Goal: Task Accomplishment & Management: Complete application form

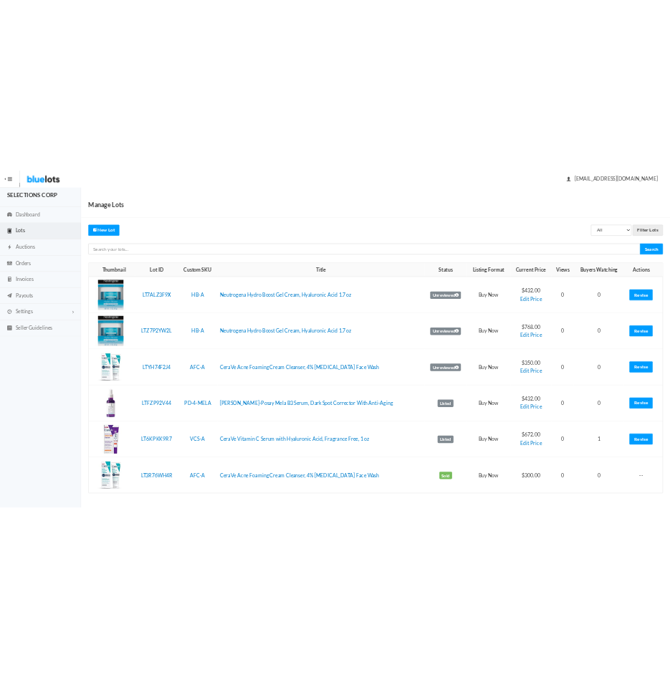
scroll to position [29, 0]
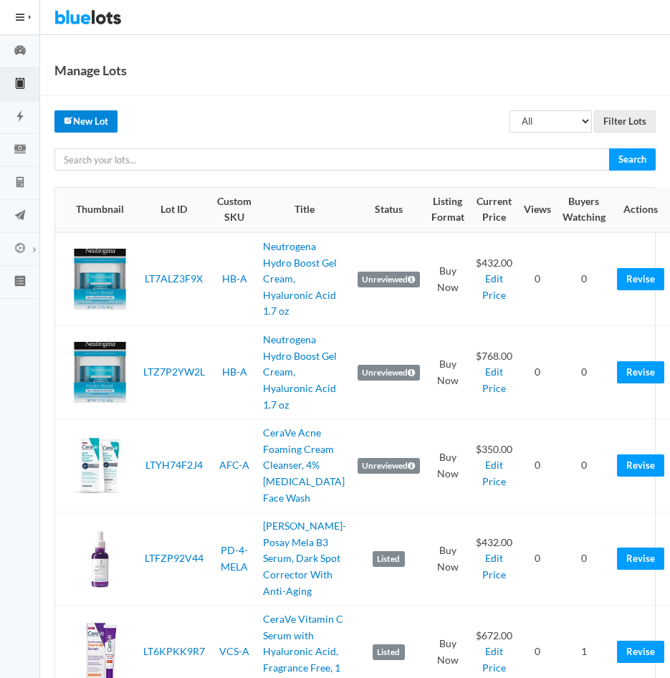
click at [85, 119] on link "New Lot" at bounding box center [85, 121] width 63 height 22
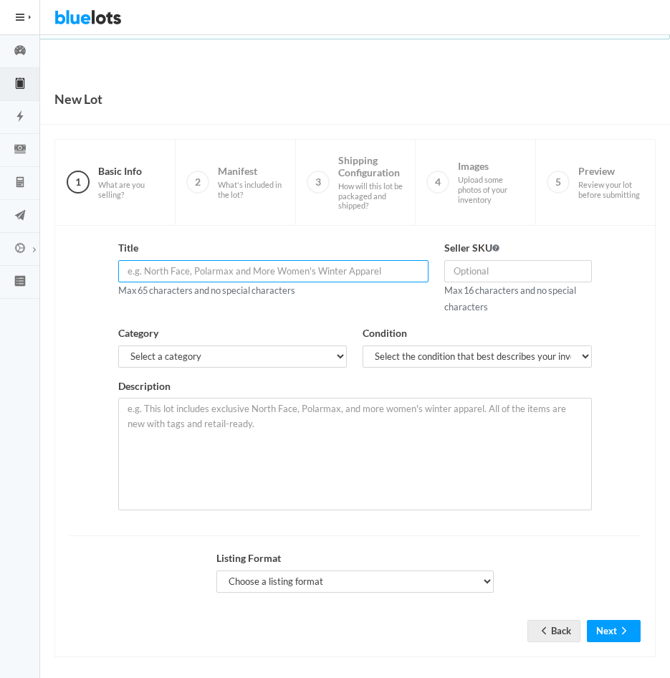
click at [225, 270] on input "text" at bounding box center [273, 271] width 310 height 22
paste input "CeraVe Skin Renewing Night Cream, [MEDICAL_DATA], Peptide Complex, a"
type input "CeraVe Skin Renewing Night Cream, 1.7 oz"
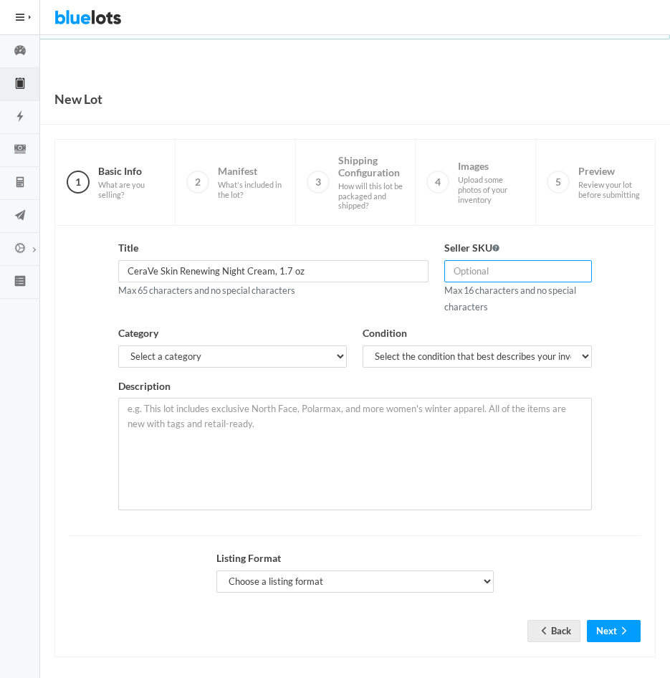
click at [474, 269] on input "text" at bounding box center [517, 271] width 147 height 22
type input "SR-A"
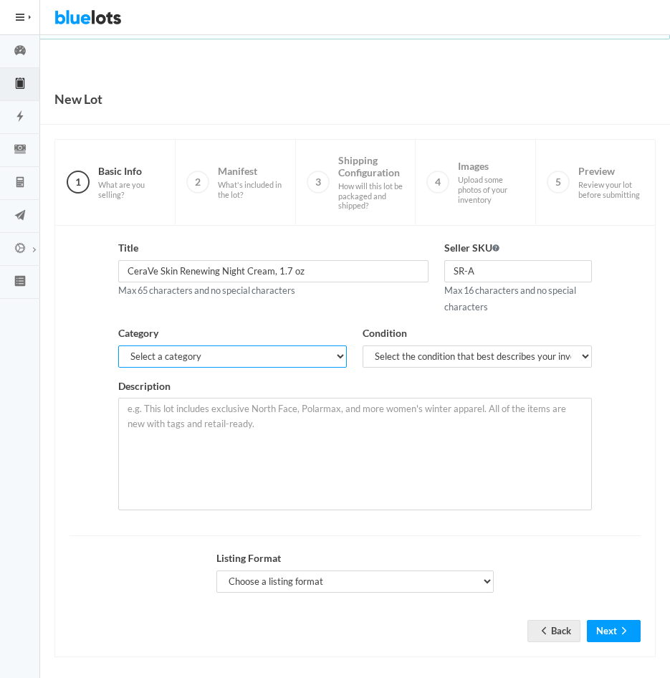
click at [330, 357] on select "Select a category Electronics Clothing, Shoes & Accessories Appliances Home & G…" at bounding box center [232, 356] width 229 height 22
select select "7"
click at [118, 345] on select "Select a category Electronics Clothing, Shoes & Accessories Appliances Home & G…" at bounding box center [232, 356] width 229 height 22
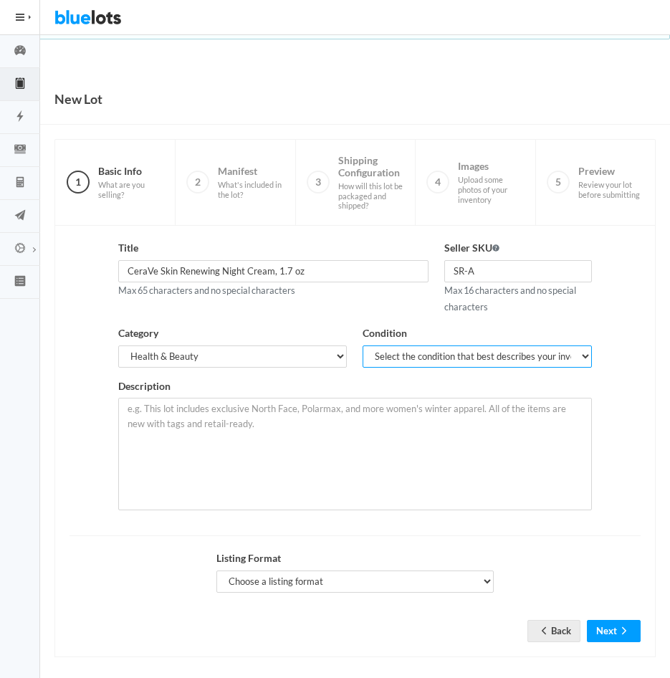
click at [457, 352] on select "Select the condition that best describes your inventory Brand New Shelf Pulls C…" at bounding box center [477, 356] width 229 height 22
select select "1"
click at [363, 345] on select "Select the condition that best describes your inventory Brand New Shelf Pulls C…" at bounding box center [477, 356] width 229 height 22
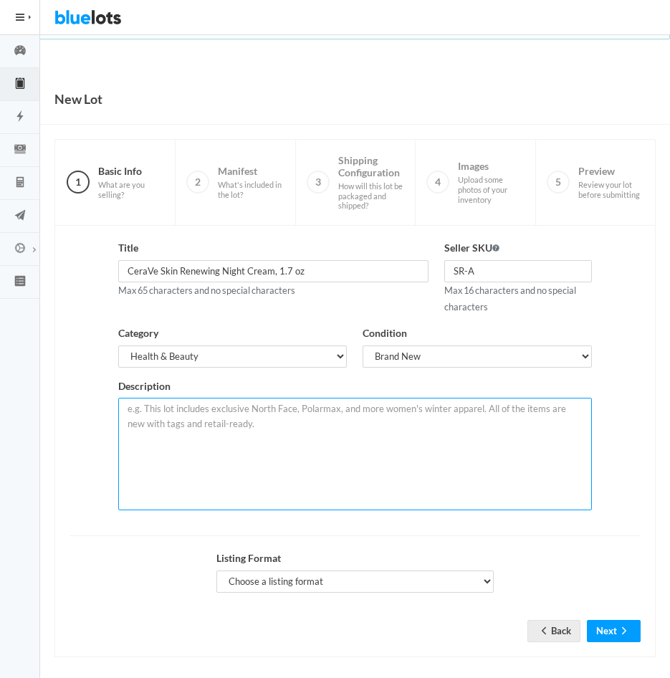
click at [346, 429] on textarea at bounding box center [354, 454] width 473 height 112
click at [258, 421] on textarea at bounding box center [354, 454] width 473 height 112
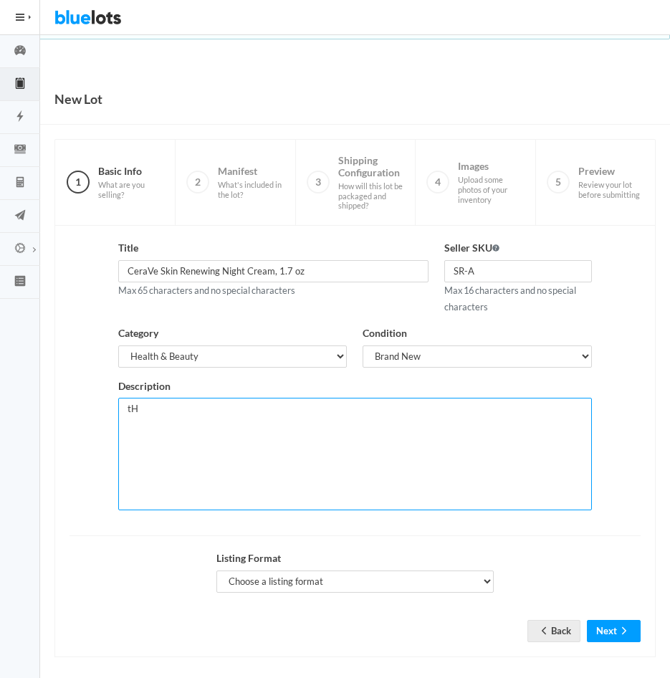
type textarea "t"
paste textarea "[ OVERNIGHT MOISTURIZER ] Helps soften, hydrate and retain skin's moisture with…"
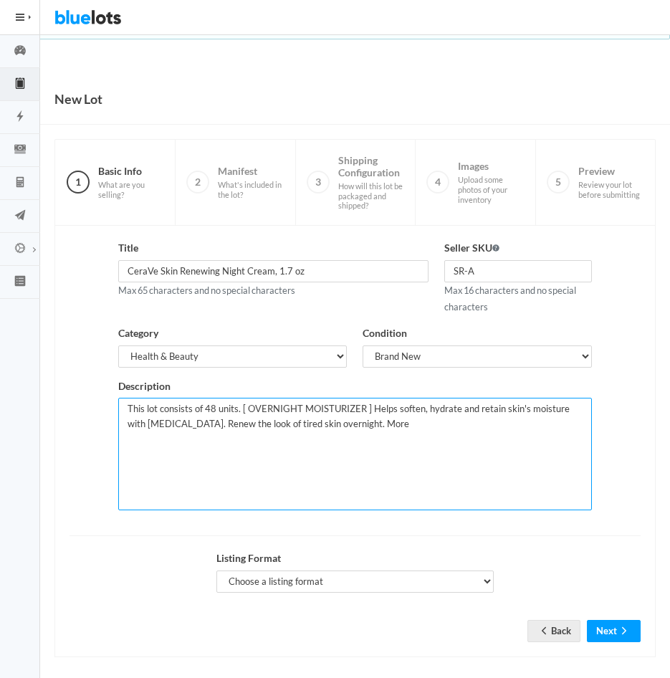
scroll to position [9, 0]
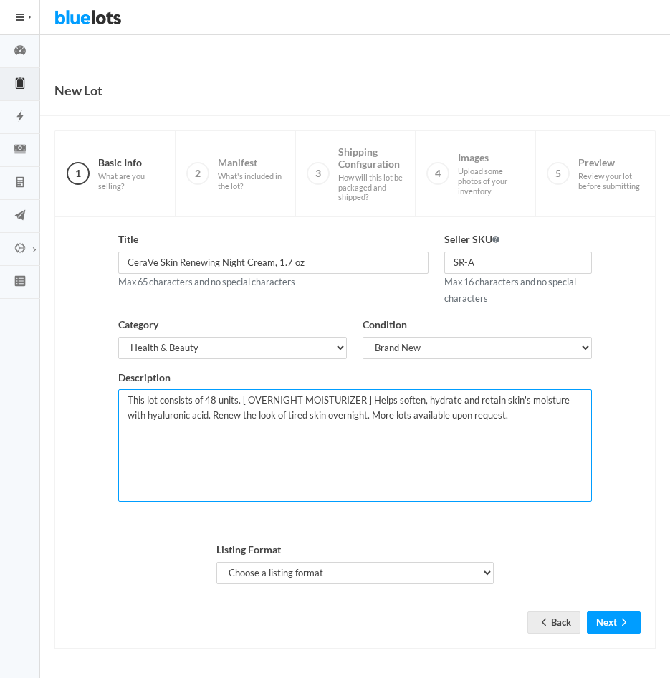
type textarea "This lot consists of 48 units. [ OVERNIGHT MOISTURIZER ] Helps soften, hydrate …"
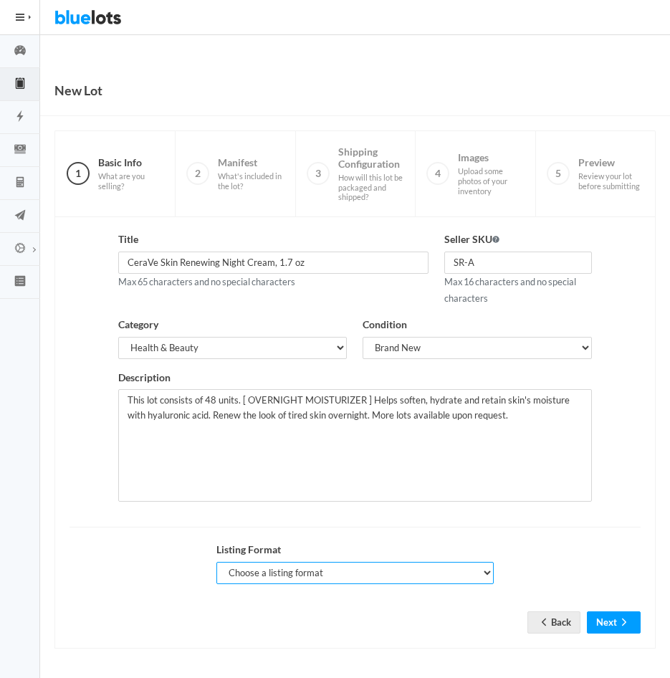
click at [479, 572] on select "Choose a listing format Auction Buy Now" at bounding box center [355, 573] width 278 height 22
select select "false"
click at [216, 562] on select "Choose a listing format Auction Buy Now" at bounding box center [355, 573] width 278 height 22
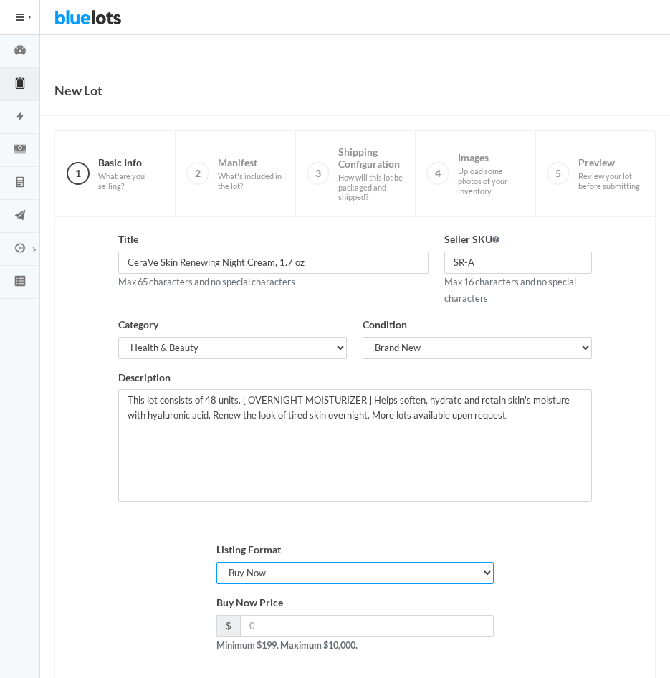
scroll to position [77, 0]
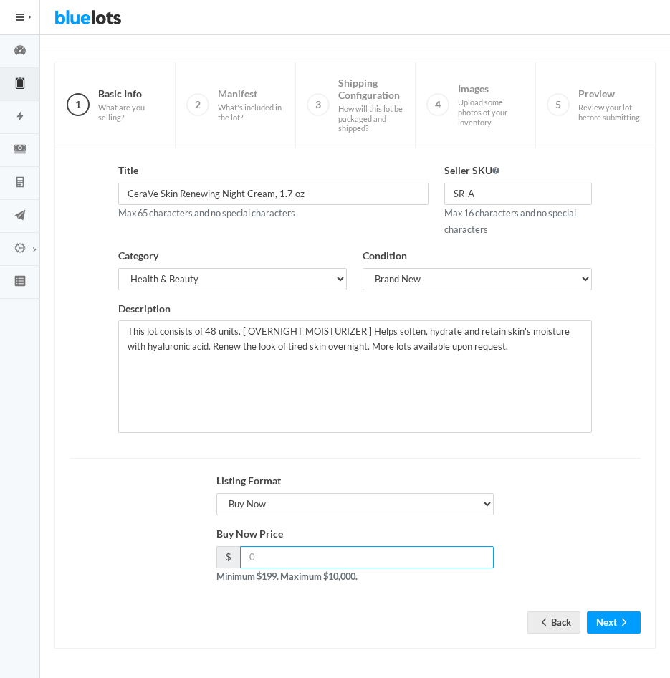
click at [294, 560] on input "number" at bounding box center [367, 557] width 254 height 22
type input "336"
click at [613, 619] on button "Next" at bounding box center [614, 622] width 54 height 22
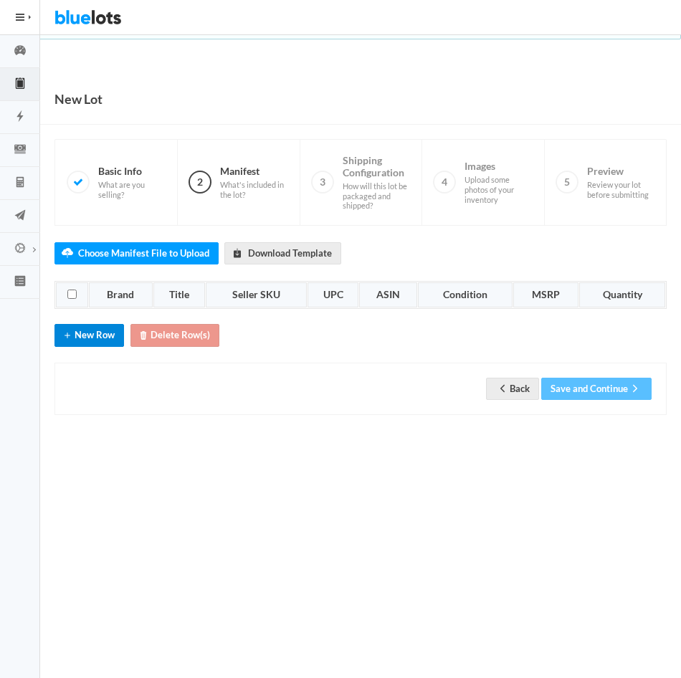
click at [80, 330] on button "New Row" at bounding box center [88, 335] width 69 height 22
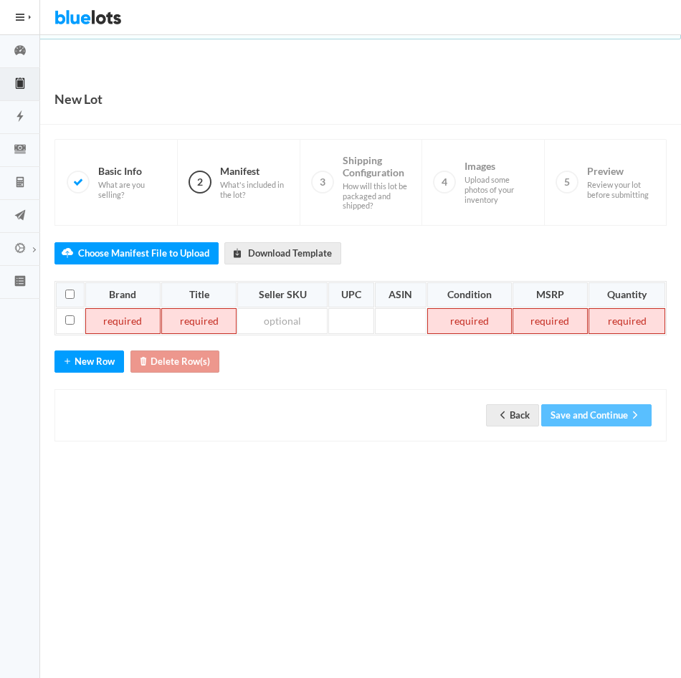
click at [114, 315] on td at bounding box center [122, 321] width 75 height 26
click at [195, 328] on td at bounding box center [190, 321] width 77 height 26
paste td
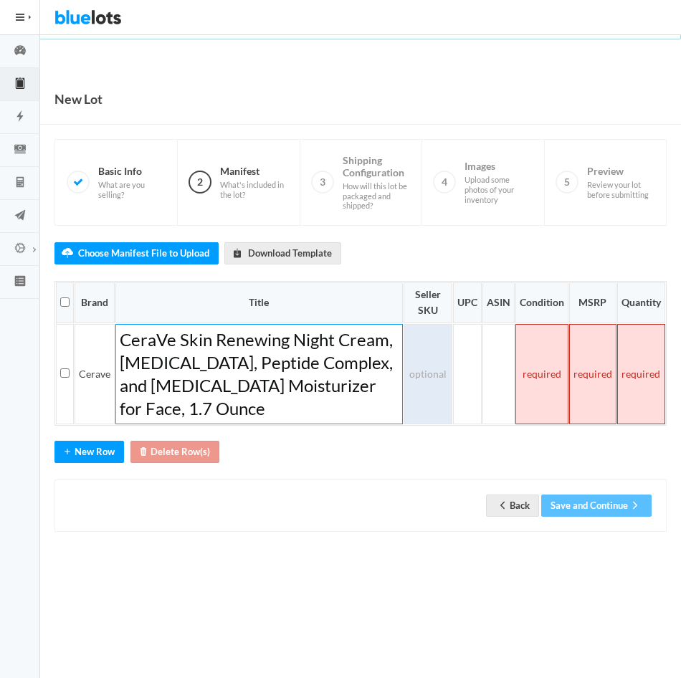
click at [434, 378] on td at bounding box center [427, 374] width 49 height 100
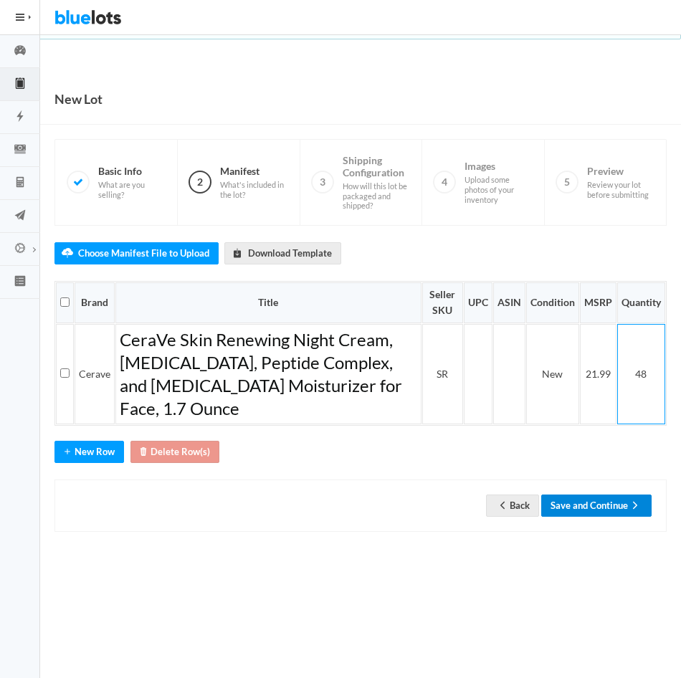
click at [586, 505] on button "Save and Continue" at bounding box center [596, 505] width 110 height 22
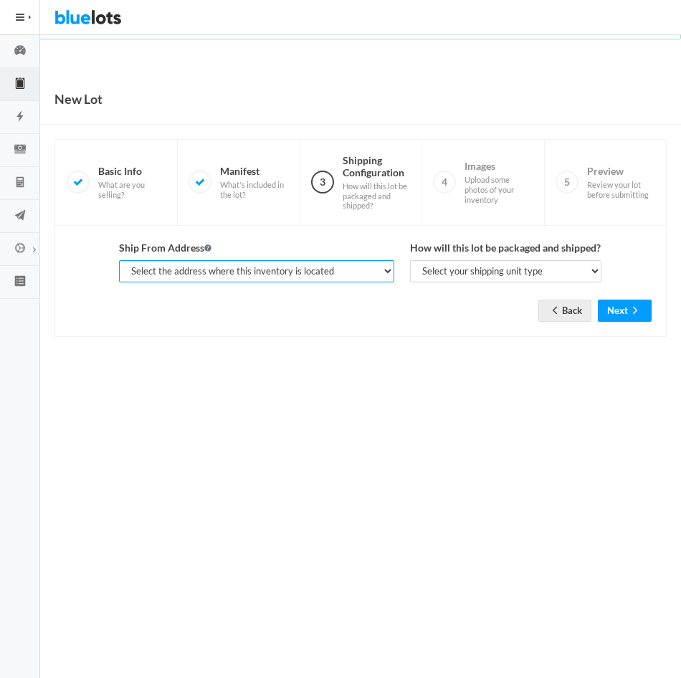
click at [378, 269] on select "Select the address where this inventory is located TARIQ ABDULLAH, SOPHISTICATE…" at bounding box center [256, 271] width 274 height 22
select select "25282"
click at [119, 260] on select "Select the address where this inventory is located TARIQ ABDULLAH, SOPHISTICATE…" at bounding box center [256, 271] width 274 height 22
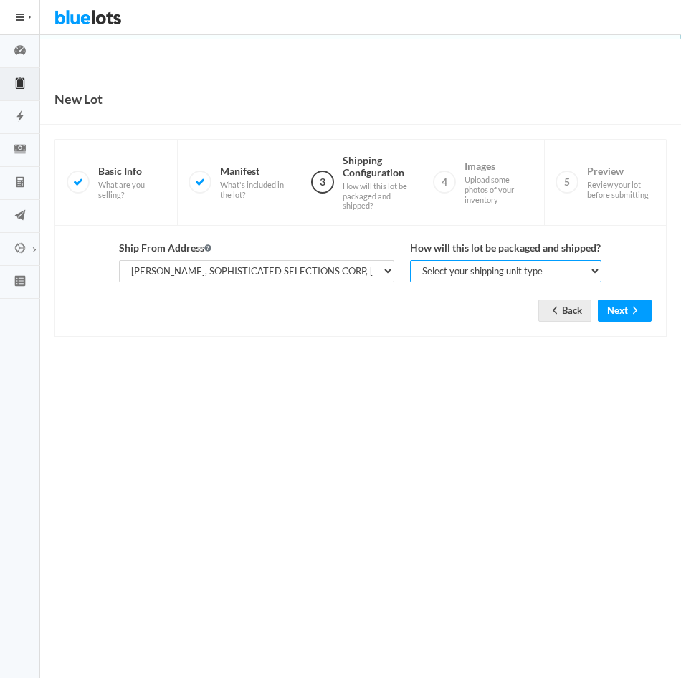
click at [593, 264] on select "Select your shipping unit type Parcel Pallet Truckload" at bounding box center [506, 271] width 192 height 22
select select "parcel"
click at [410, 260] on select "Select your shipping unit type Parcel Pallet Truckload" at bounding box center [506, 271] width 192 height 22
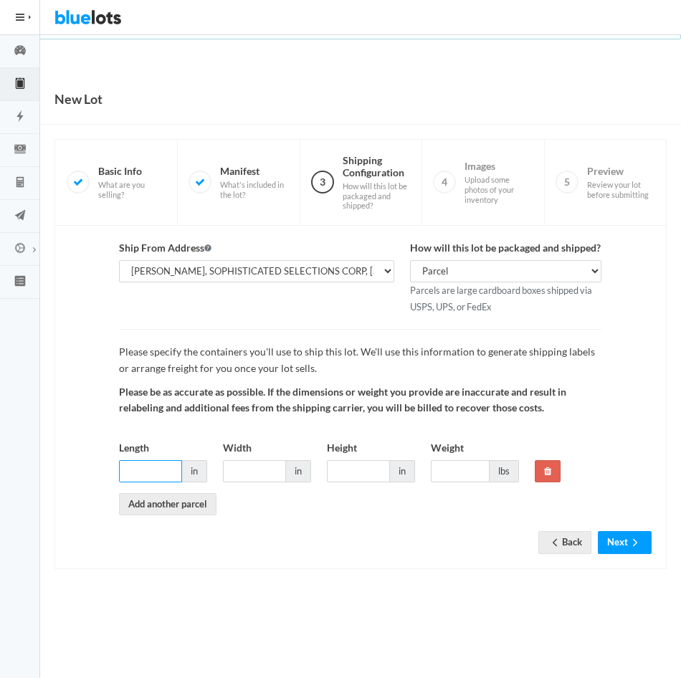
click at [155, 471] on input "Length" at bounding box center [150, 471] width 63 height 22
type input "8"
type input "16"
type input "12"
click at [155, 471] on input "16" at bounding box center [150, 471] width 63 height 22
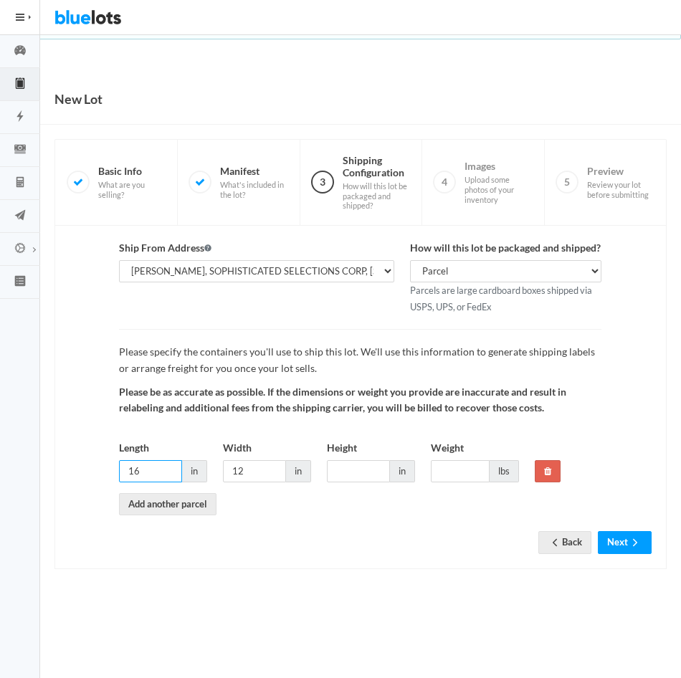
type input "1"
type input "8"
click at [259, 471] on input "12" at bounding box center [254, 471] width 63 height 22
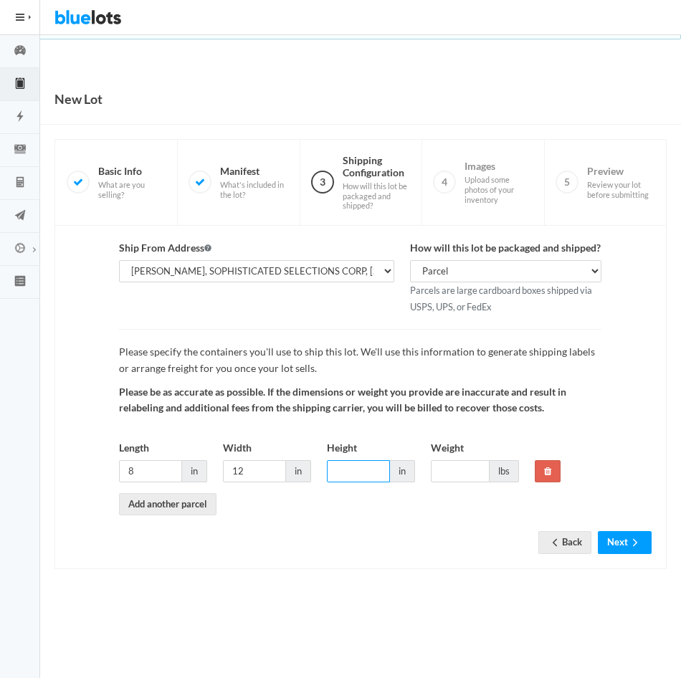
click at [337, 474] on input "Height" at bounding box center [358, 471] width 63 height 22
type input "11"
click at [453, 469] on input "Weight" at bounding box center [460, 471] width 59 height 22
click at [433, 469] on input "Weight" at bounding box center [460, 471] width 59 height 22
type input "15"
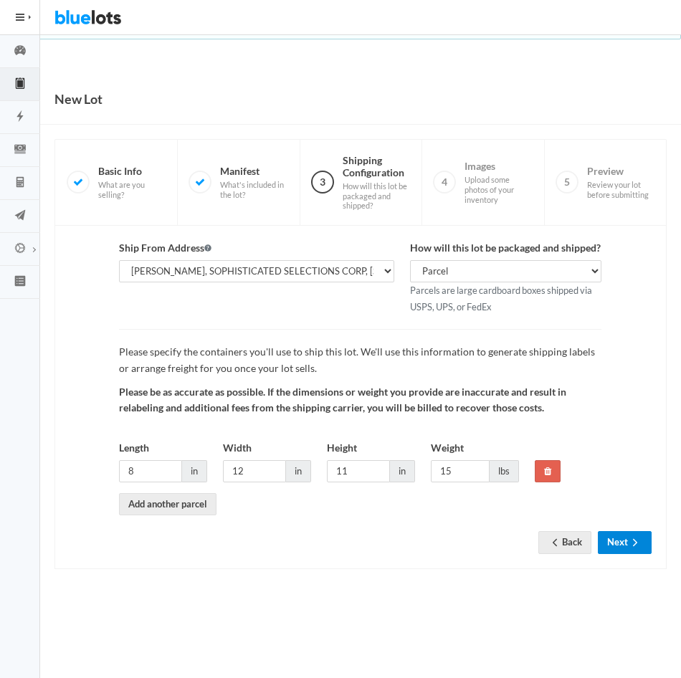
click at [619, 545] on button "Next" at bounding box center [625, 542] width 54 height 22
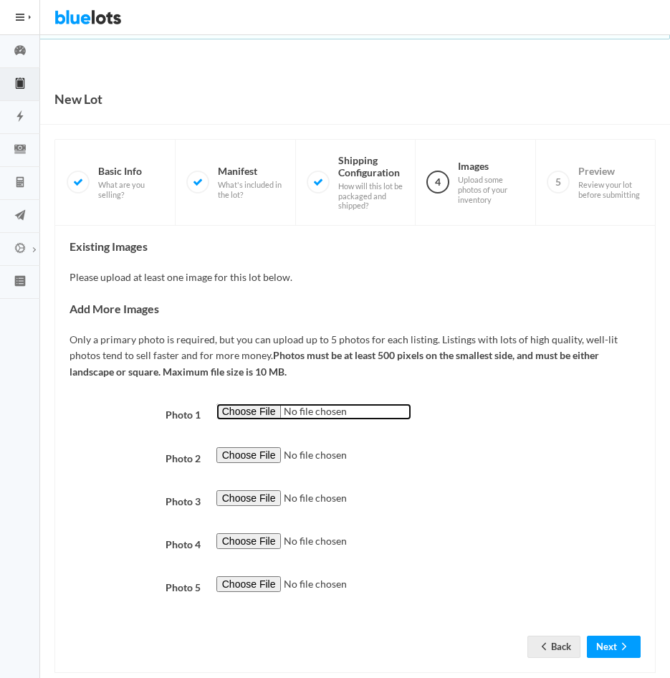
click at [247, 416] on input "file" at bounding box center [313, 411] width 195 height 16
type input "C:\fakepath\SR-A.jpg"
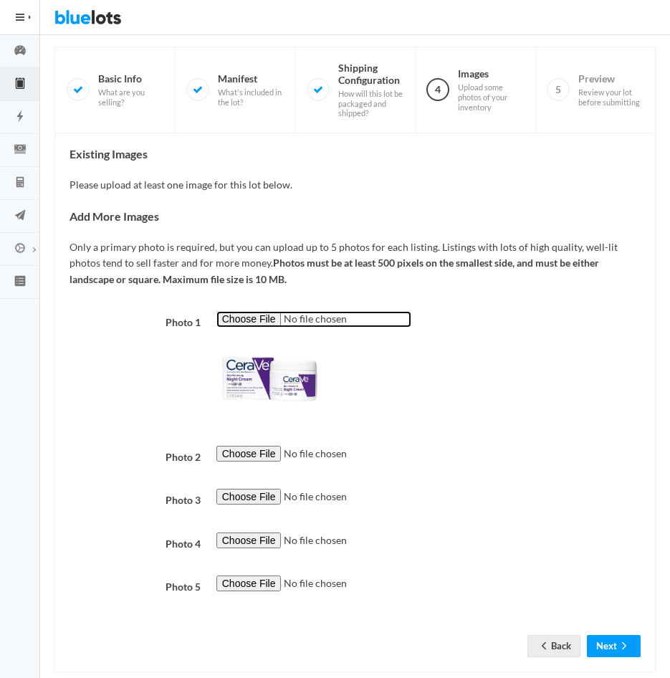
scroll to position [116, 0]
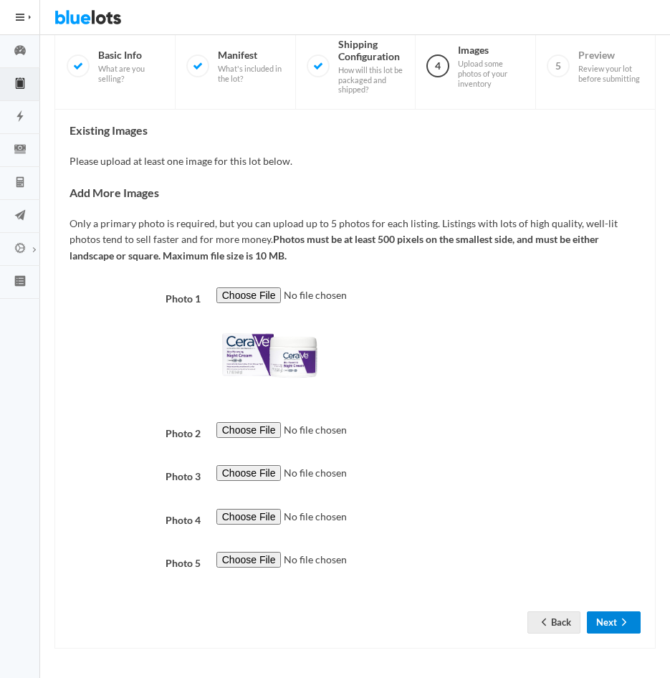
click at [608, 618] on button "Next" at bounding box center [614, 622] width 54 height 22
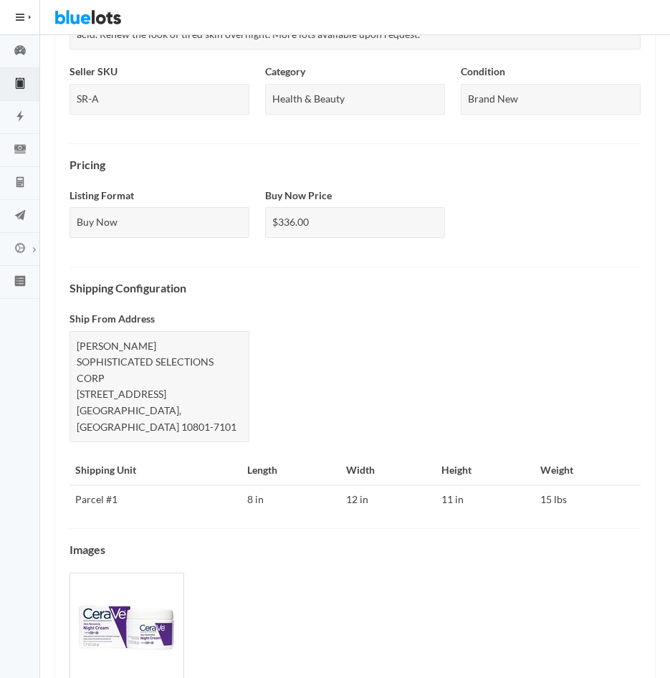
scroll to position [435, 0]
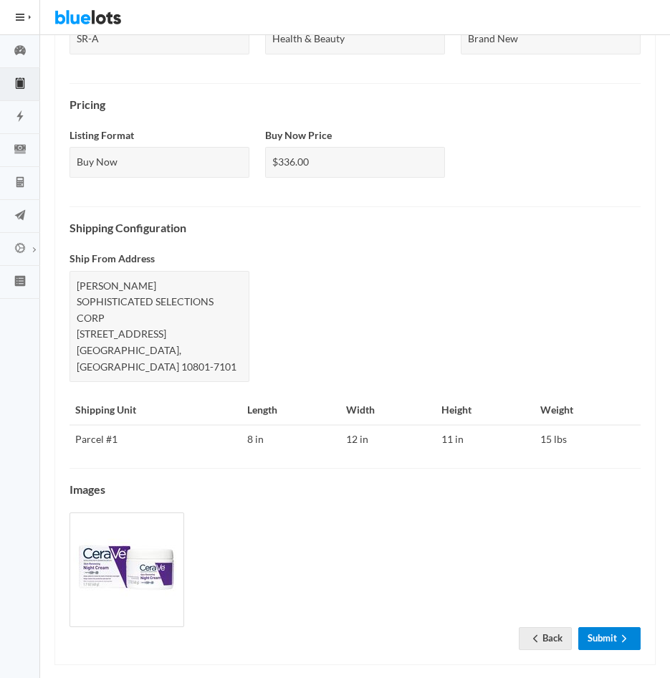
click at [607, 627] on link "Submit" at bounding box center [609, 638] width 62 height 22
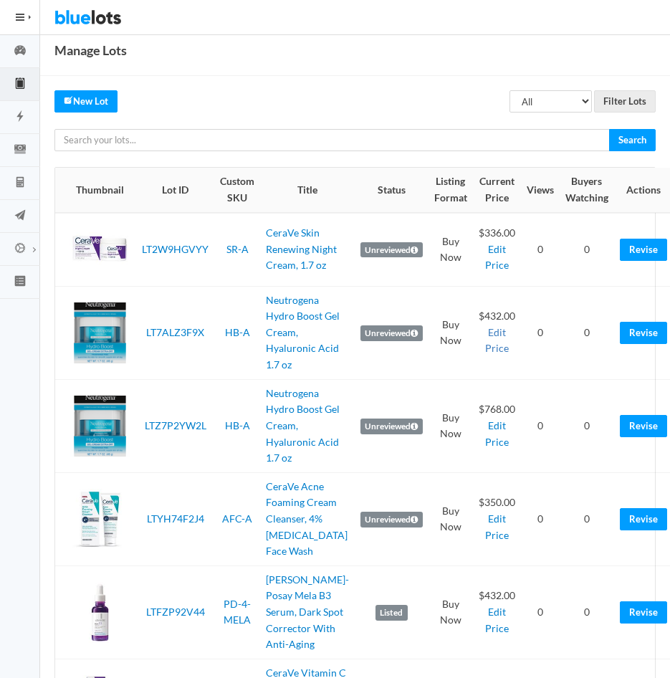
scroll to position [100, 0]
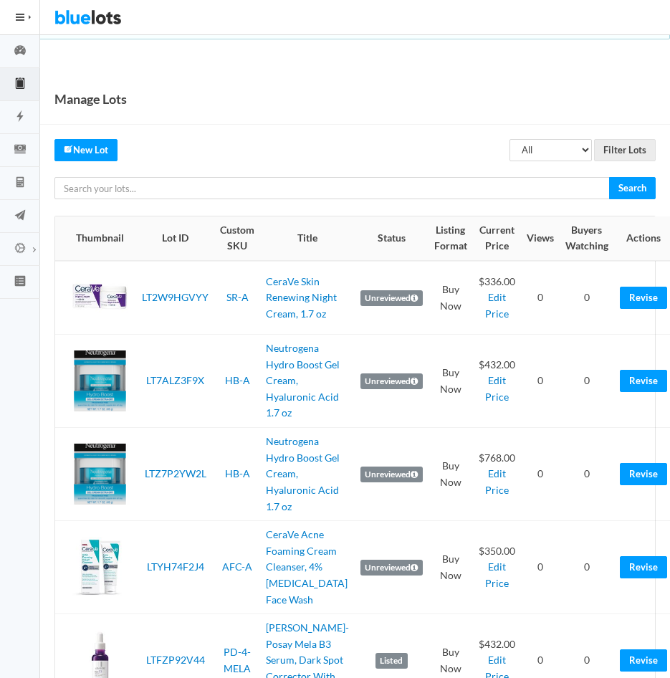
scroll to position [100, 0]
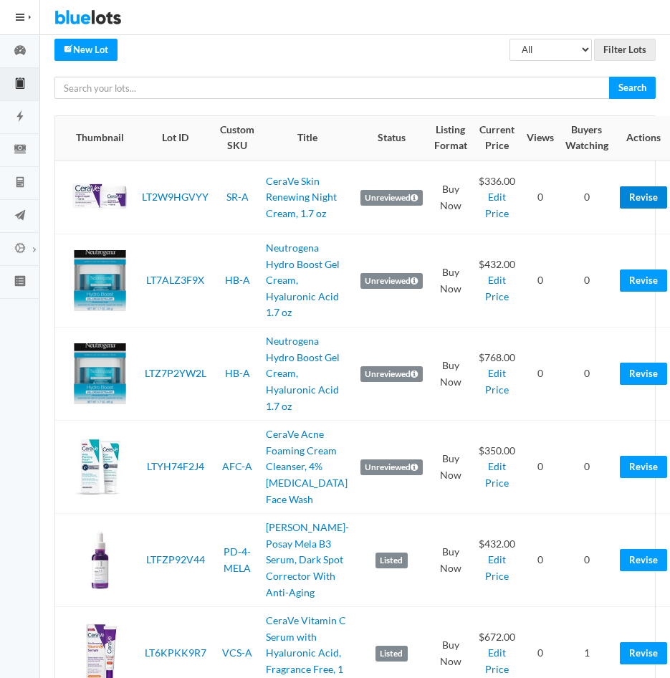
click at [623, 208] on link "Revise" at bounding box center [643, 197] width 47 height 22
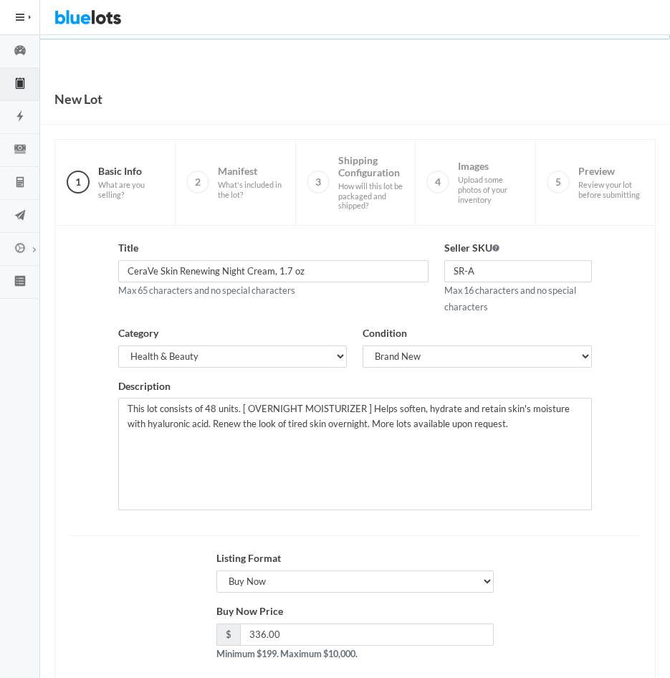
click at [25, 80] on icon "clipboard" at bounding box center [20, 83] width 40 height 13
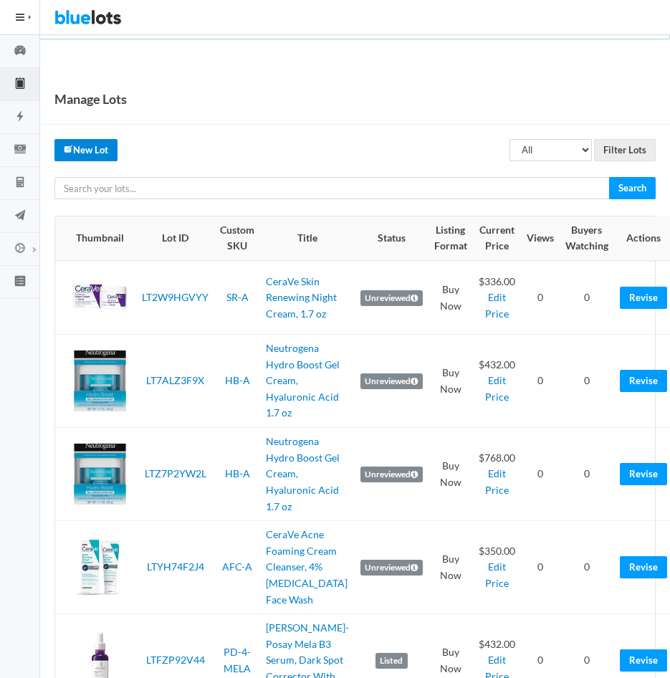
click at [90, 146] on link "New Lot" at bounding box center [85, 150] width 63 height 22
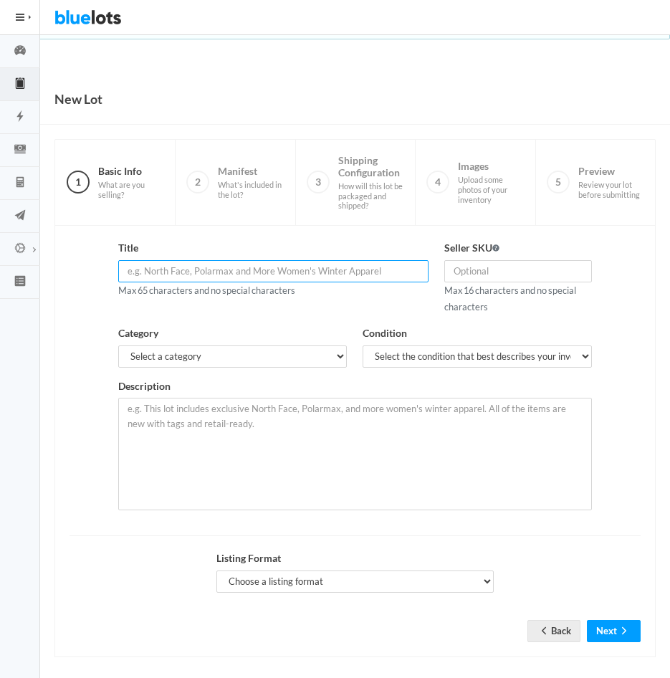
click at [154, 271] on input "text" at bounding box center [273, 271] width 310 height 22
type input "n"
click at [220, 272] on input "Neutrogena" at bounding box center [273, 271] width 310 height 22
paste input "Night Renewal Face Cream with Retinol, Vitamin E & Pro"
click at [220, 272] on input "Neutrogena Night Renewal Face Cream with Retinol, Vitamin E & Pro" at bounding box center [273, 271] width 310 height 22
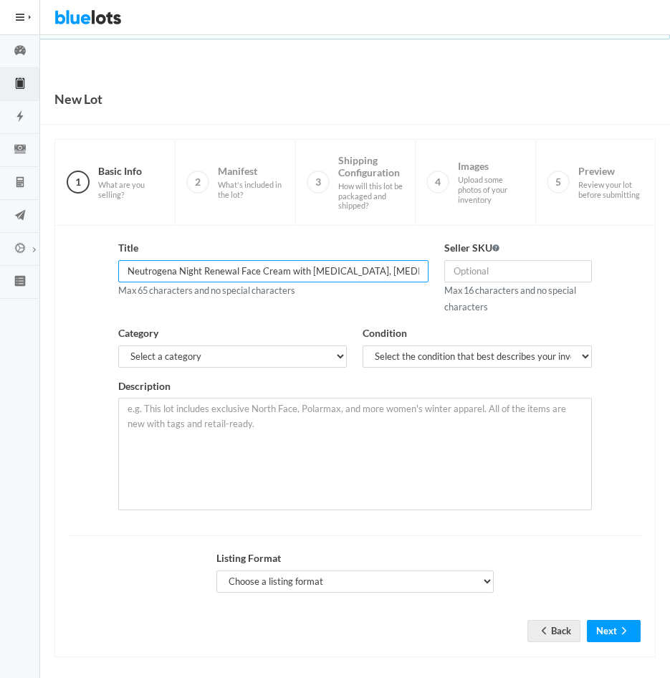
click at [305, 272] on input "Neutrogena Night Renewal Face Cream with Retinol, Vitamin E & Pro" at bounding box center [273, 271] width 310 height 22
click at [332, 273] on input "Neutrogena Night Renewal Face Cream w Retinol, Vitamin E & Pro" at bounding box center [273, 271] width 310 height 22
click at [288, 272] on input "Neutrogena Night Renewal Face Cream w Retinol, Vitamin E & Pro" at bounding box center [273, 271] width 310 height 22
drag, startPoint x: 394, startPoint y: 269, endPoint x: 180, endPoint y: 267, distance: 214.2
click at [180, 267] on input "Neutrogena Night Renewal Face Cream w Retinol, Vitamin E & Pro" at bounding box center [273, 271] width 310 height 22
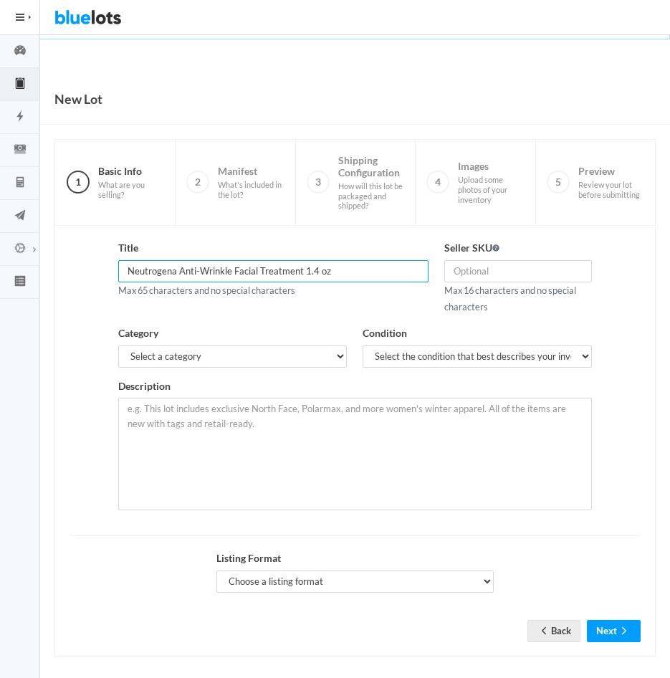
type input "Neutrogena Anti-Wrinkle Facial Treatment 1.4 oz"
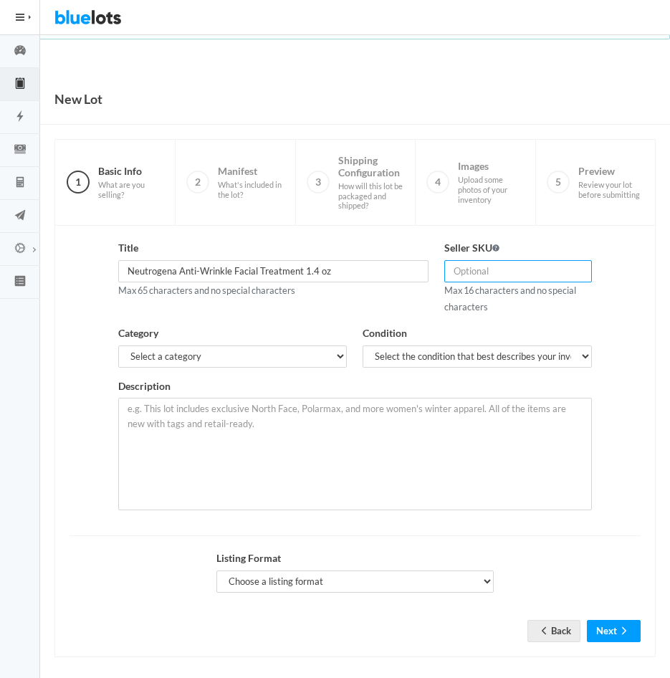
click at [483, 270] on input "text" at bounding box center [517, 271] width 147 height 22
type input "AW-A"
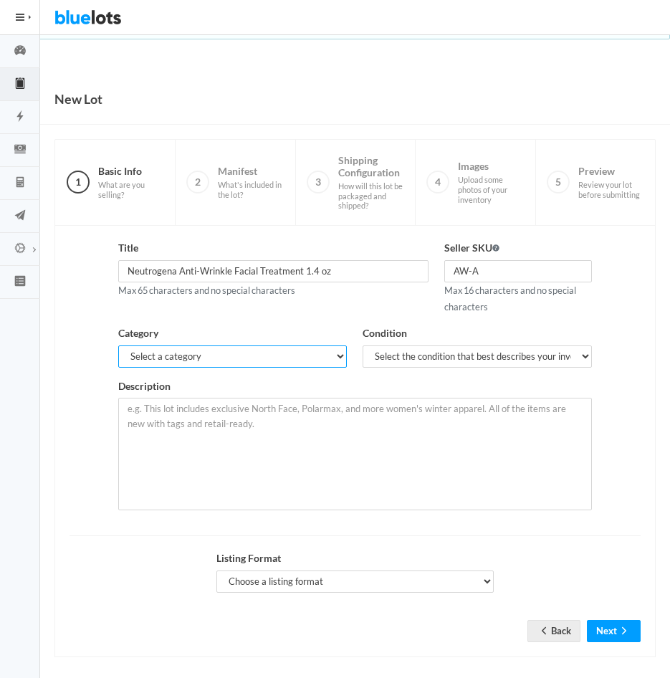
click at [333, 356] on select "Select a category Electronics Clothing, Shoes & Accessories Appliances Home & G…" at bounding box center [232, 356] width 229 height 22
select select "7"
click at [118, 345] on select "Select a category Electronics Clothing, Shoes & Accessories Appliances Home & G…" at bounding box center [232, 356] width 229 height 22
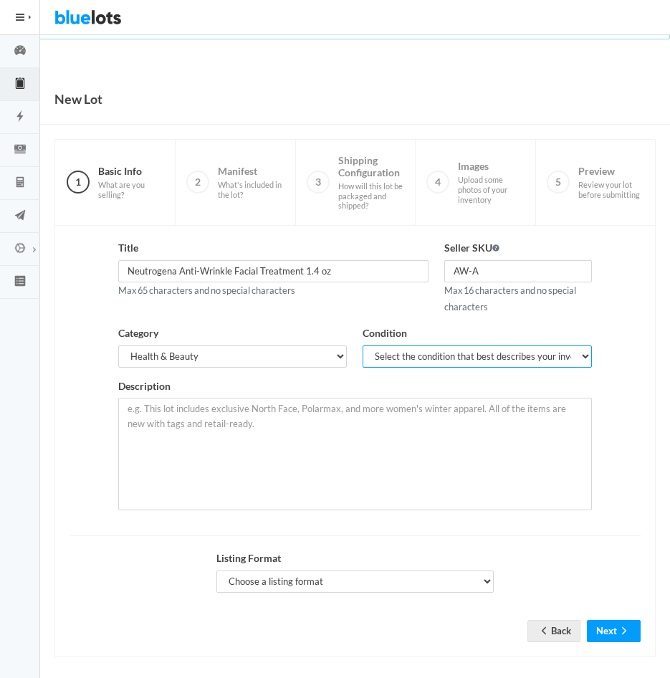
click at [572, 355] on select "Select the condition that best describes your inventory Brand New Shelf Pulls C…" at bounding box center [477, 356] width 229 height 22
select select "1"
click at [363, 345] on select "Select the condition that best describes your inventory Brand New Shelf Pulls C…" at bounding box center [477, 356] width 229 height 22
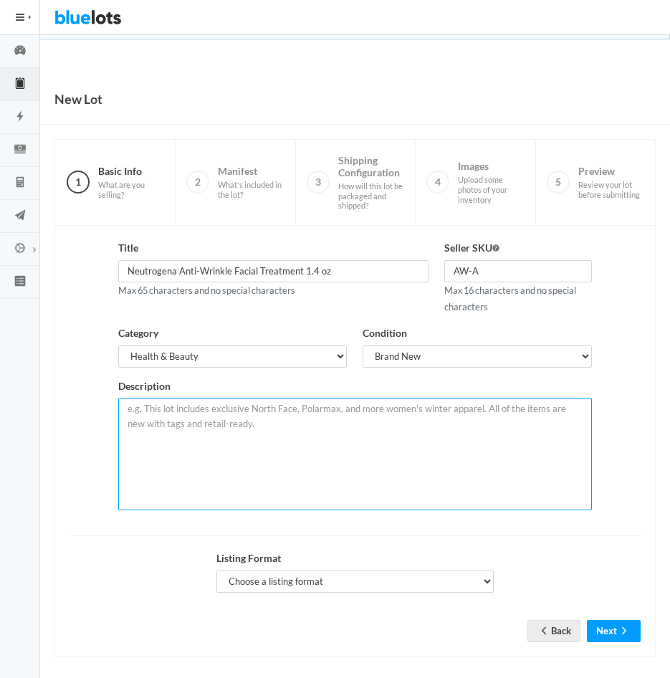
click at [373, 423] on textarea at bounding box center [354, 454] width 473 height 112
click at [238, 413] on textarea at bounding box center [354, 454] width 473 height 112
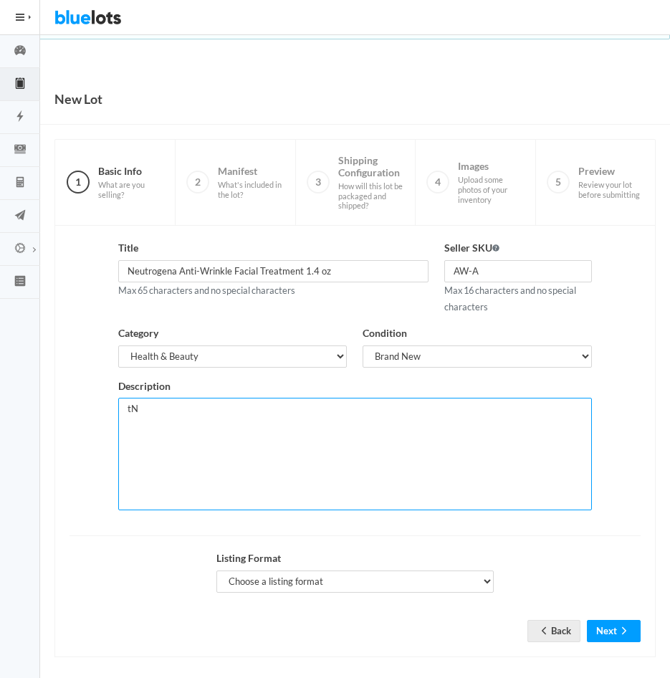
type textarea "t"
paste textarea "Nighttime Skincare Routine – Designed for use as a nightly moisturizer to suppo…"
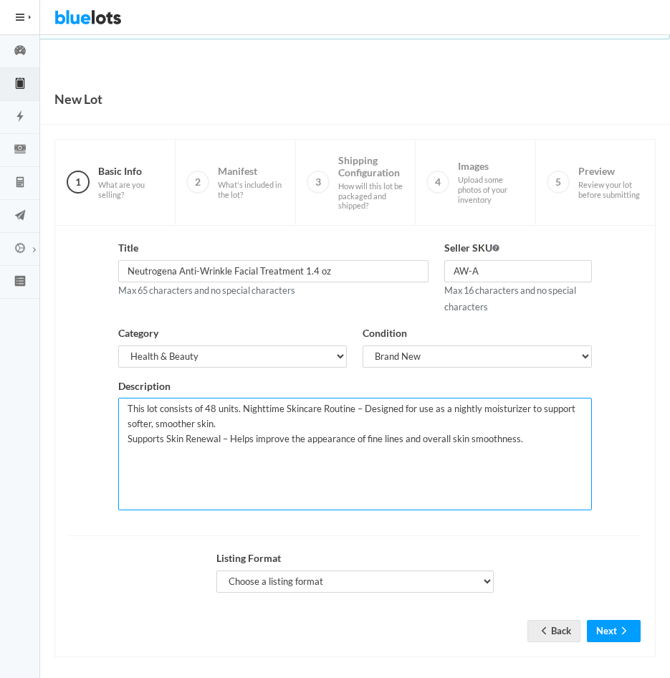
click at [128, 441] on textarea "This lot consists of 48 units. Nighttime Skincare Routine – Designed for use as…" at bounding box center [354, 454] width 473 height 112
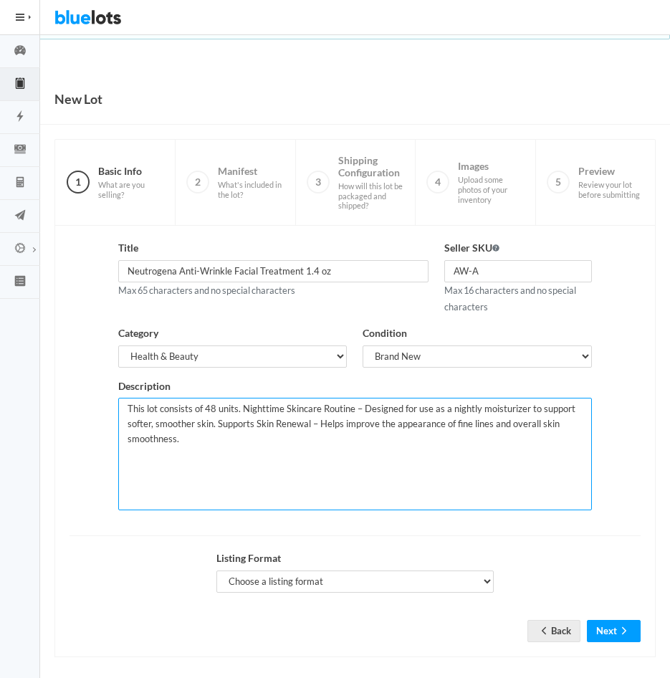
click at [197, 441] on textarea "This lot consists of 48 units. Nighttime Skincare Routine – Designed for use as…" at bounding box center [354, 454] width 473 height 112
type textarea "This lot consists of 48 units. Nighttime Skincare Routine – Designed for use as…"
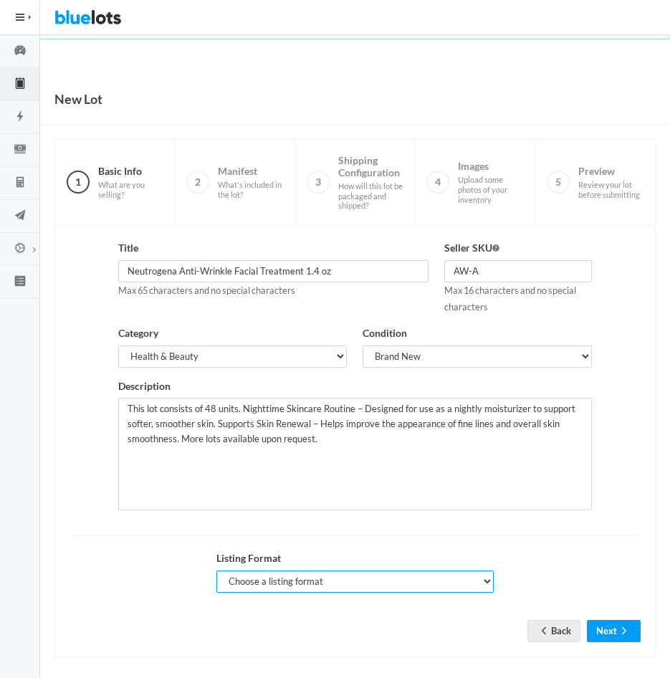
click at [483, 578] on select "Choose a listing format Auction Buy Now" at bounding box center [355, 581] width 278 height 22
select select "false"
click at [216, 570] on select "Choose a listing format Auction Buy Now" at bounding box center [355, 581] width 278 height 22
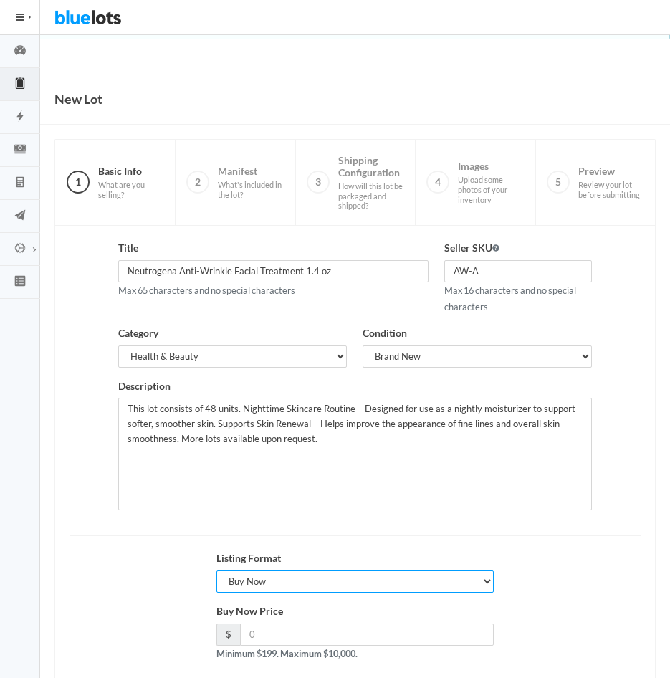
scroll to position [77, 0]
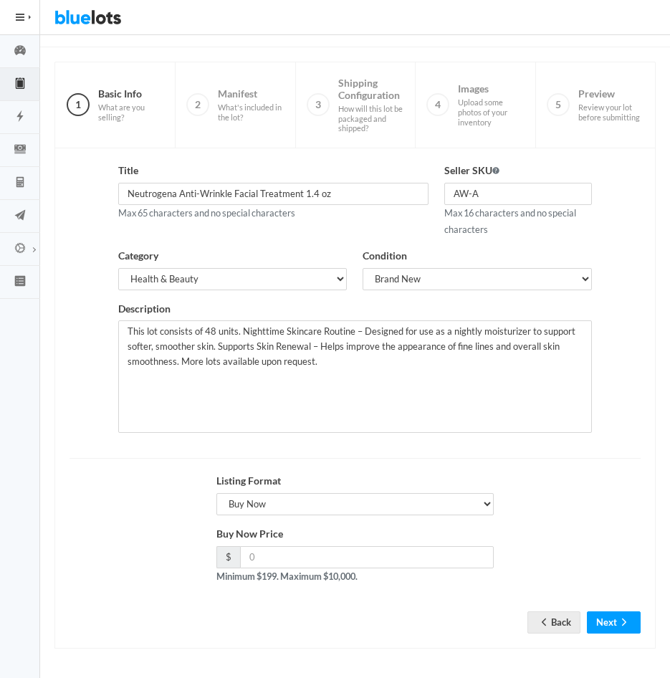
click at [297, 24] on div "info@sophisticatedselections.com Sign Out" at bounding box center [355, 17] width 630 height 34
click at [302, 552] on input "number" at bounding box center [367, 557] width 254 height 22
type input "336"
click at [611, 618] on button "Next" at bounding box center [614, 622] width 54 height 22
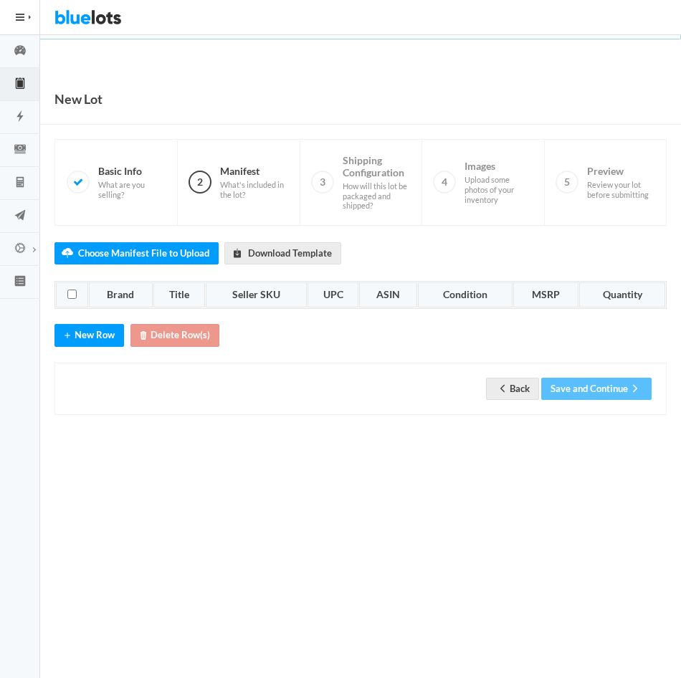
click at [121, 295] on th "Brand" at bounding box center [121, 295] width 64 height 26
click at [92, 333] on button "New Row" at bounding box center [88, 335] width 69 height 22
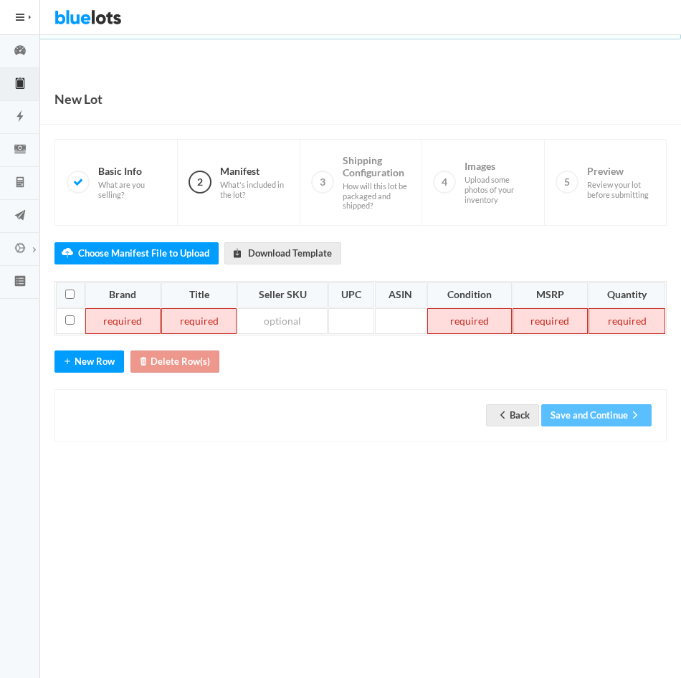
click at [121, 325] on td at bounding box center [122, 321] width 75 height 26
click at [132, 322] on td at bounding box center [122, 321] width 75 height 26
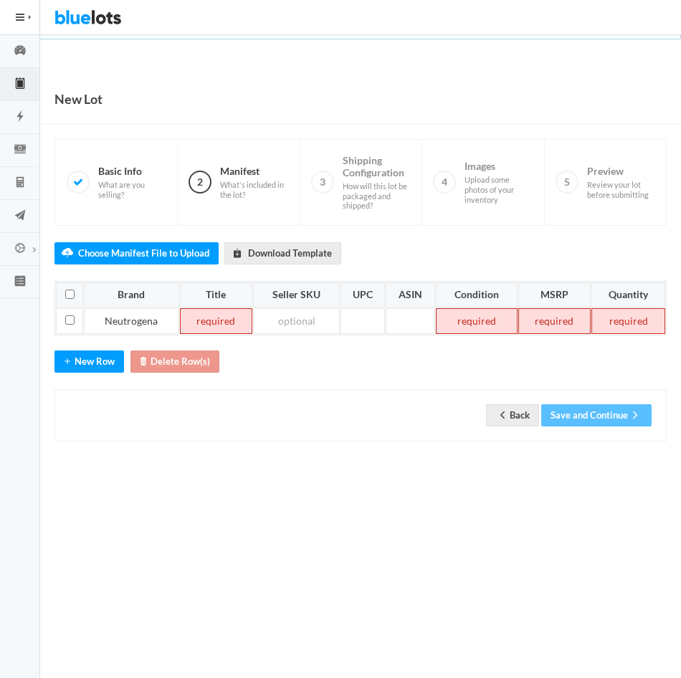
click at [218, 315] on td at bounding box center [216, 321] width 72 height 26
paste td
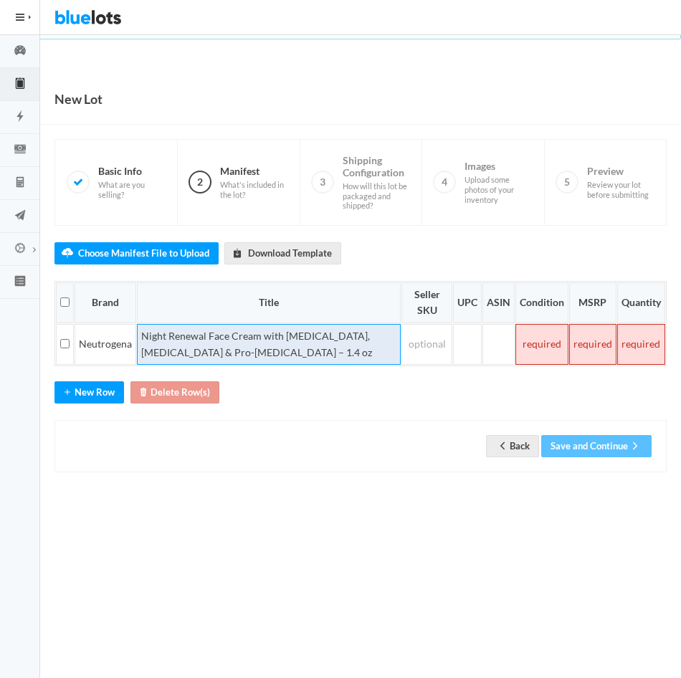
click at [206, 332] on td "Night Renewal Face Cream with Retinol, Vitamin E & Pro-Vitamin B5 – 1.4 oz" at bounding box center [269, 344] width 264 height 41
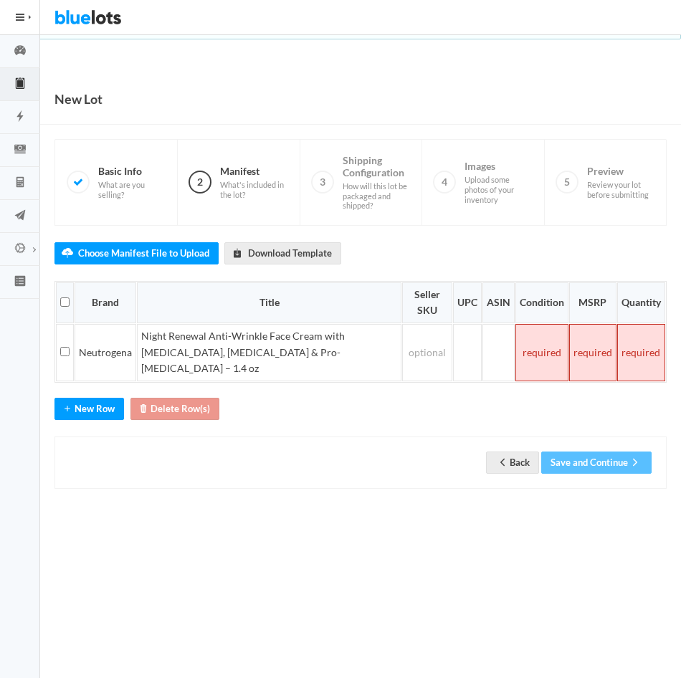
click at [551, 338] on td at bounding box center [541, 352] width 53 height 57
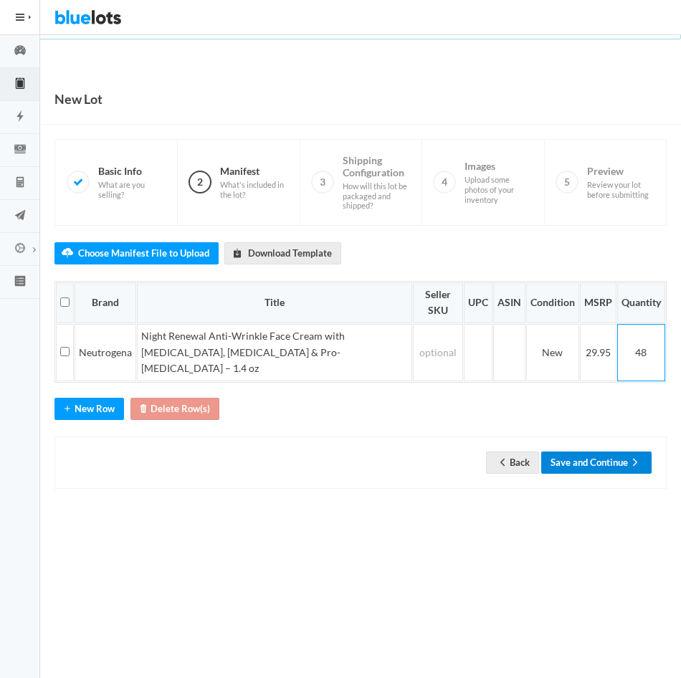
click at [593, 451] on button "Save and Continue" at bounding box center [596, 462] width 110 height 22
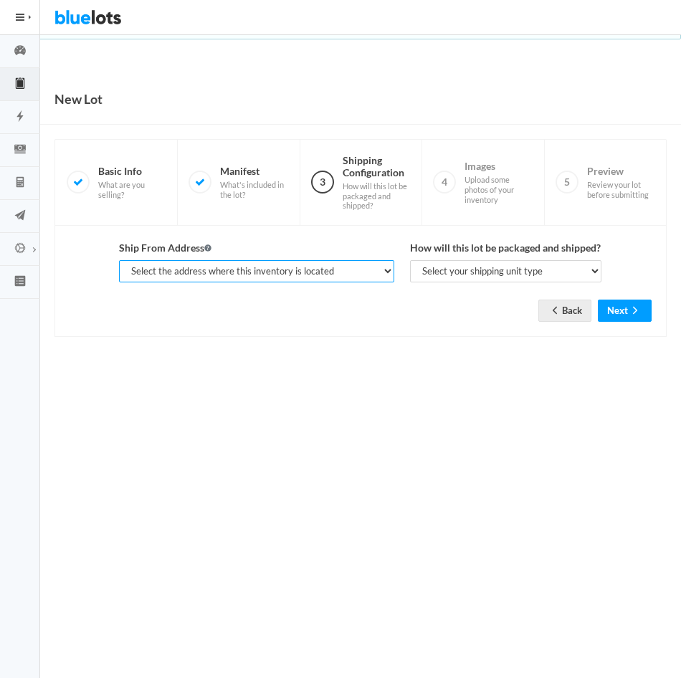
click at [387, 268] on select "Select the address where this inventory is located [PERSON_NAME], SOPHISTICATED…" at bounding box center [256, 271] width 274 height 22
select select "25282"
click at [119, 260] on select "Select the address where this inventory is located [PERSON_NAME], SOPHISTICATED…" at bounding box center [256, 271] width 274 height 22
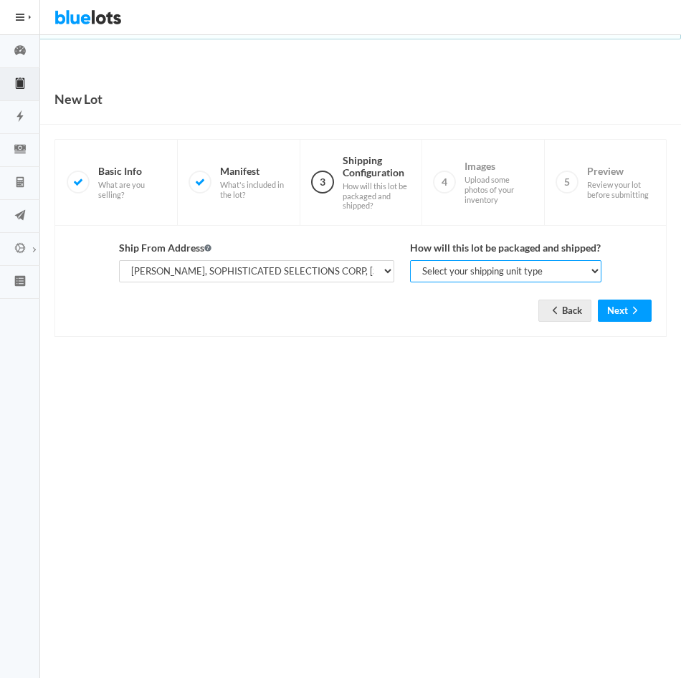
click at [596, 279] on select "Select your shipping unit type Parcel Pallet Truckload" at bounding box center [506, 271] width 192 height 22
select select "parcel"
click at [410, 260] on select "Select your shipping unit type Parcel Pallet Truckload" at bounding box center [506, 271] width 192 height 22
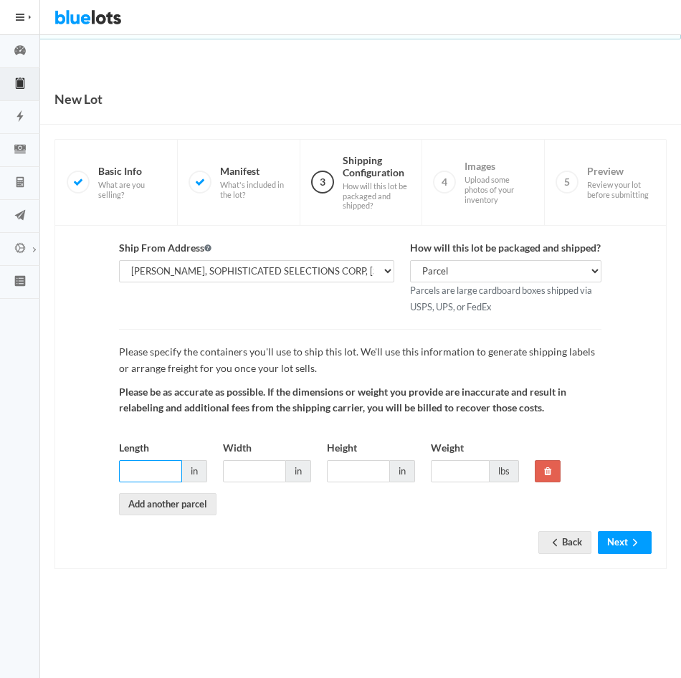
click at [145, 478] on input "Length" at bounding box center [150, 471] width 63 height 22
click at [148, 467] on input "Length" at bounding box center [150, 471] width 63 height 22
type input "10"
type input "7"
type input "13"
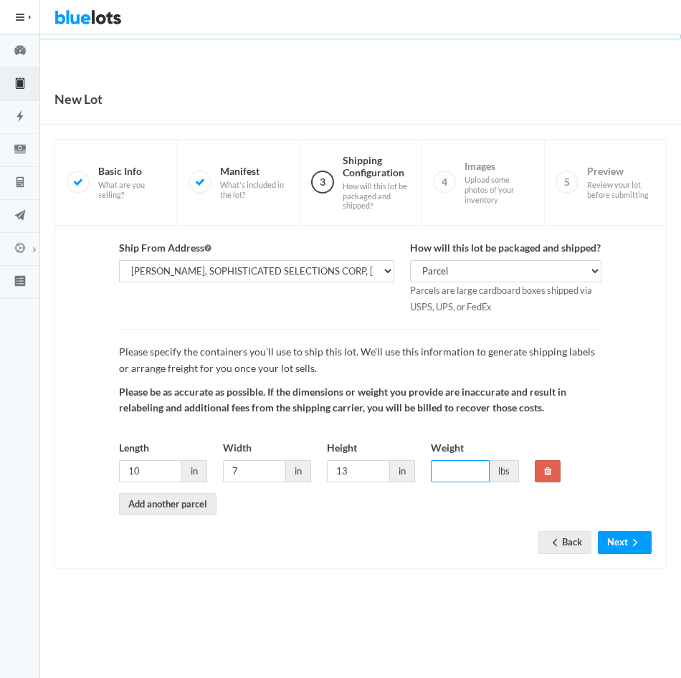
click at [449, 480] on input "Weight" at bounding box center [460, 471] width 59 height 22
click at [612, 535] on button "Next" at bounding box center [625, 542] width 54 height 22
click at [357, 603] on body "Bluelots is for sale. If you are interested in purchasing the business, please …" at bounding box center [340, 339] width 681 height 678
click at [450, 467] on input "6.5" at bounding box center [460, 471] width 59 height 22
type input "6"
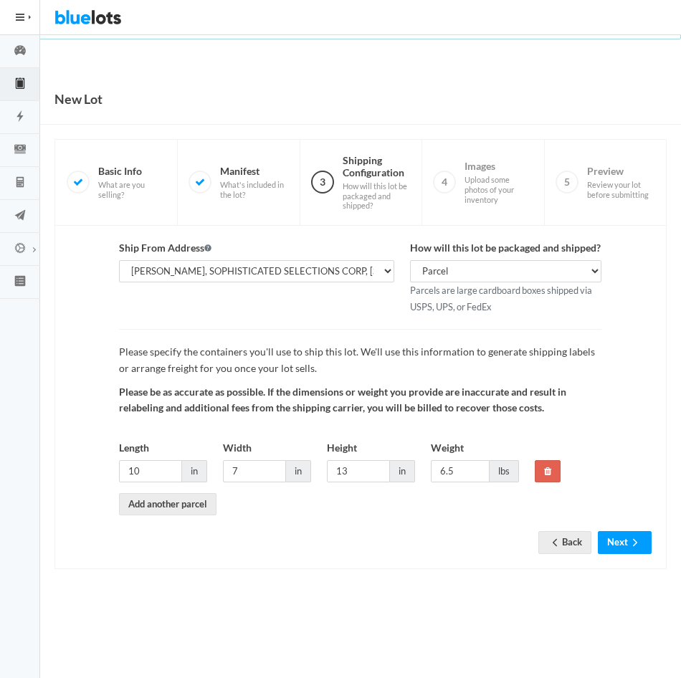
click at [512, 580] on div "New Lot 1 Basic Info What are you selling? 2 Manifest What's included in the lo…" at bounding box center [360, 336] width 641 height 524
click at [628, 544] on icon "arrow forward" at bounding box center [635, 542] width 14 height 11
type input "6"
type input "7"
click at [614, 540] on button "Next" at bounding box center [625, 542] width 54 height 22
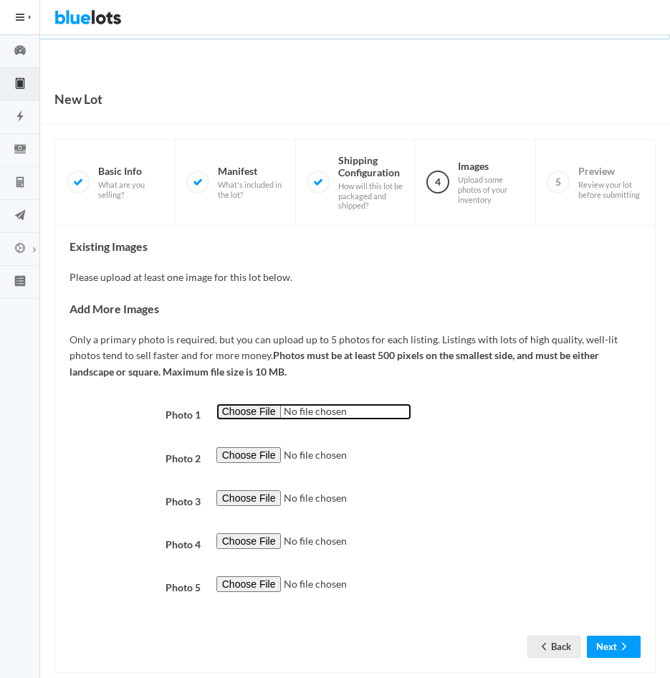
click at [254, 410] on input "file" at bounding box center [313, 411] width 195 height 16
type input "C:\fakepath\AW-A.jpg"
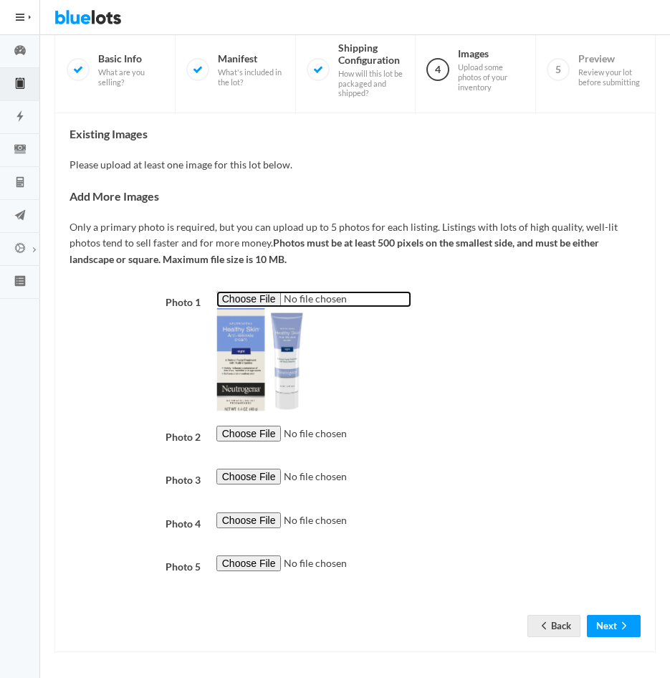
scroll to position [116, 0]
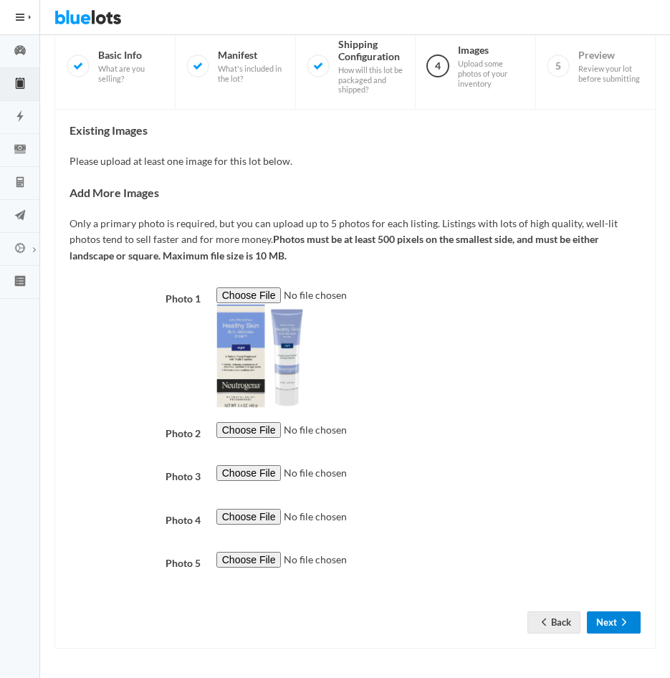
click at [609, 618] on button "Next" at bounding box center [614, 622] width 54 height 22
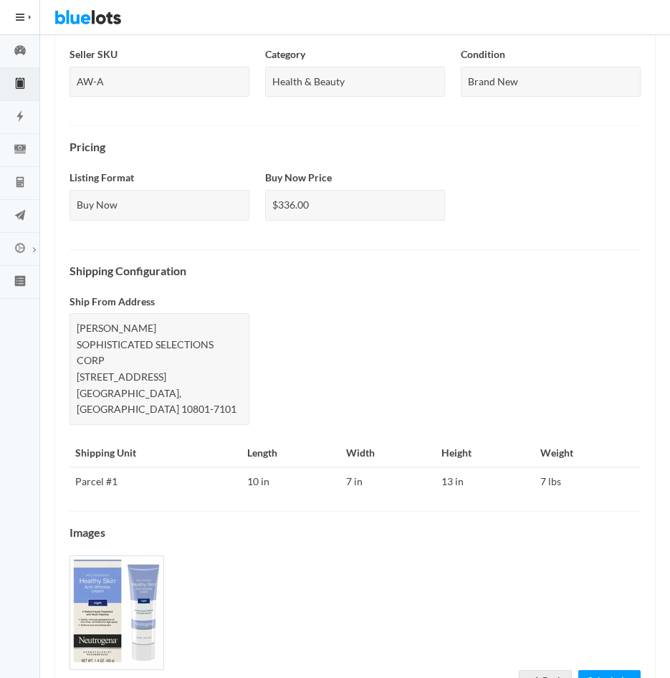
scroll to position [451, 0]
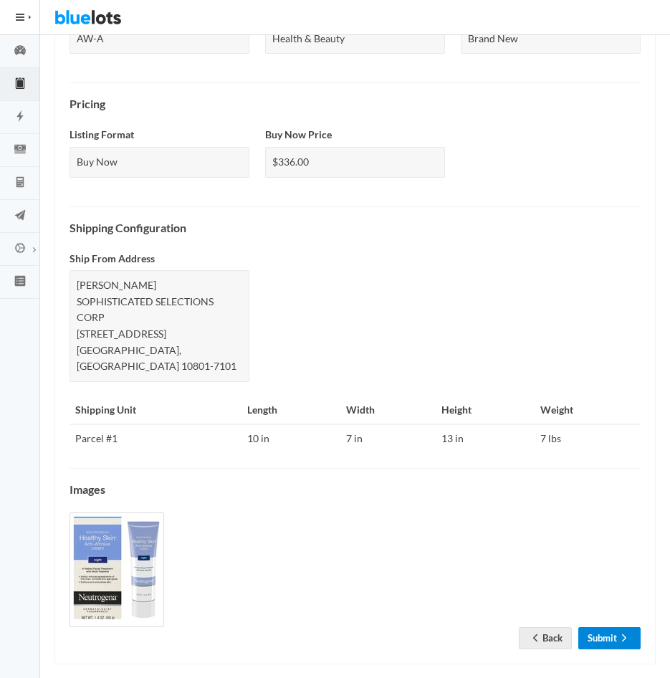
click at [606, 627] on link "Submit" at bounding box center [609, 638] width 62 height 22
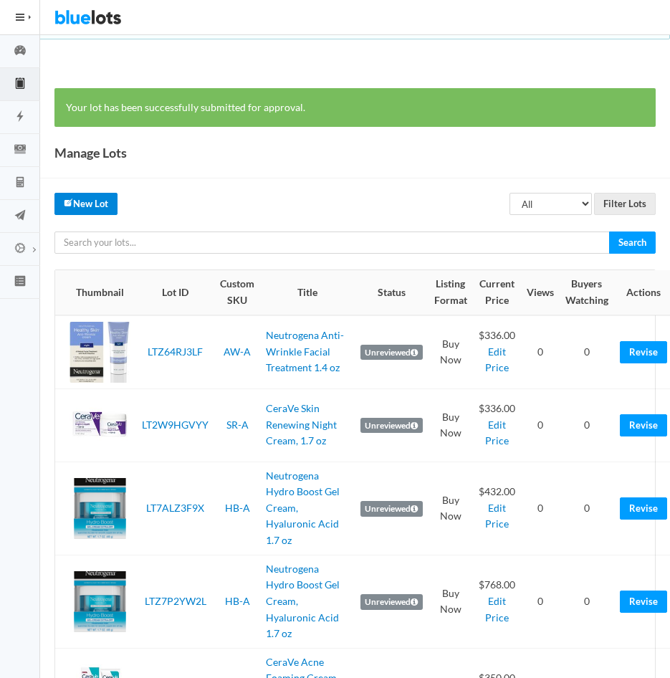
click at [90, 203] on link "New Lot" at bounding box center [85, 204] width 63 height 22
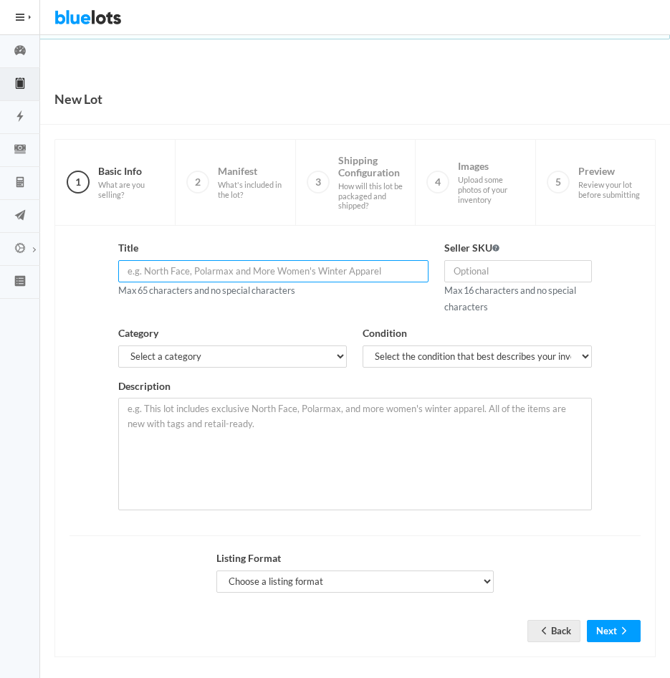
click at [251, 264] on input "text" at bounding box center [273, 271] width 310 height 22
paste input "CeraVe Anti-Aging Face Cream SPF 30, Anti-Wrinkle [MEDICAL_DATA] Cream w"
type input "CeraVe Anti-Aging Face Cream SPF 30, Anti-Wrinkle 1.76 oz"
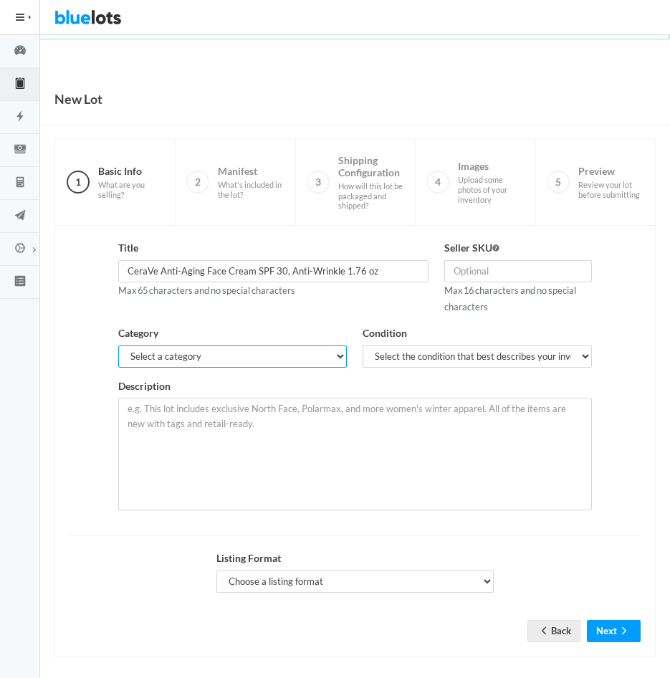
click at [332, 354] on select "Select a category Electronics Clothing, Shoes & Accessories Appliances Home & G…" at bounding box center [232, 356] width 229 height 22
select select "7"
click at [118, 345] on select "Select a category Electronics Clothing, Shoes & Accessories Appliances Home & G…" at bounding box center [232, 356] width 229 height 22
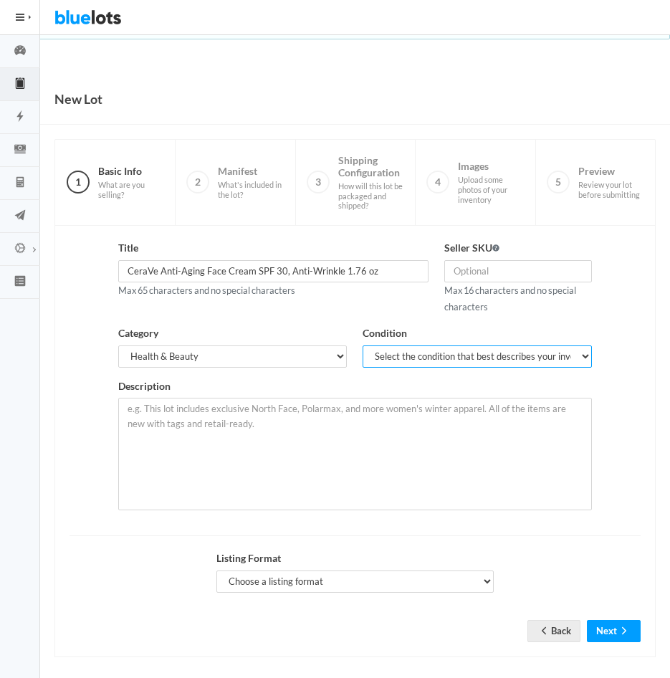
click at [527, 351] on select "Select the condition that best describes your inventory Brand New Shelf Pulls C…" at bounding box center [477, 356] width 229 height 22
select select "1"
click at [363, 345] on select "Select the condition that best describes your inventory Brand New Shelf Pulls C…" at bounding box center [477, 356] width 229 height 22
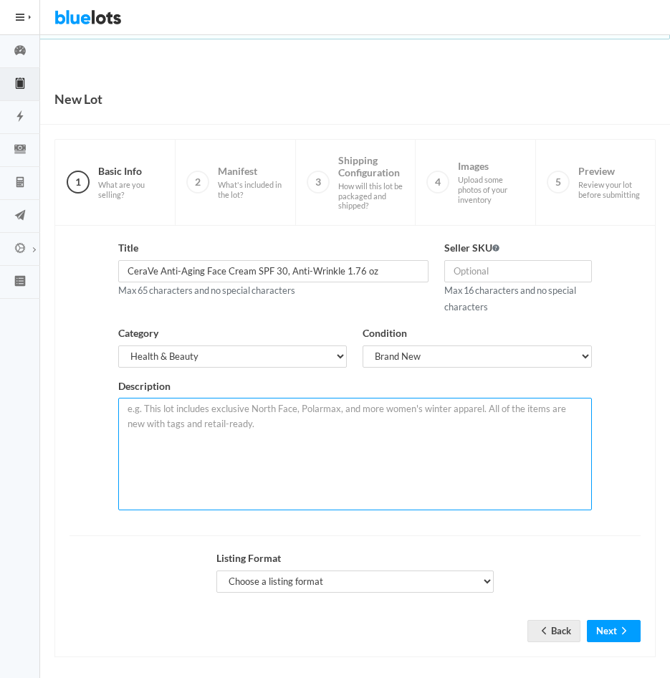
click at [377, 427] on textarea at bounding box center [354, 454] width 473 height 112
paste textarea "[ ANTI-AGING FACE MOISTURIZER WITH SPF 30 Sunscreen] With Encapsulated Retinol …"
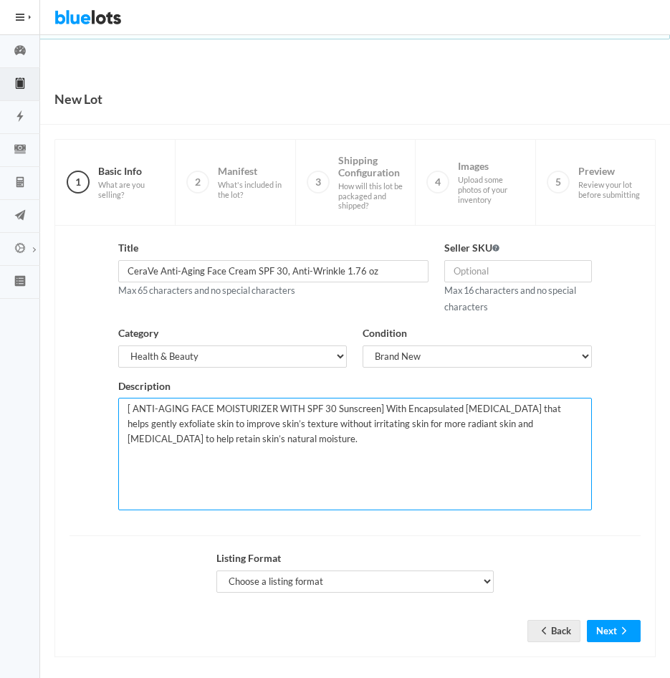
click at [377, 427] on textarea "[ ANTI-AGING FACE MOISTURIZER WITH SPF 30 Sunscreen] With Encapsulated Retinol …" at bounding box center [354, 454] width 473 height 112
click at [125, 411] on textarea "[ ANTI-AGING FACE MOISTURIZER WITH SPF 30 Sunscreen] With Encapsulated Retinol …" at bounding box center [354, 454] width 473 height 112
click at [388, 451] on textarea "This lot consists of 48 units. [ ANTI-AGING FACE MOISTURIZER WITH SPF 30 Sunscr…" at bounding box center [354, 454] width 473 height 112
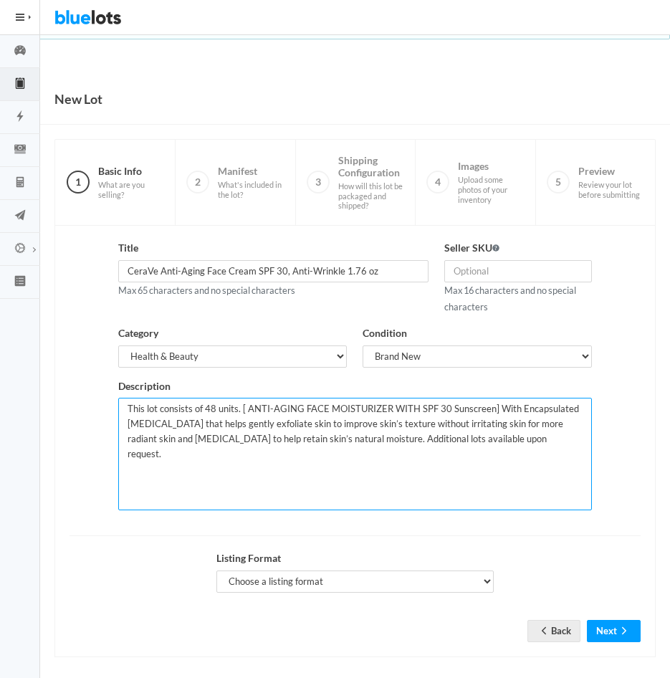
type textarea "This lot consists of 48 units. [ ANTI-AGING FACE MOISTURIZER WITH SPF 30 Sunscr…"
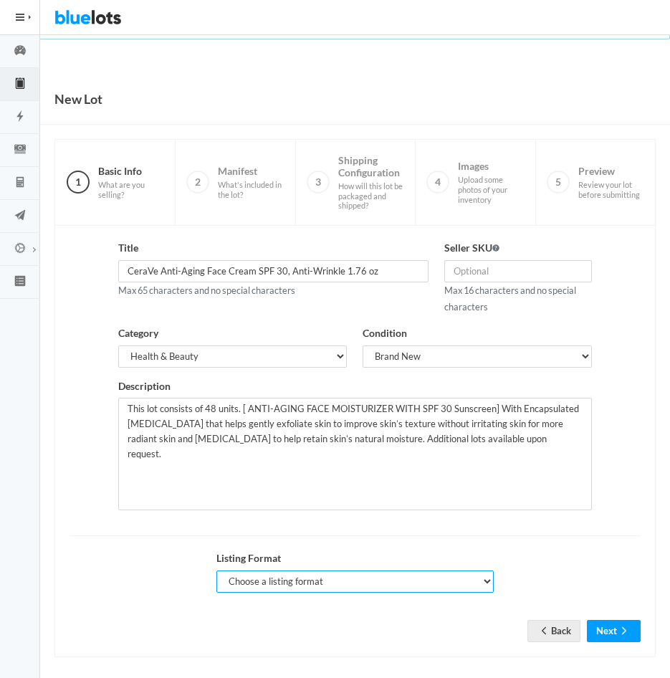
click at [482, 588] on select "Choose a listing format Auction Buy Now" at bounding box center [355, 581] width 278 height 22
select select "false"
click at [216, 570] on select "Choose a listing format Auction Buy Now" at bounding box center [355, 581] width 278 height 22
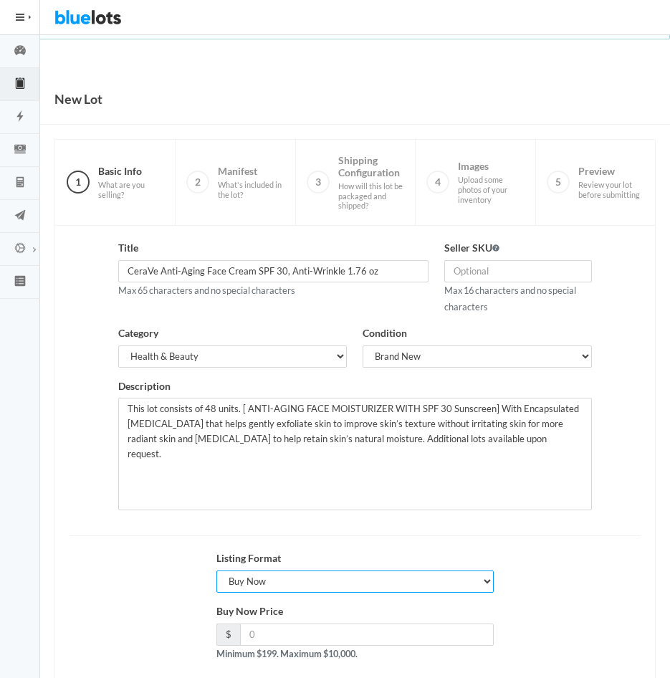
scroll to position [77, 0]
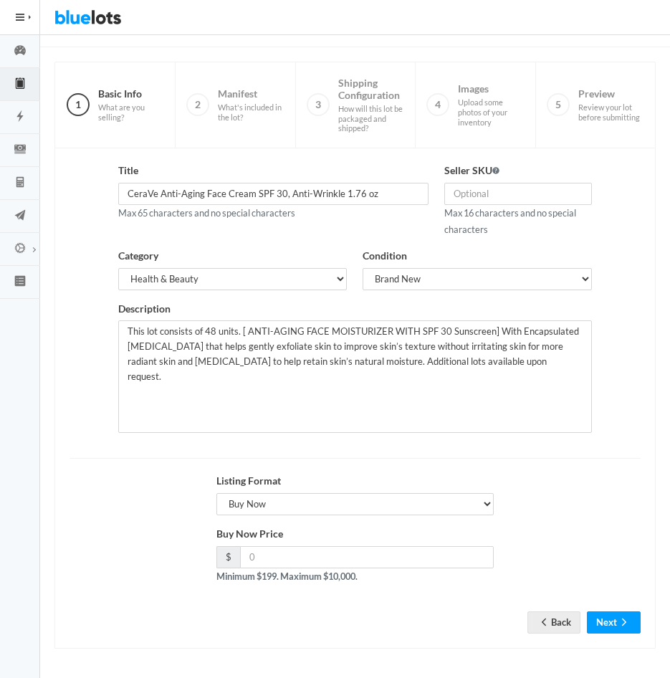
click at [586, 23] on div "info@sophisticatedselections.com Sign Out" at bounding box center [355, 17] width 630 height 34
click at [349, 565] on input "number" at bounding box center [367, 557] width 254 height 22
type input "384"
click at [528, 196] on input "text" at bounding box center [517, 194] width 147 height 22
type input "d"
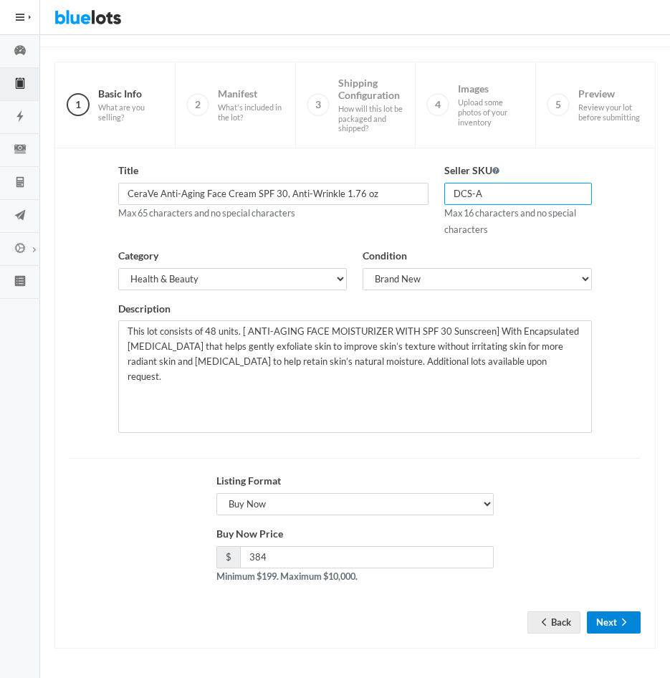
type input "DCS-A"
click at [607, 622] on button "Next" at bounding box center [614, 622] width 54 height 22
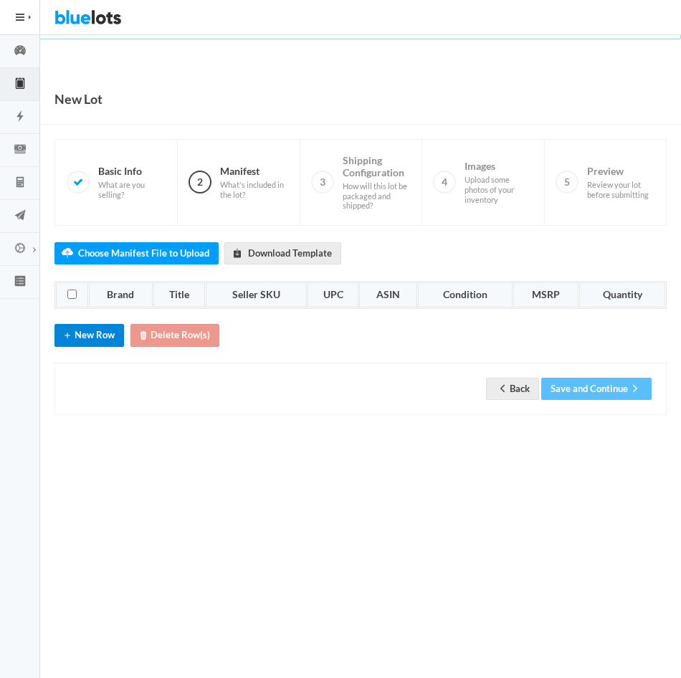
click at [82, 332] on button "New Row" at bounding box center [88, 335] width 69 height 22
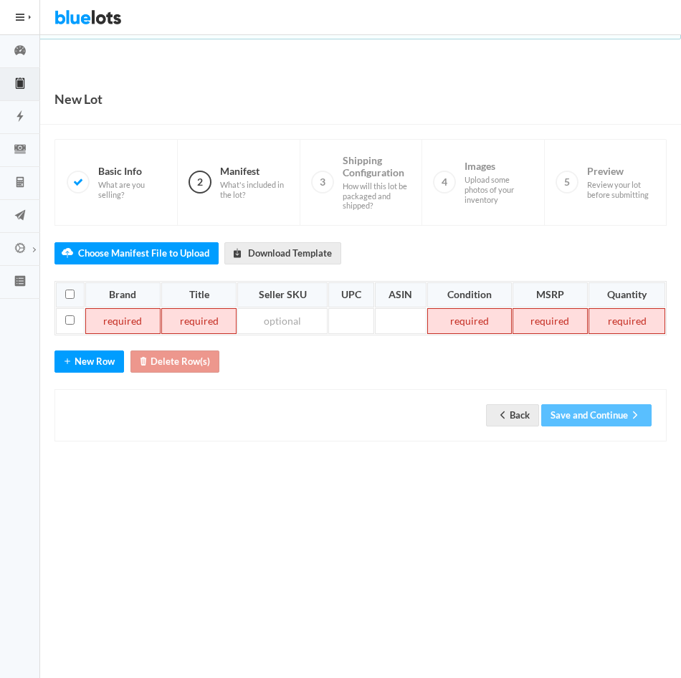
click at [123, 319] on td at bounding box center [122, 321] width 75 height 26
click at [176, 321] on td at bounding box center [190, 321] width 77 height 26
paste td
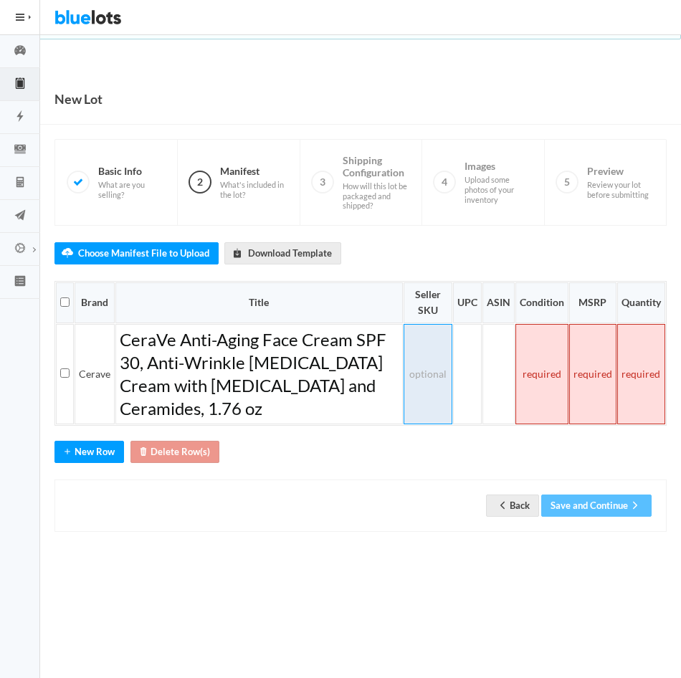
click at [424, 344] on td at bounding box center [427, 374] width 49 height 100
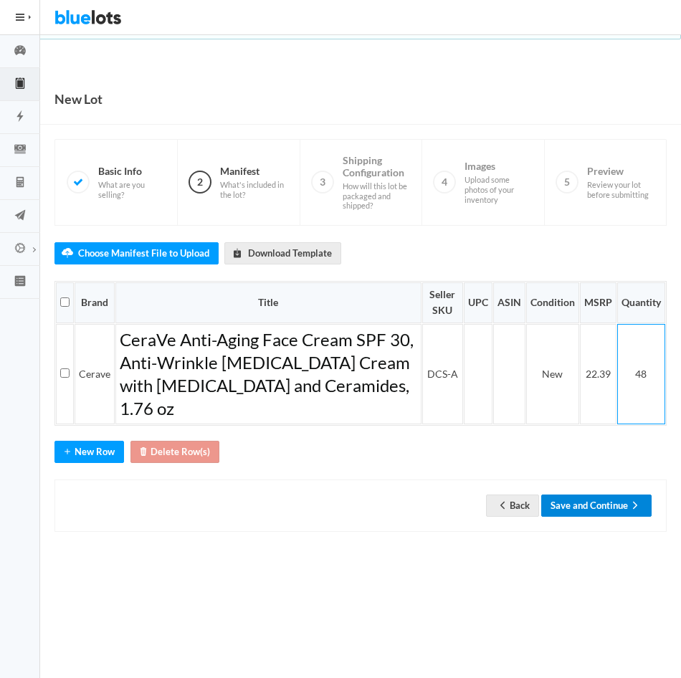
click at [591, 496] on button "Save and Continue" at bounding box center [596, 505] width 110 height 22
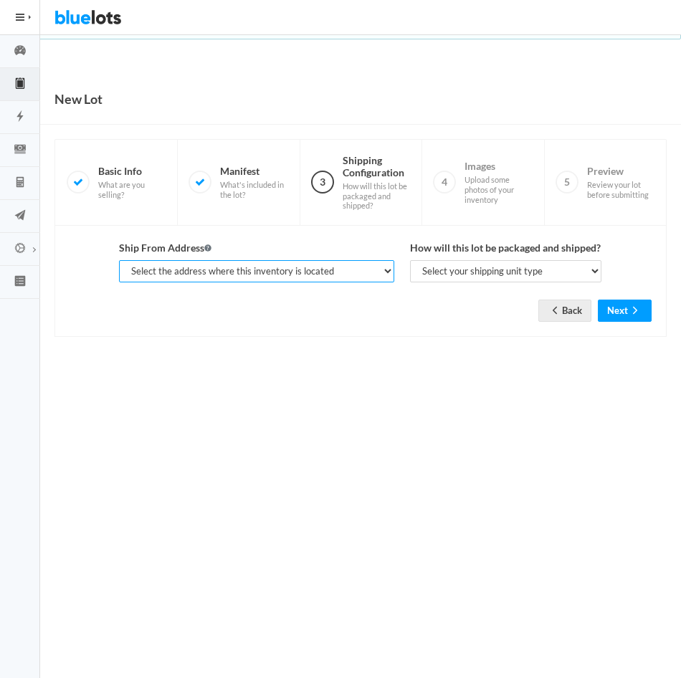
click at [384, 271] on select "Select the address where this inventory is located [PERSON_NAME], SOPHISTICATED…" at bounding box center [256, 271] width 274 height 22
select select "25282"
click at [119, 260] on select "Select the address where this inventory is located [PERSON_NAME], SOPHISTICATED…" at bounding box center [256, 271] width 274 height 22
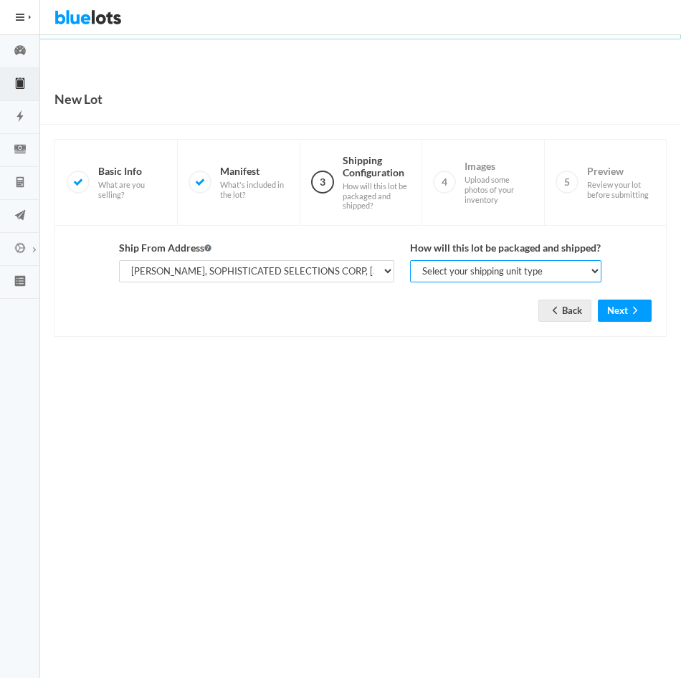
click at [461, 281] on select "Select your shipping unit type Parcel Pallet Truckload" at bounding box center [506, 271] width 192 height 22
select select "parcel"
click at [410, 260] on select "Select your shipping unit type Parcel Pallet Truckload" at bounding box center [506, 271] width 192 height 22
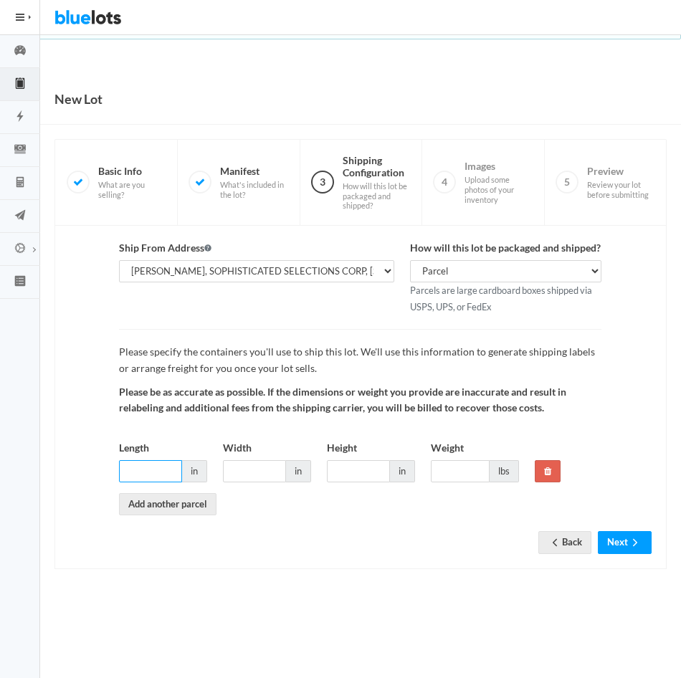
click at [161, 464] on input "Length" at bounding box center [150, 471] width 63 height 22
click at [125, 625] on body "Bluelots is for sale. If you are interested in purchasing the business, please …" at bounding box center [340, 339] width 681 height 678
click at [145, 472] on input "Length" at bounding box center [150, 471] width 63 height 22
type input "15"
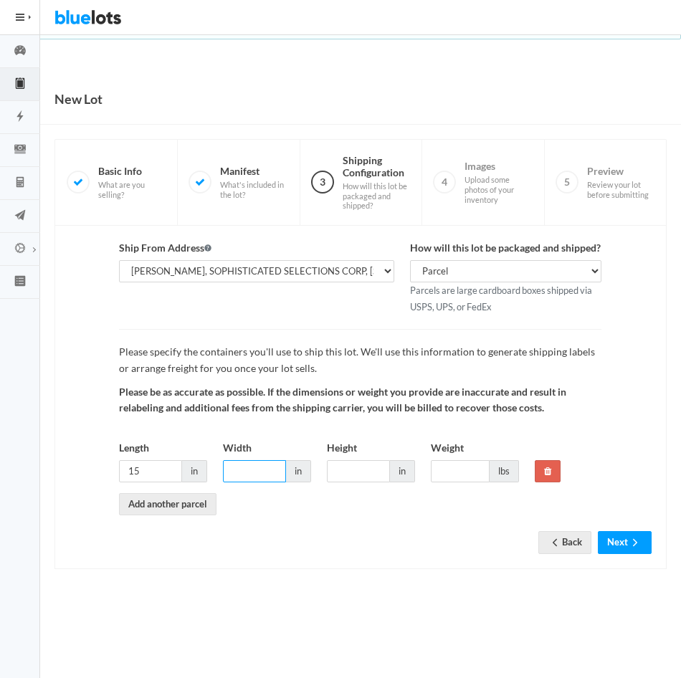
type input "7"
type input "15"
type input "7"
click at [269, 66] on body "Bluelots is for sale. If you are interested in purchasing the business, please …" at bounding box center [340, 339] width 681 height 678
click at [449, 469] on input "Weight" at bounding box center [460, 471] width 59 height 22
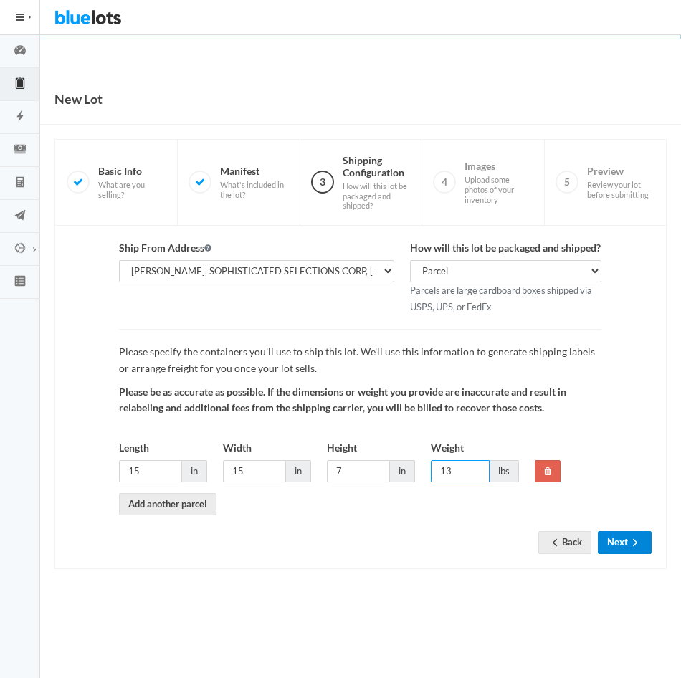
type input "13"
click at [620, 542] on button "Next" at bounding box center [625, 542] width 54 height 22
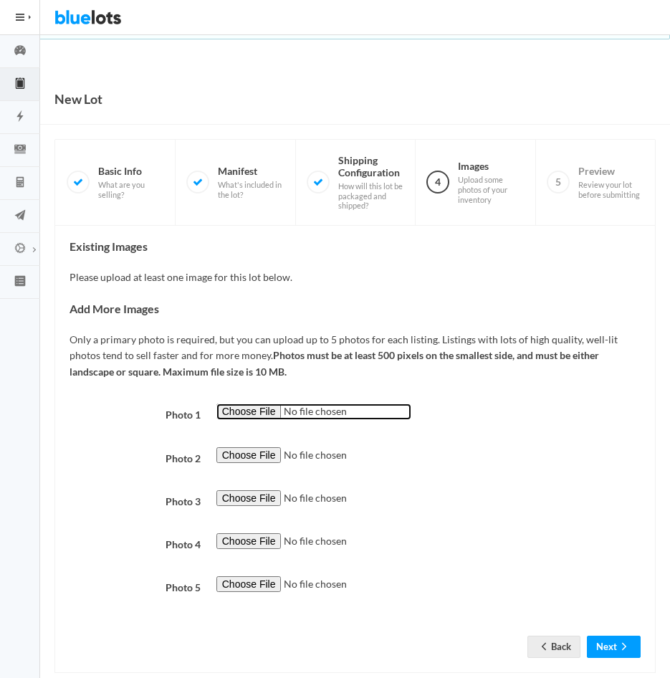
click at [251, 415] on input "file" at bounding box center [313, 411] width 195 height 16
type input "C:\fakepath\DCS-A.jpg"
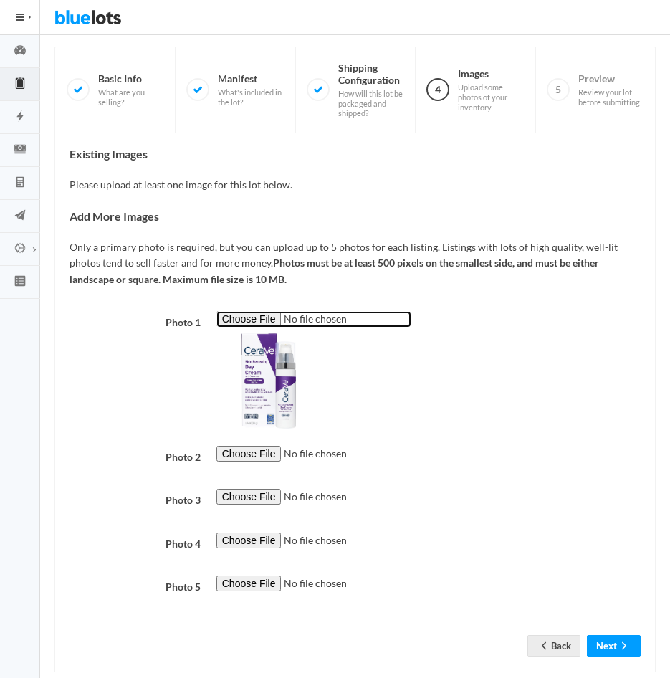
scroll to position [116, 0]
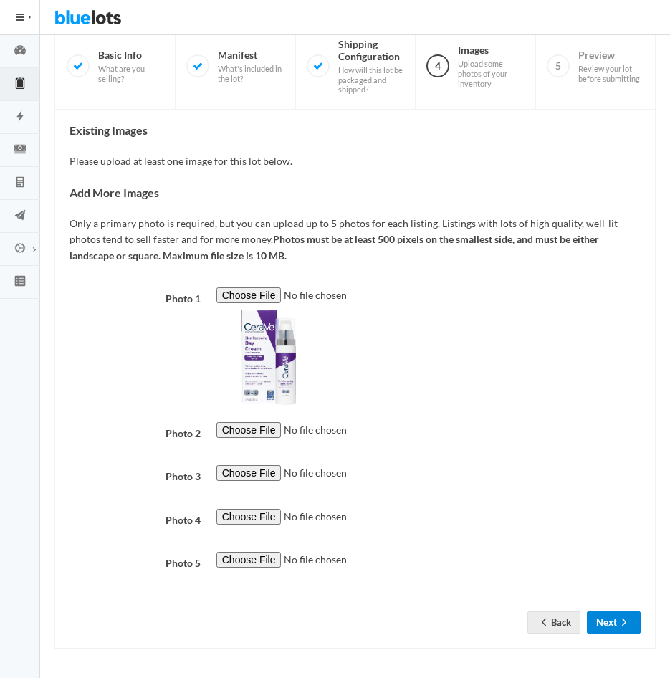
click at [602, 613] on button "Next" at bounding box center [614, 622] width 54 height 22
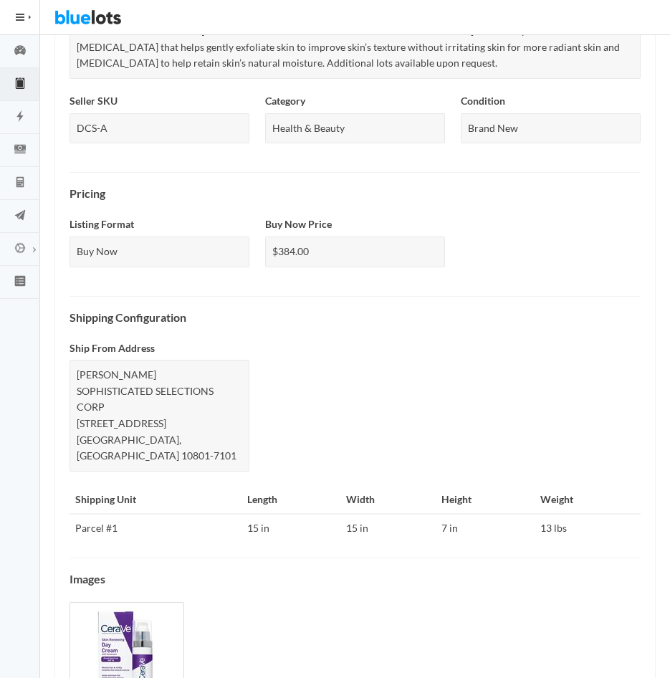
scroll to position [451, 0]
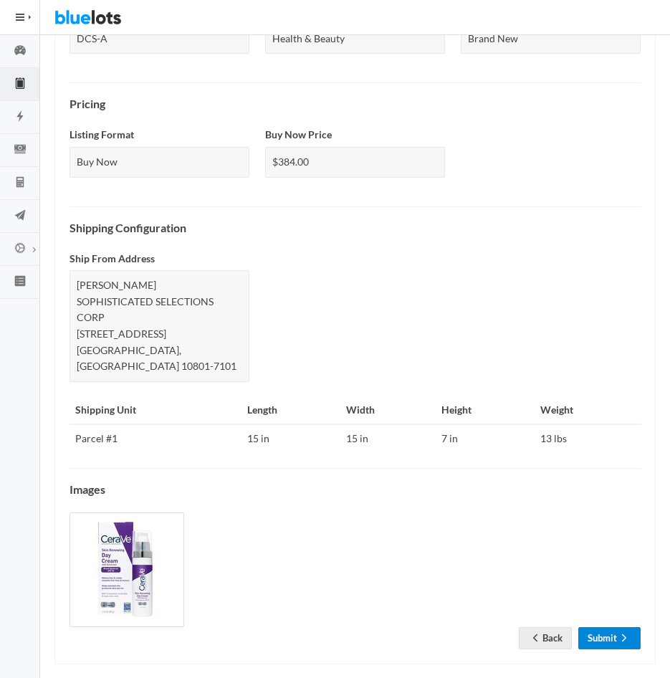
click at [608, 627] on link "Submit" at bounding box center [609, 638] width 62 height 22
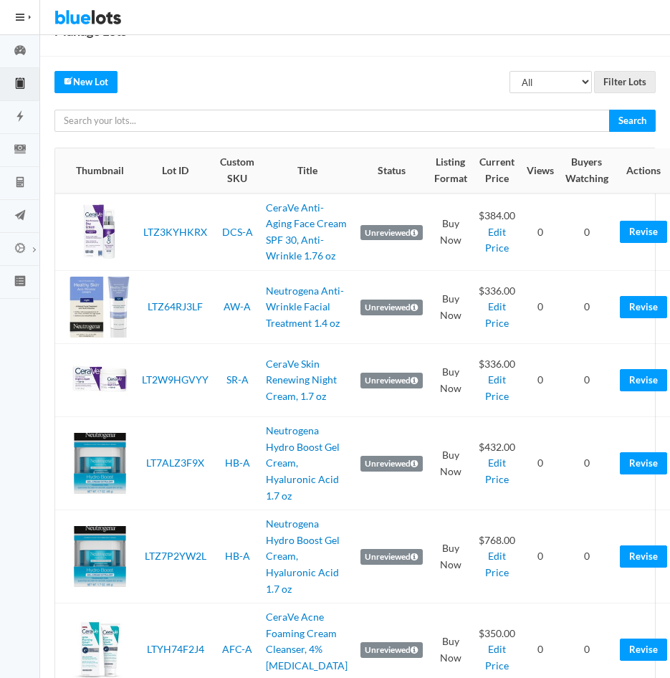
scroll to position [158, 0]
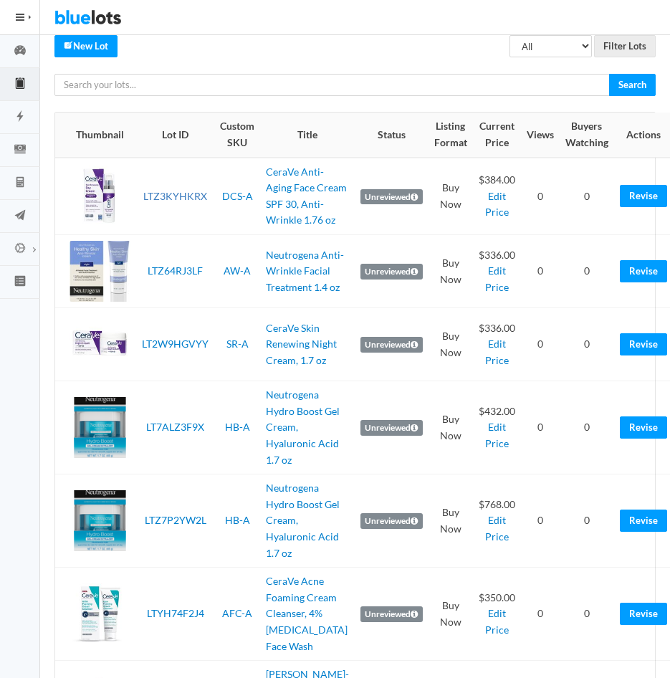
click at [176, 202] on link "LTZ3KYHKRX" at bounding box center [175, 196] width 64 height 12
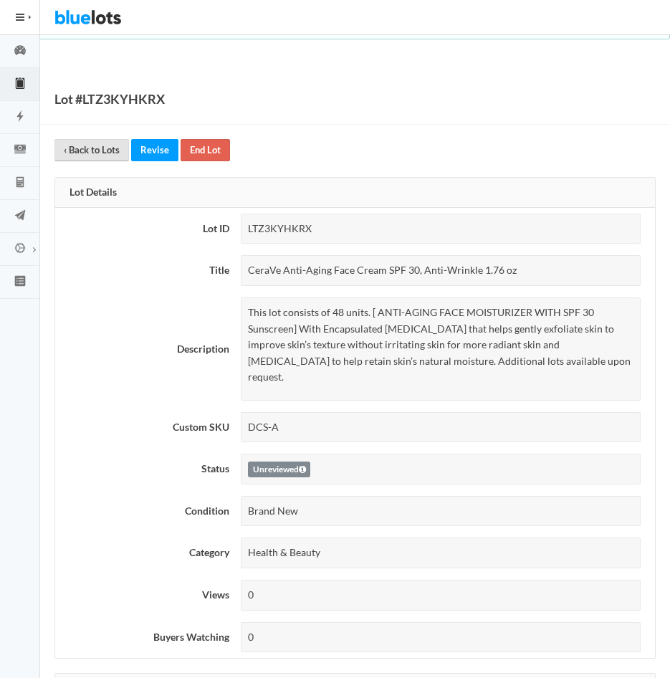
click at [99, 158] on link "‹ Back to Lots" at bounding box center [91, 150] width 75 height 22
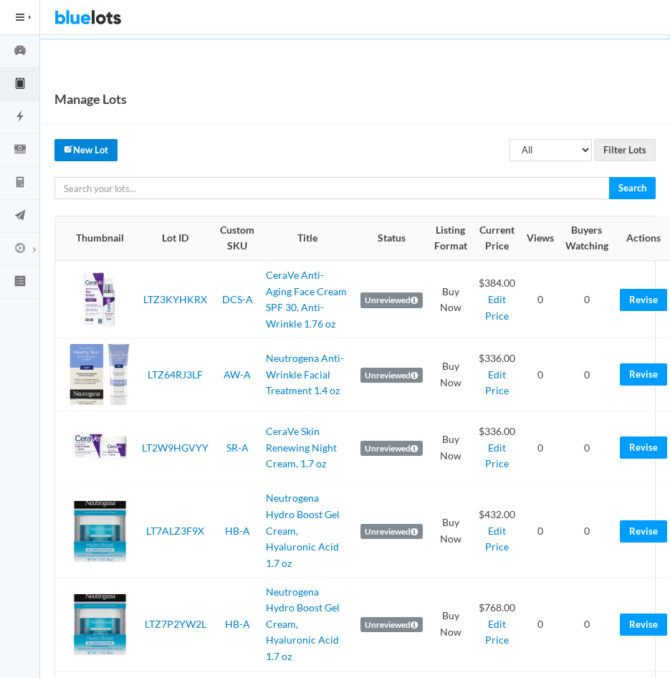
click at [90, 150] on link "New Lot" at bounding box center [85, 150] width 63 height 22
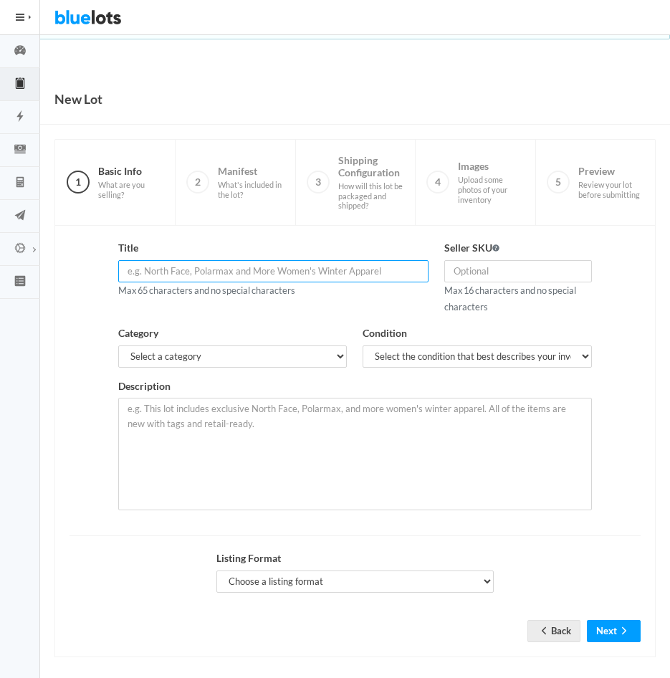
click at [172, 268] on input "text" at bounding box center [273, 271] width 310 height 22
click at [174, 272] on input "text" at bounding box center [273, 271] width 310 height 22
click at [205, 269] on input "text" at bounding box center [273, 271] width 310 height 22
paste input "CeraVe Skin Renewing Eye Cream For Wrinkles"
type input "CeraVe Skin Renewing Eye Cream For Wrinkles 0.5 oz"
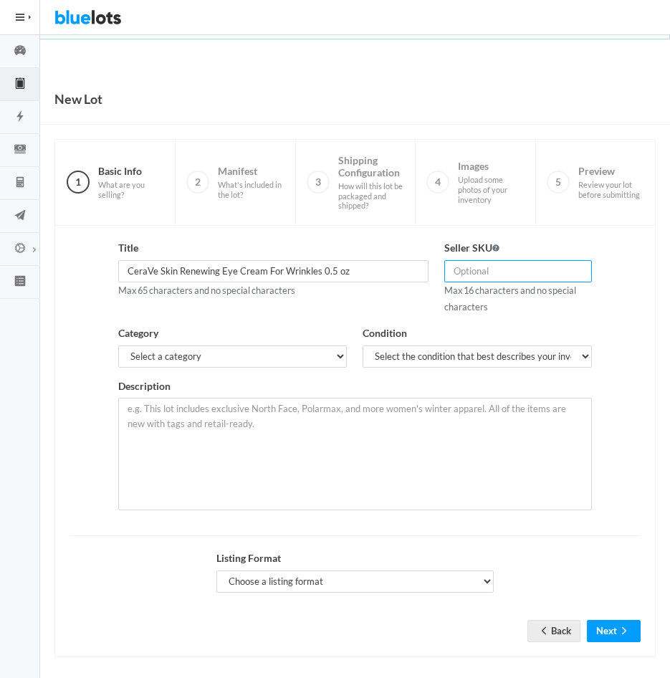
click at [509, 274] on input "text" at bounding box center [517, 271] width 147 height 22
type input "AEC-A"
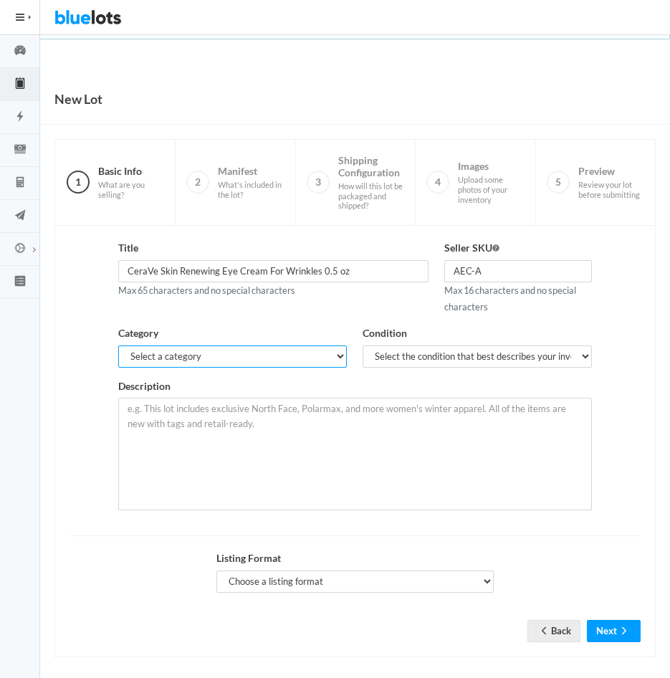
click at [328, 354] on select "Select a category Electronics Clothing, Shoes & Accessories Appliances Home & G…" at bounding box center [232, 356] width 229 height 22
select select "7"
click at [118, 345] on select "Select a category Electronics Clothing, Shoes & Accessories Appliances Home & G…" at bounding box center [232, 356] width 229 height 22
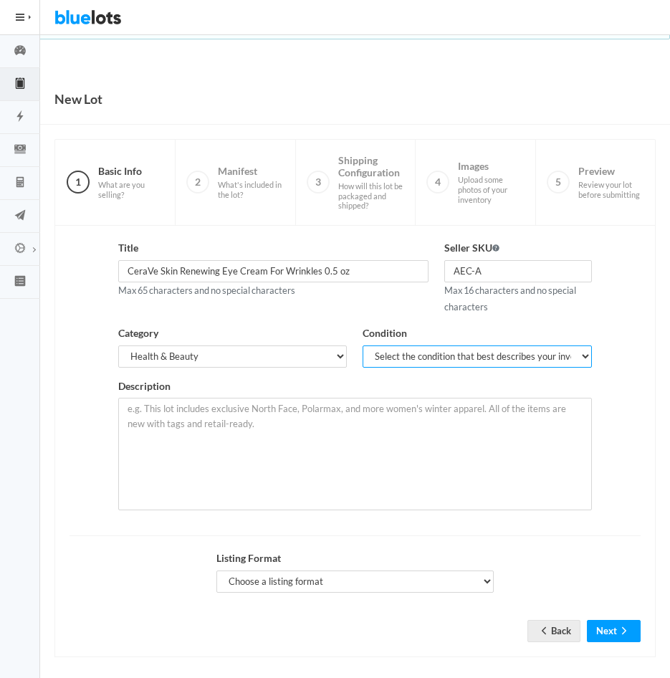
click at [397, 358] on select "Select the condition that best describes your inventory Brand New Shelf Pulls C…" at bounding box center [477, 356] width 229 height 22
select select "1"
click at [363, 345] on select "Select the condition that best describes your inventory Brand New Shelf Pulls C…" at bounding box center [477, 356] width 229 height 22
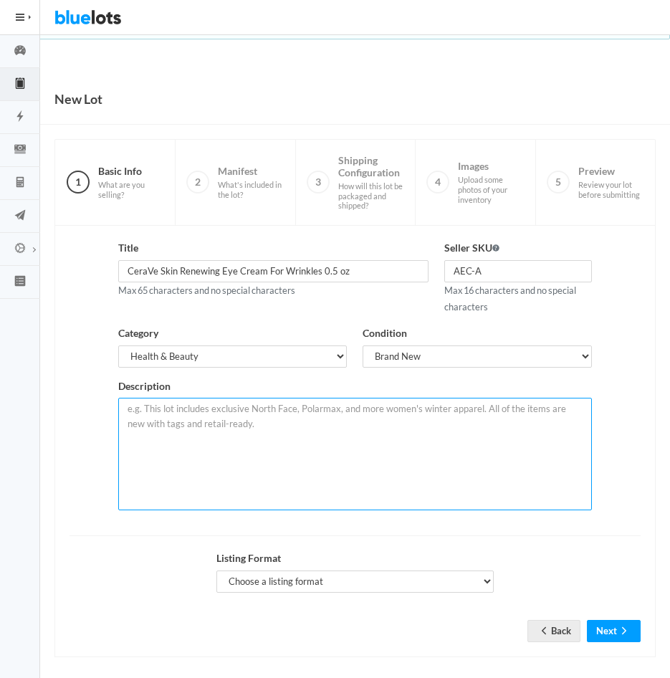
click at [305, 418] on textarea at bounding box center [354, 454] width 473 height 112
type textarea "D"
click at [239, 405] on textarea at bounding box center [354, 454] width 473 height 112
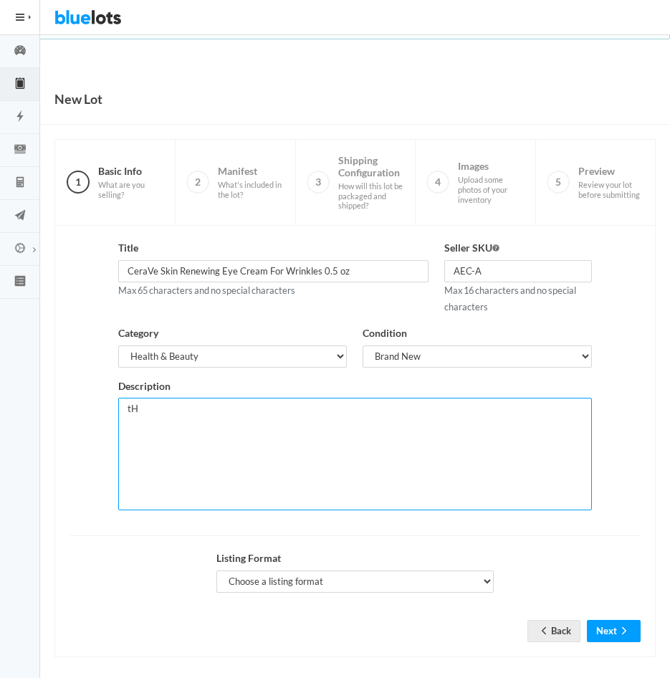
type textarea "t"
paste textarea "[ EYE CREAM ANTI AGING ] CeraVe Skin Renewing under eye cream for wrinkles and …"
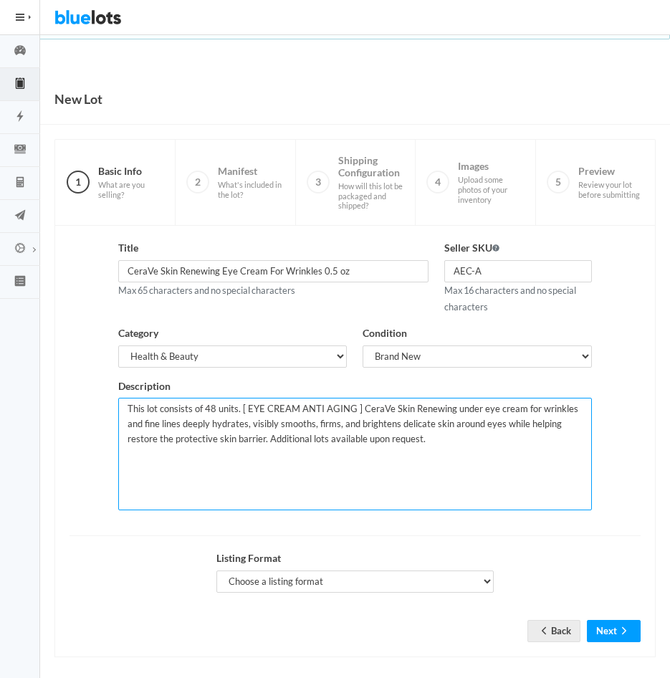
scroll to position [9, 0]
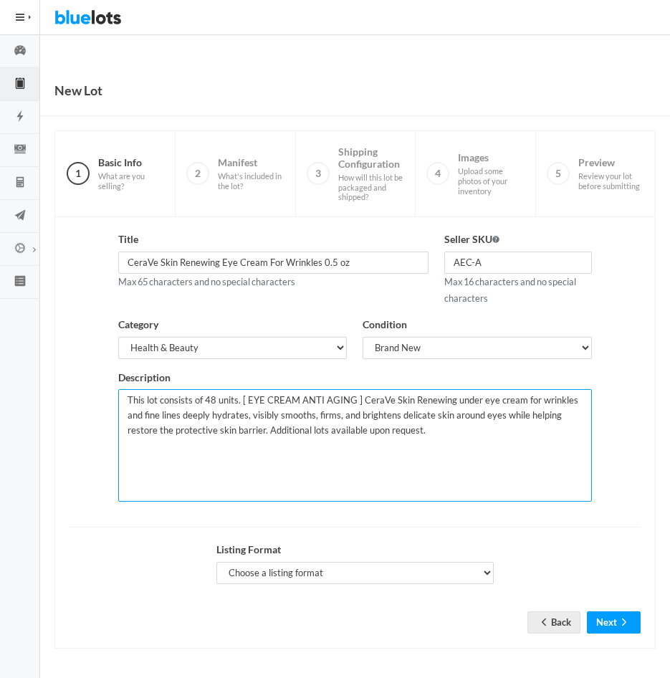
type textarea "This lot consists of 48 units. [ EYE CREAM ANTI AGING ] CeraVe Skin Renewing un…"
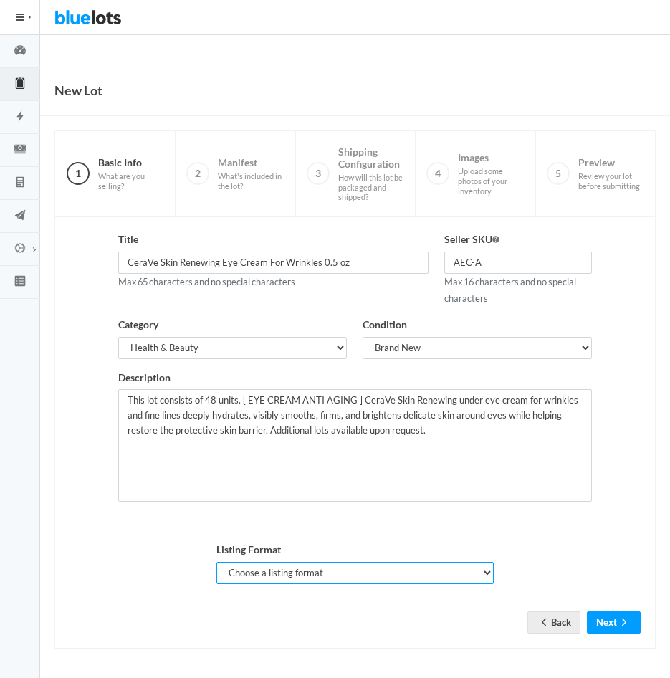
click at [476, 566] on select "Choose a listing format Auction Buy Now" at bounding box center [355, 573] width 278 height 22
click at [323, 641] on div "Title CeraVe Skin Renewing Eye Cream For Wrinkles 0.5 oz Max 65 characters and …" at bounding box center [354, 432] width 601 height 431
click at [404, 572] on select "Choose a listing format Auction Buy Now" at bounding box center [355, 573] width 278 height 22
select select "false"
click at [216, 562] on select "Choose a listing format Auction Buy Now" at bounding box center [355, 573] width 278 height 22
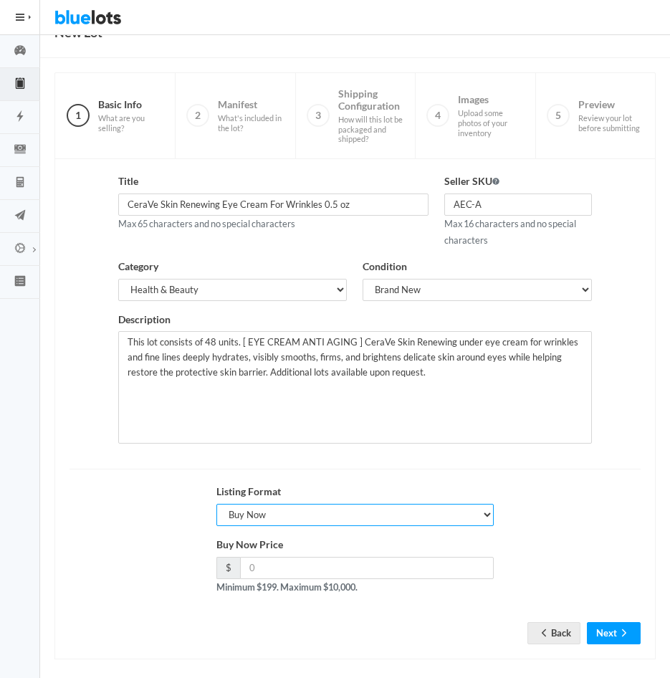
scroll to position [77, 0]
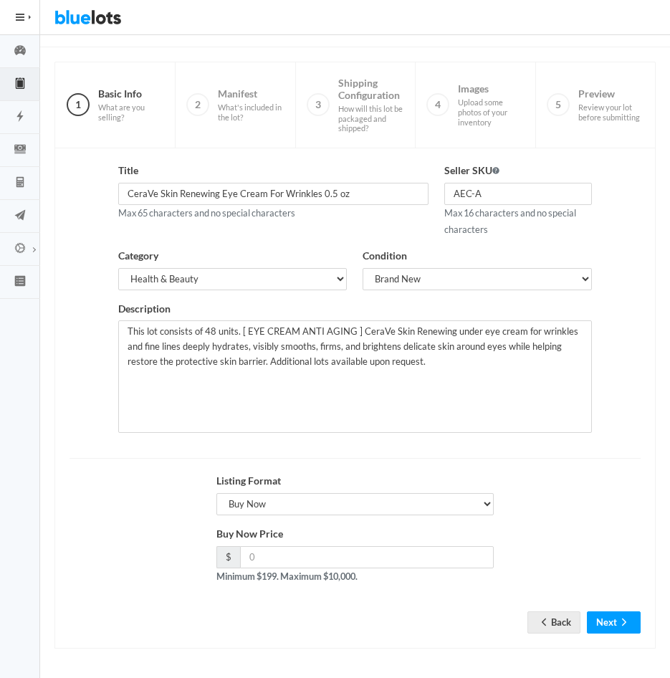
click at [622, 42] on div "New Lot" at bounding box center [355, 21] width 630 height 51
click at [553, 59] on div "New Lot 1 Basic Info What are you selling? 2 Manifest What's included in the lo…" at bounding box center [355, 336] width 630 height 681
click at [315, 560] on input "number" at bounding box center [367, 557] width 254 height 22
type input "288"
click at [605, 619] on button "Next" at bounding box center [614, 622] width 54 height 22
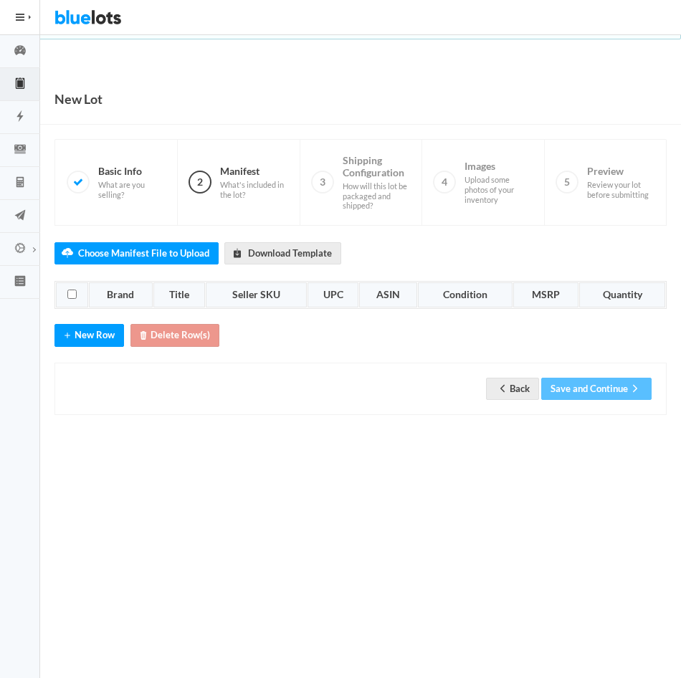
click at [122, 292] on th "Brand" at bounding box center [121, 295] width 64 height 26
click at [84, 333] on button "New Row" at bounding box center [88, 335] width 69 height 22
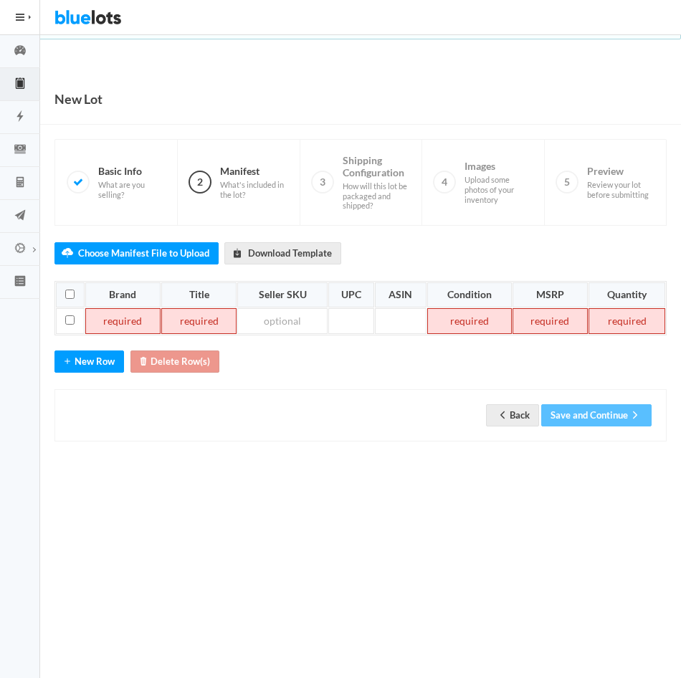
click at [116, 321] on td at bounding box center [122, 321] width 75 height 26
click at [128, 316] on td at bounding box center [122, 321] width 75 height 26
click at [209, 330] on td at bounding box center [190, 321] width 77 height 26
paste td
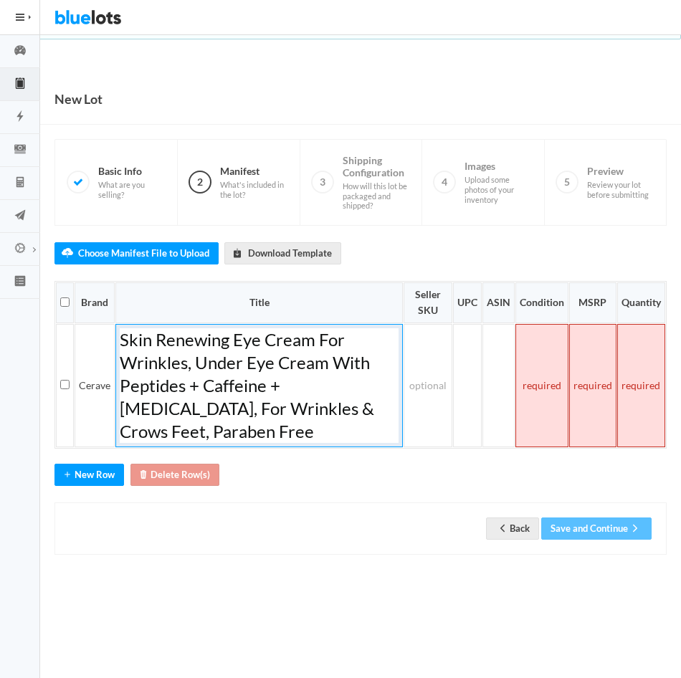
click at [209, 330] on span "Skin Renewing Eye Cream For Wrinkles, Under Eye Cream With Peptides + Caffeine …" at bounding box center [247, 385] width 254 height 112
click at [261, 442] on h1 "Skin Renewing Eye Cream For Wrinkles, Under Eye Cream With Peptides + Caffeine …" at bounding box center [259, 385] width 279 height 115
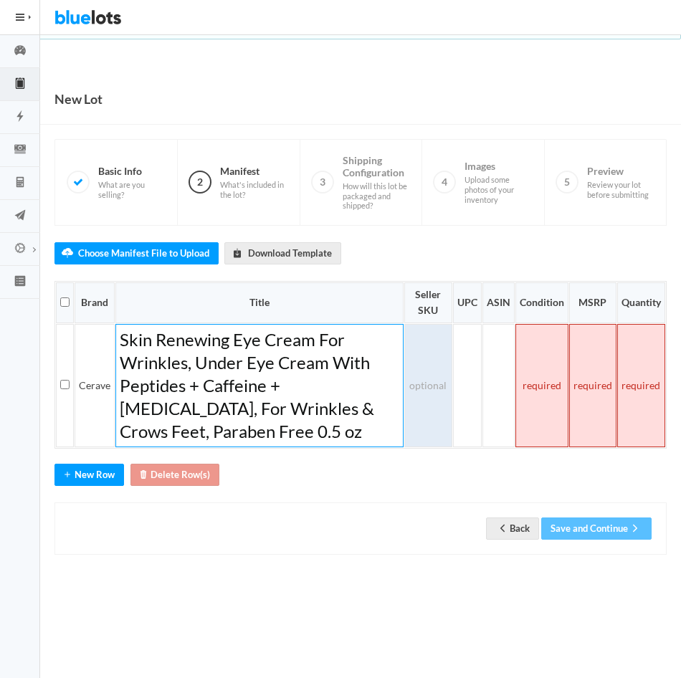
click at [430, 374] on td at bounding box center [428, 385] width 48 height 123
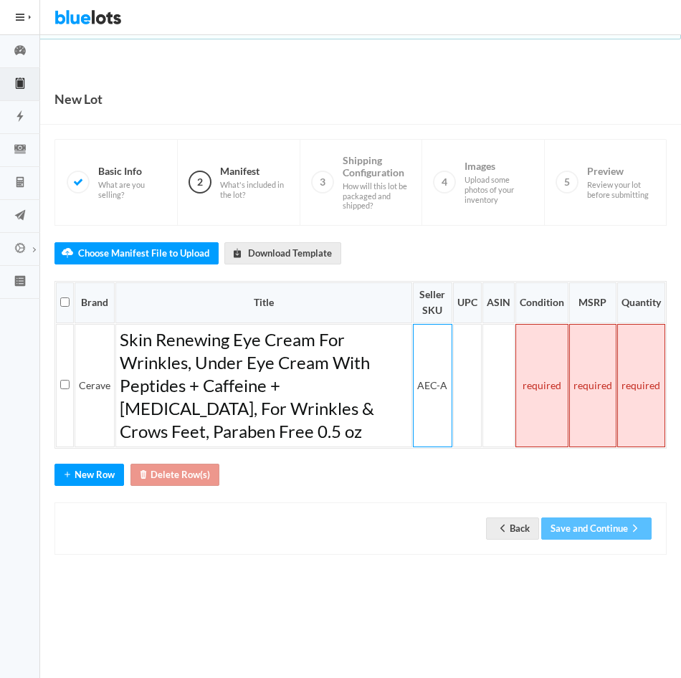
click at [547, 375] on td at bounding box center [541, 385] width 53 height 123
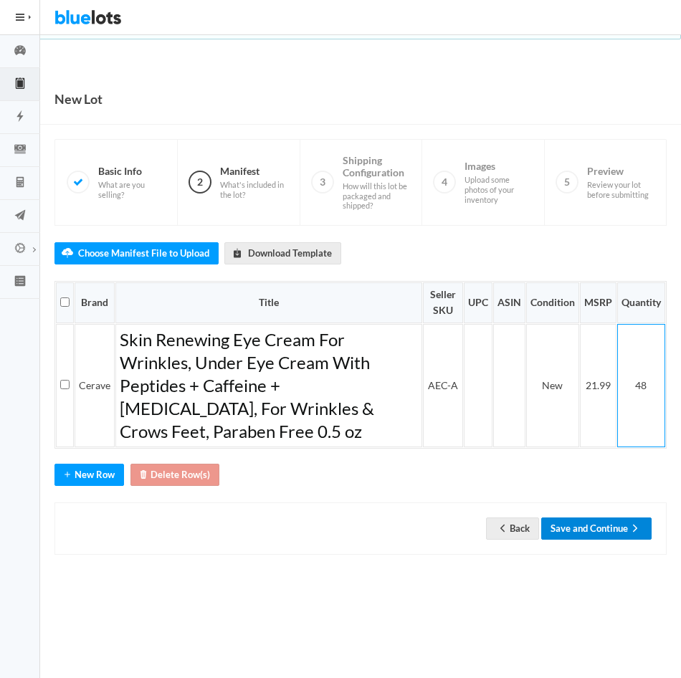
click at [605, 526] on button "Save and Continue" at bounding box center [596, 528] width 110 height 22
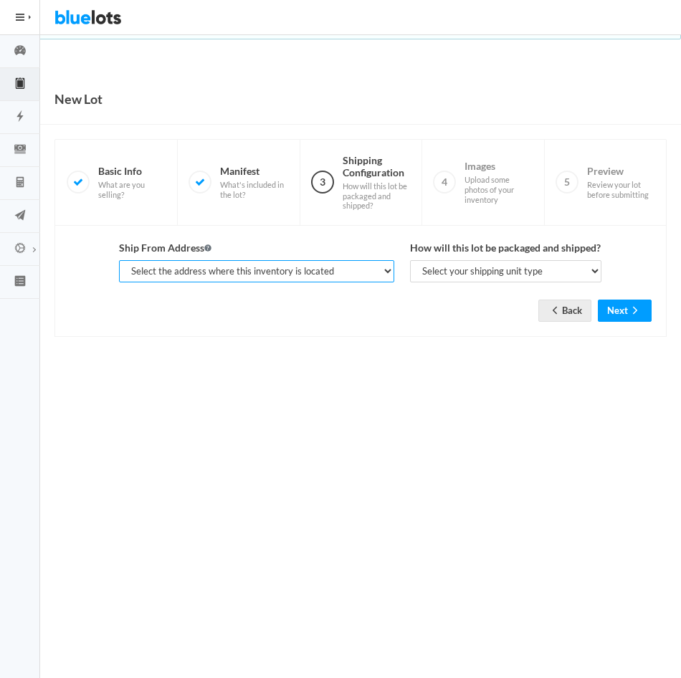
click at [380, 267] on select "Select the address where this inventory is located [PERSON_NAME], SOPHISTICATED…" at bounding box center [256, 271] width 274 height 22
select select "25282"
click at [119, 260] on select "Select the address where this inventory is located [PERSON_NAME], SOPHISTICATED…" at bounding box center [256, 271] width 274 height 22
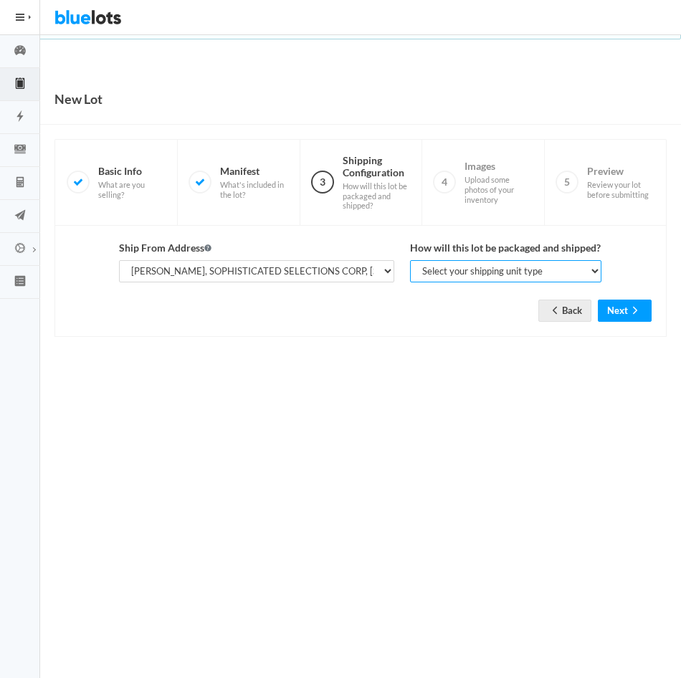
click at [469, 273] on select "Select your shipping unit type Parcel Pallet Truckload" at bounding box center [506, 271] width 192 height 22
select select "parcel"
click at [410, 260] on select "Select your shipping unit type Parcel Pallet Truckload" at bounding box center [506, 271] width 192 height 22
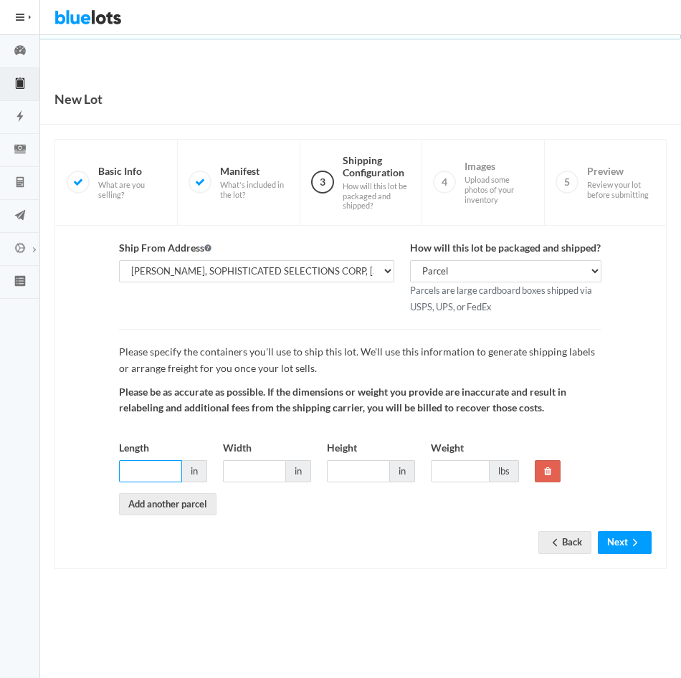
click at [160, 469] on input "Length" at bounding box center [150, 471] width 63 height 22
click at [147, 464] on input "Length" at bounding box center [150, 471] width 63 height 22
type input "12"
type input "10"
type input "5"
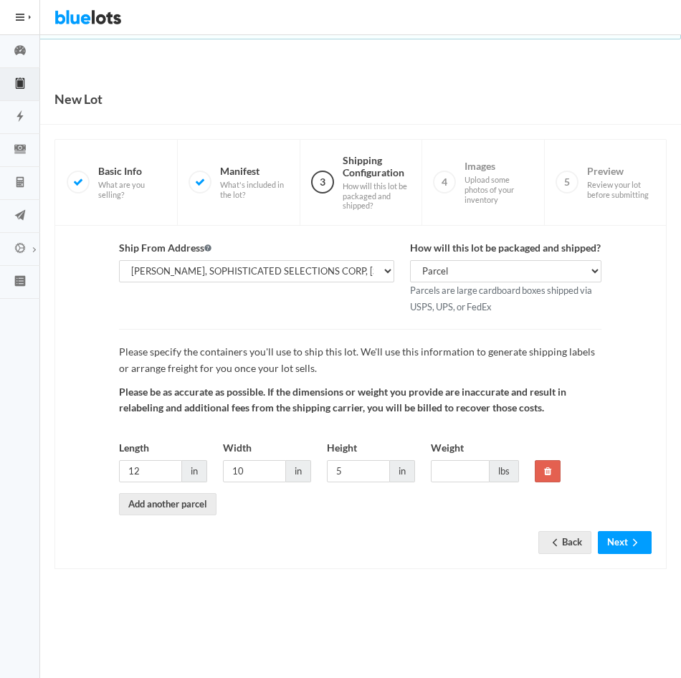
click at [464, 80] on div "New Lot" at bounding box center [360, 99] width 641 height 51
click at [450, 473] on input "Weight" at bounding box center [460, 471] width 59 height 22
click at [464, 531] on form "Ship From Address Select the address where this inventory is located TARIQ ABDU…" at bounding box center [360, 385] width 582 height 291
click at [613, 539] on button "Next" at bounding box center [625, 542] width 54 height 22
click at [463, 471] on input "3.5" at bounding box center [460, 471] width 59 height 22
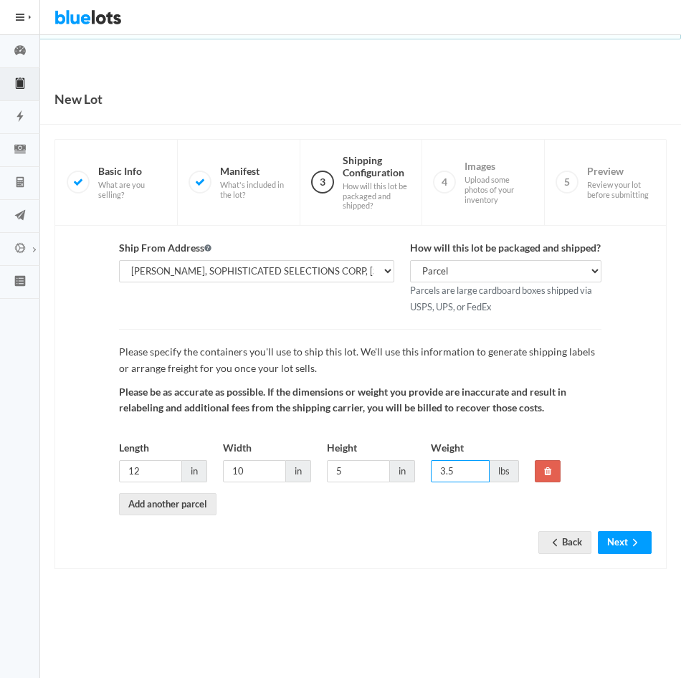
type input "3"
type input "4"
click at [427, 608] on body "Bluelots is for sale. If you are interested in purchasing the business, please …" at bounding box center [340, 339] width 681 height 678
click at [618, 535] on button "Next" at bounding box center [625, 542] width 54 height 22
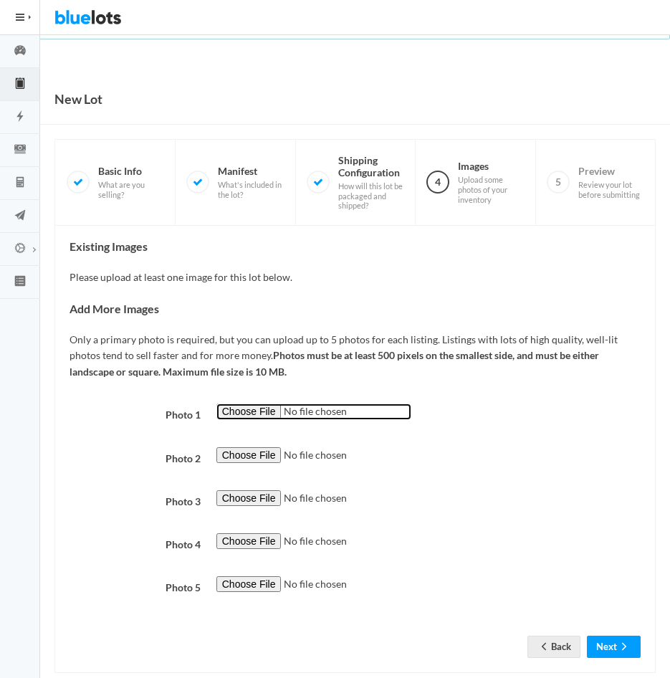
click at [251, 413] on input "file" at bounding box center [313, 411] width 195 height 16
type input "C:\fakepath\AEC-A.jpg"
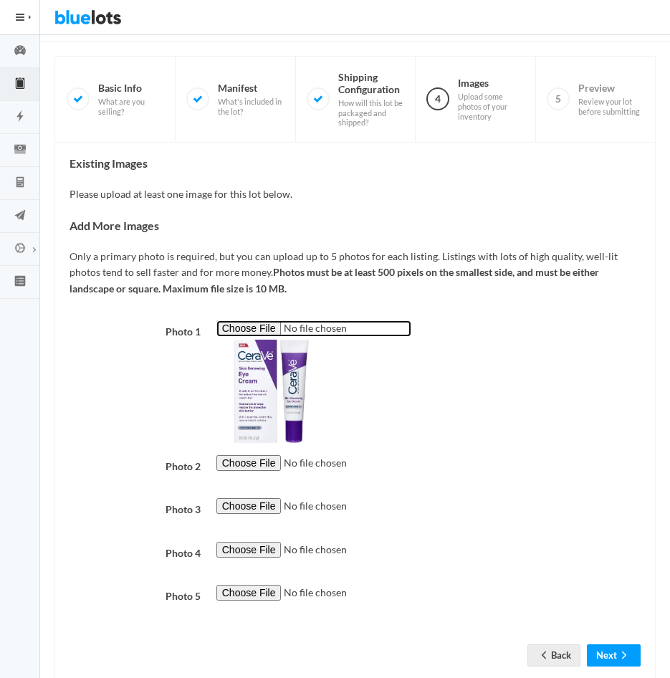
scroll to position [116, 0]
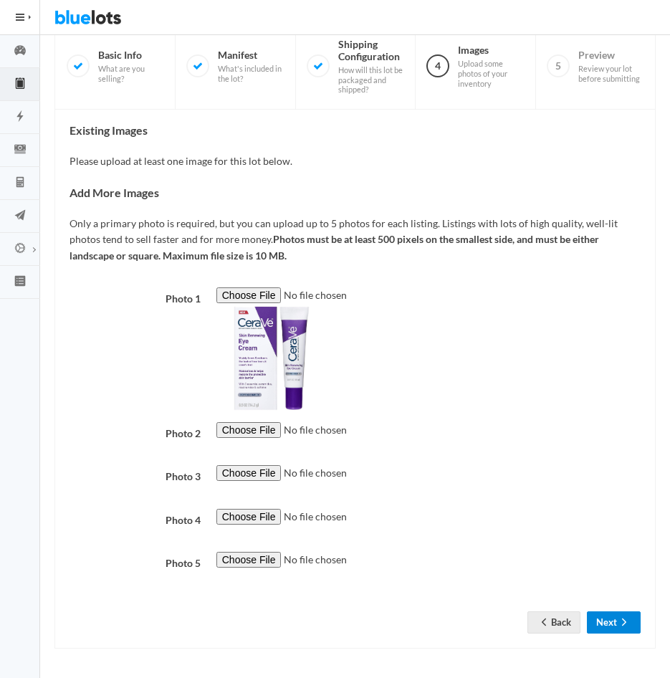
click at [607, 618] on button "Next" at bounding box center [614, 622] width 54 height 22
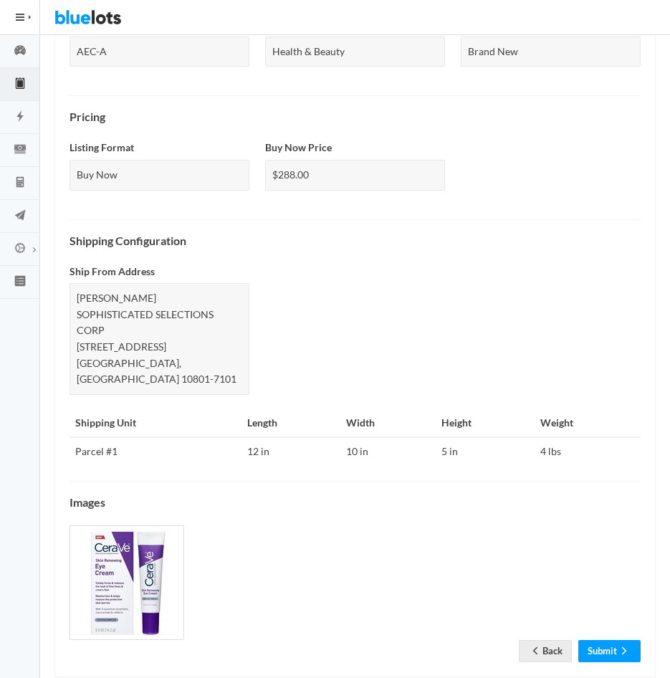
scroll to position [451, 0]
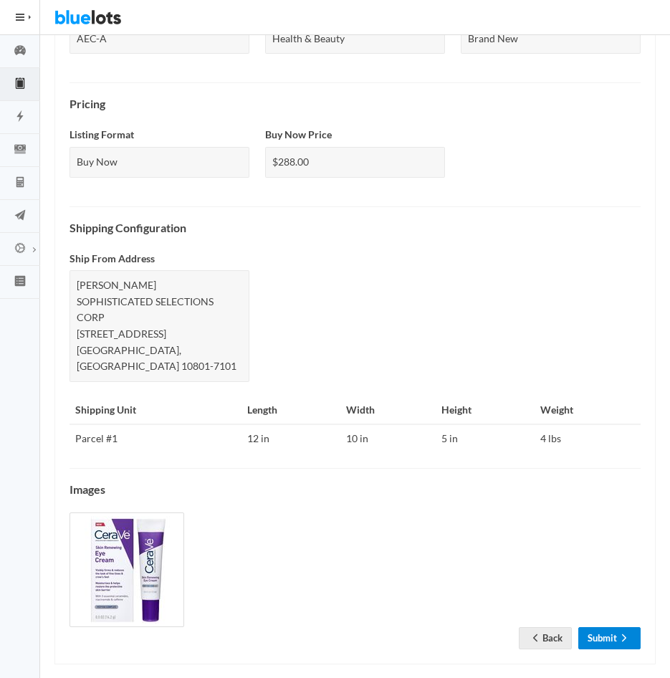
click at [601, 627] on link "Submit" at bounding box center [609, 638] width 62 height 22
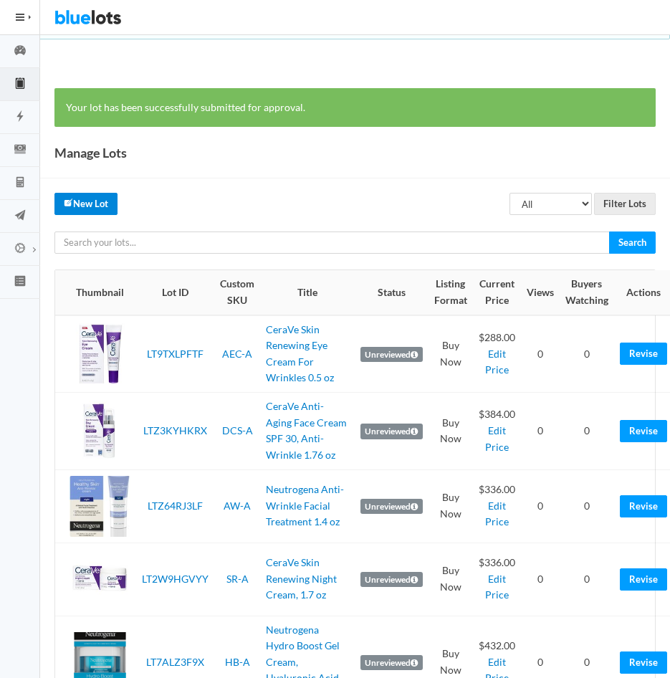
click at [95, 208] on link "New Lot" at bounding box center [85, 204] width 63 height 22
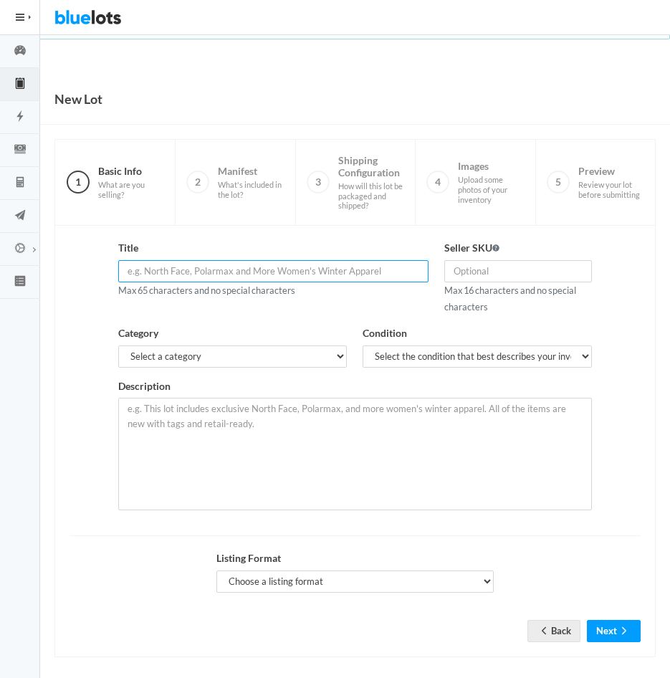
click at [201, 273] on input "text" at bounding box center [273, 271] width 310 height 22
paste input "Cerave Hyaluronic Acid Serum for Face with Vitamin B5 and Ceramid"
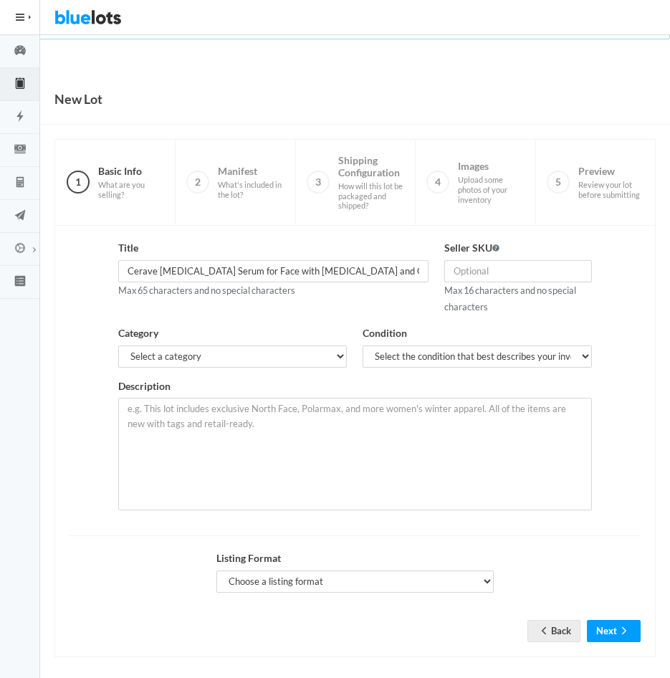
click at [216, 301] on div "Title Cerave Hyaluronic Acid Serum for Face with Vitamin B5 and Ceramid Max 65 …" at bounding box center [273, 274] width 326 height 69
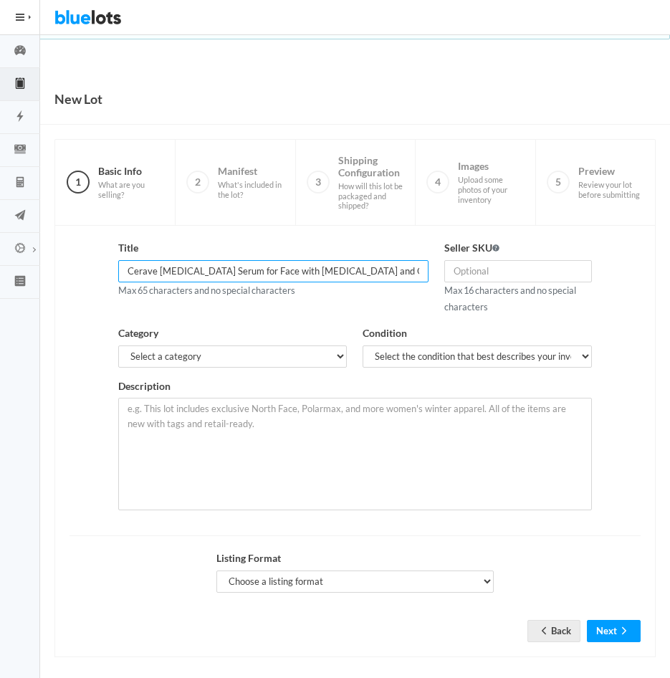
click at [267, 268] on input "Cerave Hyaluronic Acid Serum for Face with Vitamin B5 and Ceramid" at bounding box center [273, 271] width 310 height 22
type input "Cerave [MEDICAL_DATA] Face Serum w [MEDICAL_DATA] and Ceramides 1 oz"
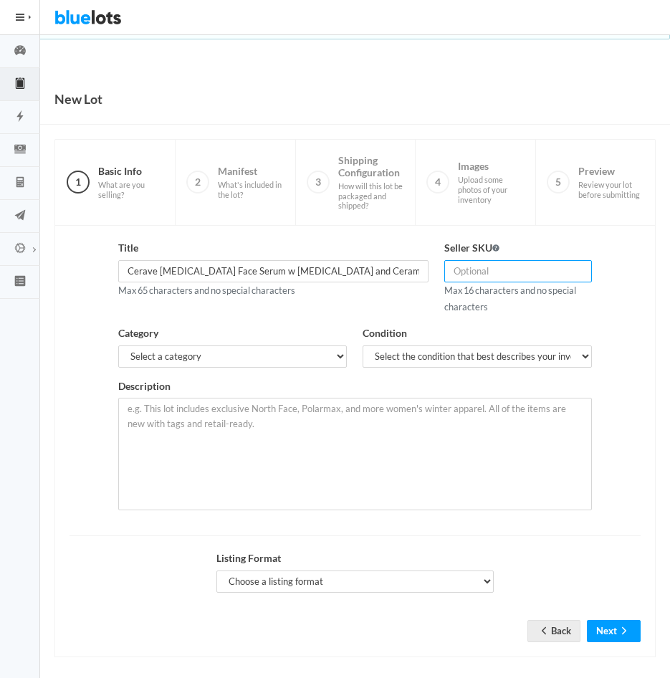
click at [509, 275] on input "text" at bounding box center [517, 271] width 147 height 22
type input "HHA-A"
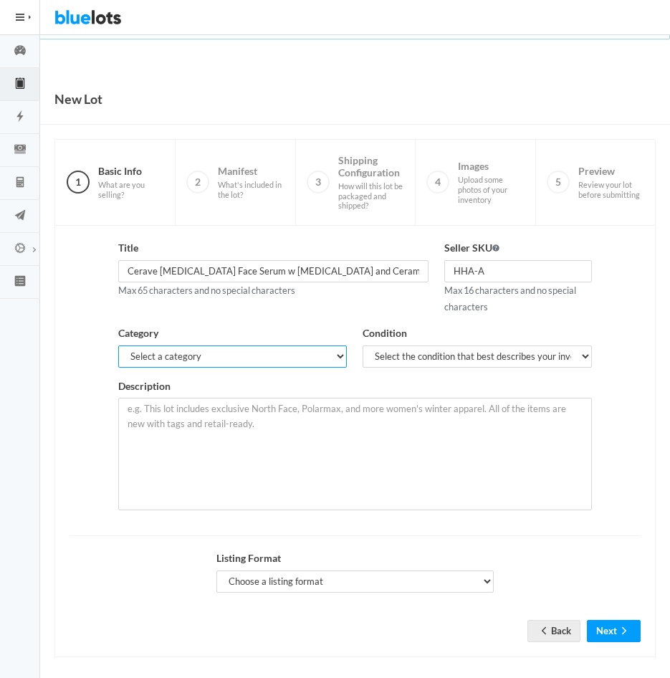
click at [339, 360] on select "Select a category Electronics Clothing, Shoes & Accessories Appliances Home & G…" at bounding box center [232, 356] width 229 height 22
select select "7"
click at [118, 345] on select "Select a category Electronics Clothing, Shoes & Accessories Appliances Home & G…" at bounding box center [232, 356] width 229 height 22
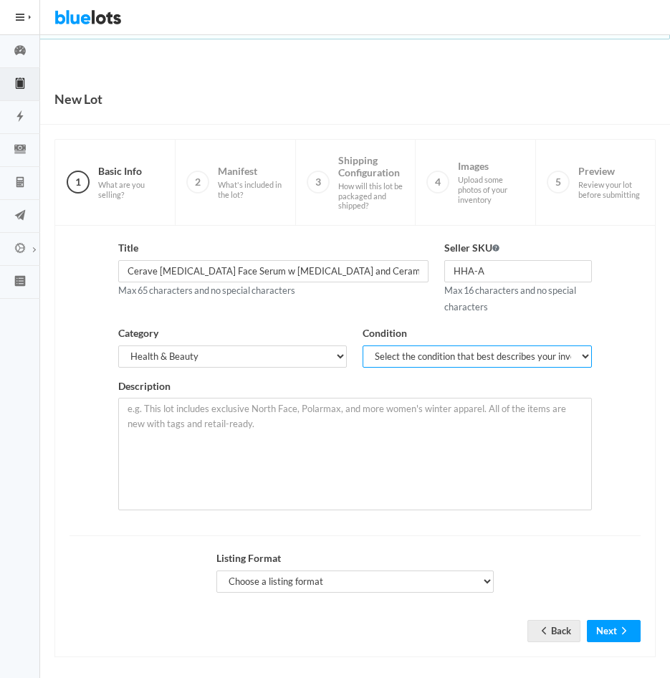
click at [428, 359] on select "Select the condition that best describes your inventory Brand New Shelf Pulls C…" at bounding box center [477, 356] width 229 height 22
select select "1"
click at [363, 345] on select "Select the condition that best describes your inventory Brand New Shelf Pulls C…" at bounding box center [477, 356] width 229 height 22
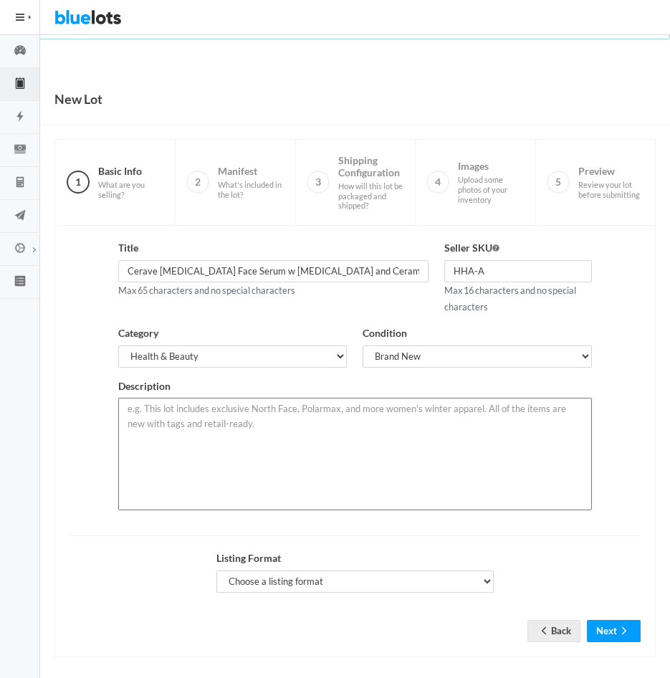
click at [335, 411] on textarea at bounding box center [354, 454] width 473 height 112
click at [197, 438] on textarea at bounding box center [354, 454] width 473 height 112
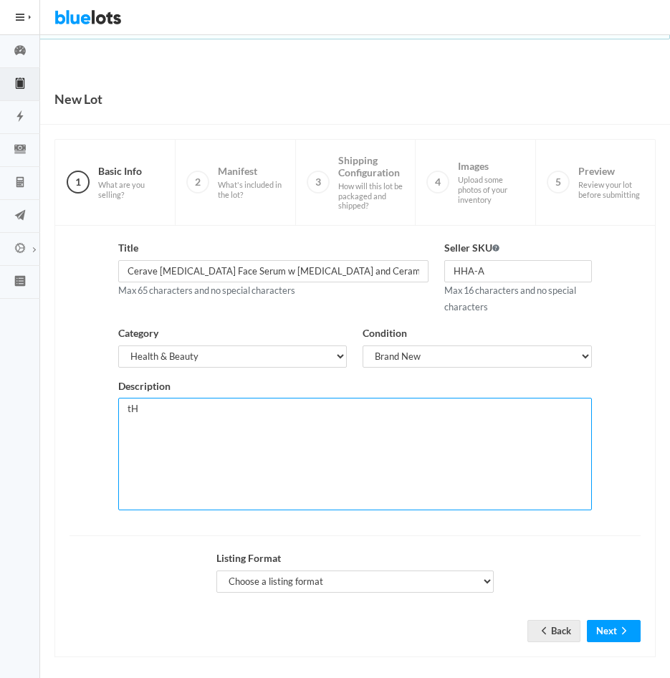
type textarea "t"
paste textarea "[ HYALURONIC ACID SERUM ] CeraVe Hydrating Hyaluronic Acid Serum for Face is fo…"
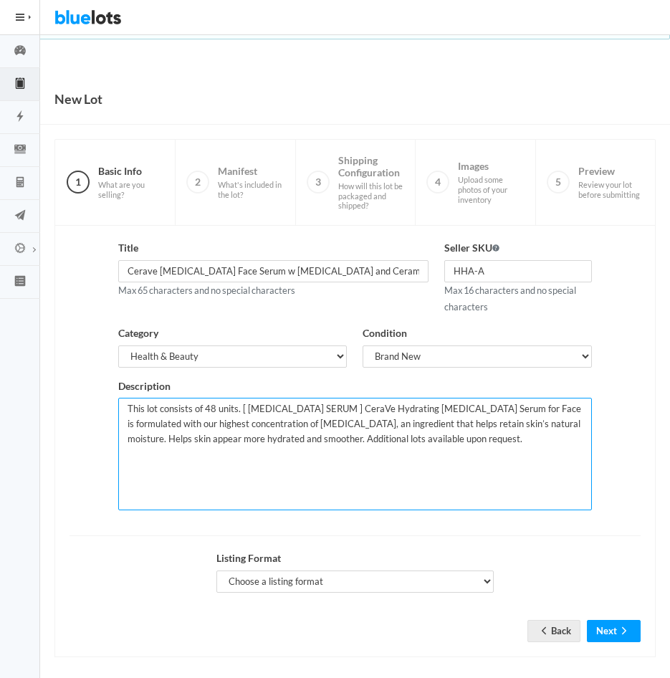
type textarea "This lot consists of 48 units. [ HYALURONIC ACID SERUM ] CeraVe Hydrating Hyalu…"
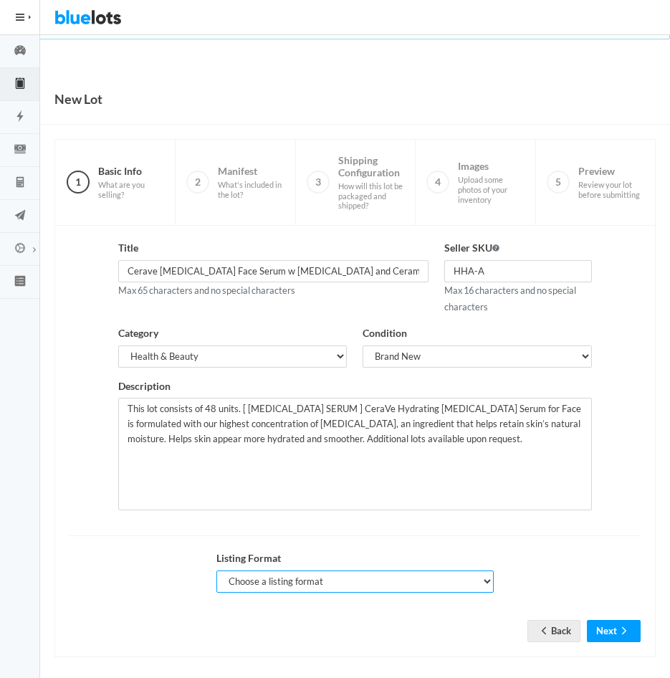
click at [486, 582] on select "Choose a listing format Auction Buy Now" at bounding box center [355, 581] width 278 height 22
select select "false"
click at [216, 570] on select "Choose a listing format Auction Buy Now" at bounding box center [355, 581] width 278 height 22
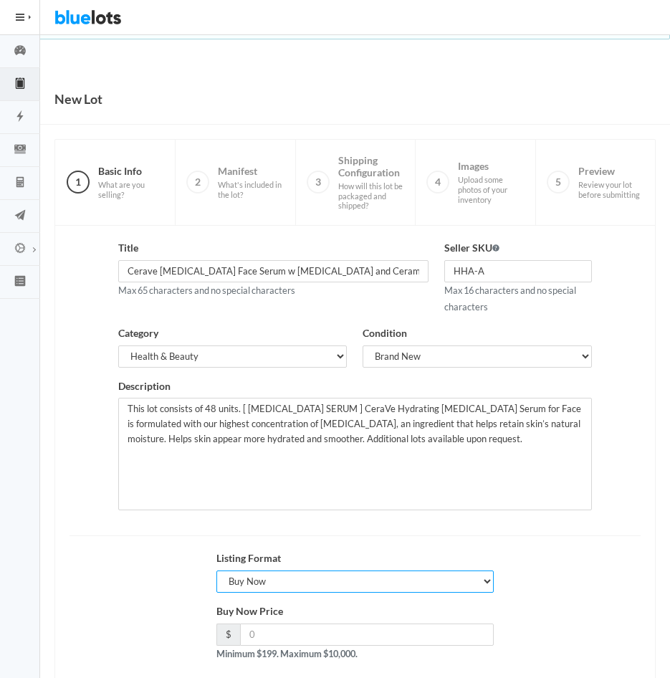
scroll to position [77, 0]
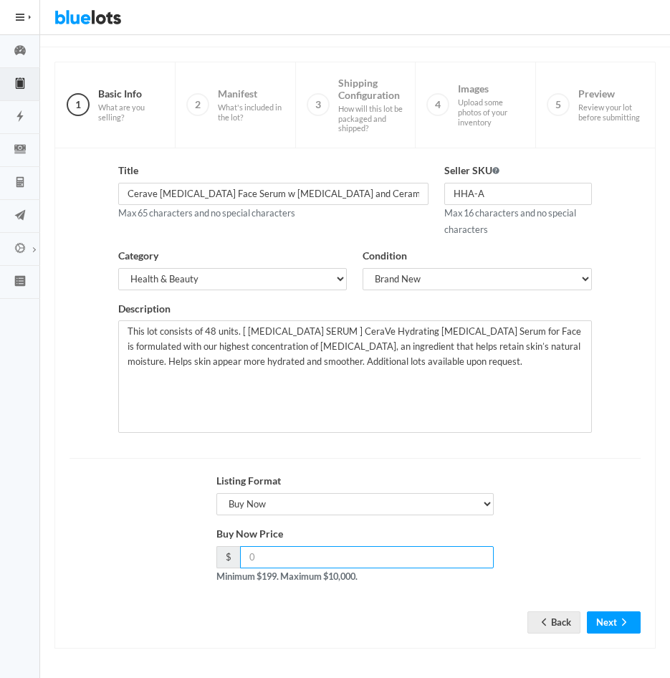
click at [345, 553] on input "number" at bounding box center [367, 557] width 254 height 22
click at [618, 64] on li "5 Preview Review your lot before submitting" at bounding box center [595, 105] width 120 height 86
click at [358, 556] on input "number" at bounding box center [367, 557] width 254 height 22
type input "336"
click at [604, 613] on button "Next" at bounding box center [614, 622] width 54 height 22
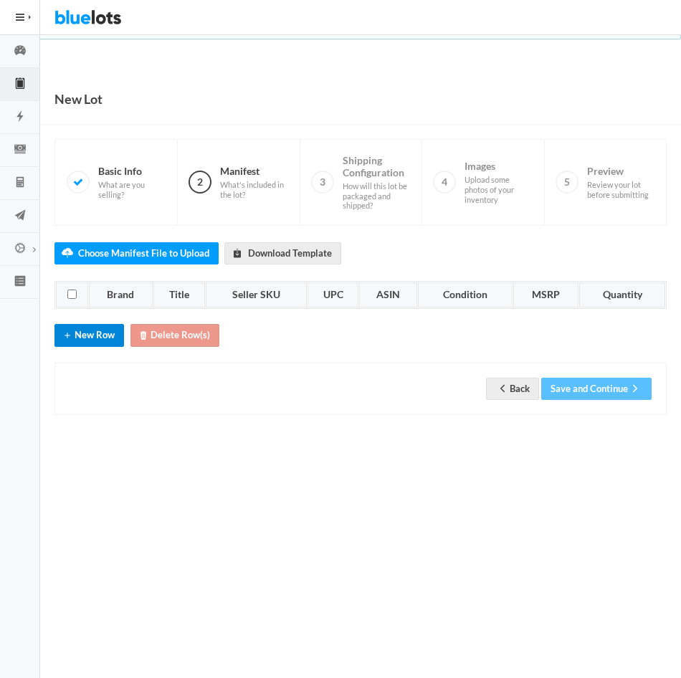
click at [94, 330] on button "New Row" at bounding box center [88, 335] width 69 height 22
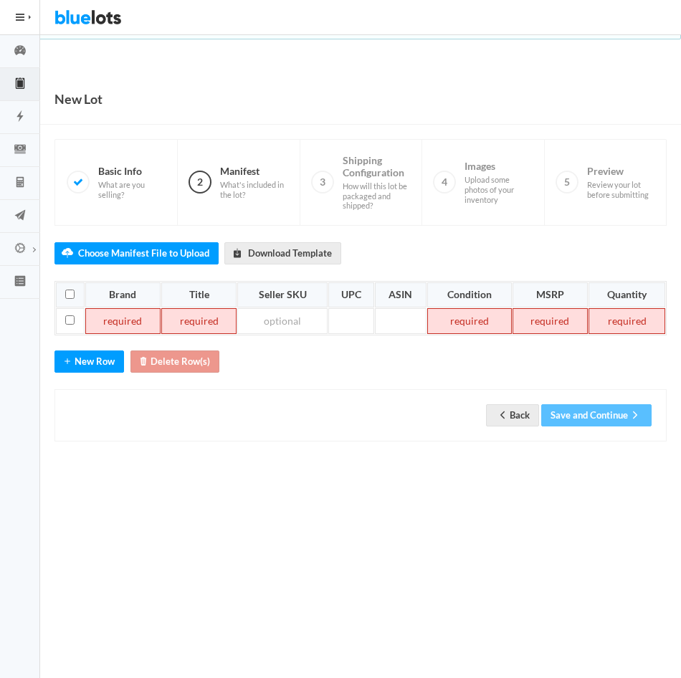
click at [123, 324] on td at bounding box center [122, 321] width 75 height 26
click at [177, 325] on td at bounding box center [190, 321] width 77 height 26
click at [183, 321] on td at bounding box center [190, 321] width 77 height 26
paste td
click at [183, 308] on th "Title" at bounding box center [190, 295] width 77 height 26
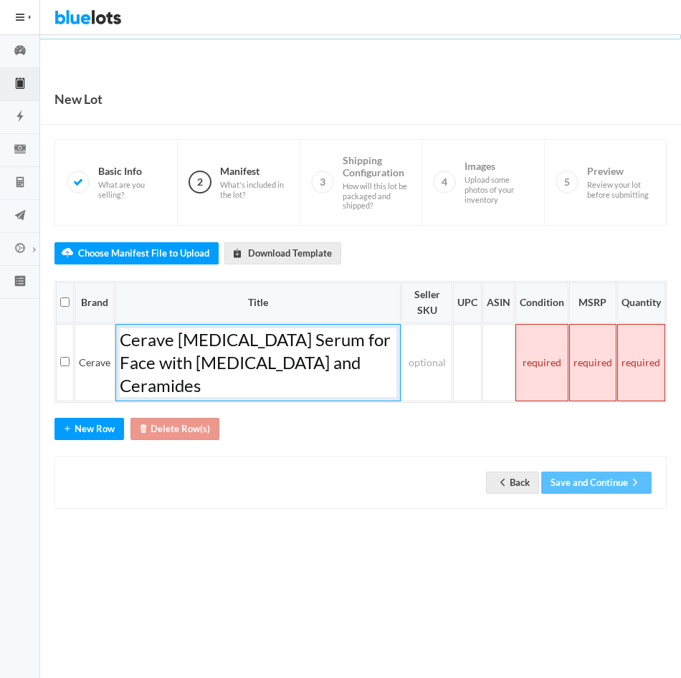
click at [176, 337] on span "Cerave Hyaluronic Acid Serum for Face with Vitamin B5 and Ceramides" at bounding box center [255, 362] width 271 height 67
click at [357, 372] on h1 "Hyaluronic Acid Serum for Face with Vitamin B5 and Ceramides" at bounding box center [258, 362] width 277 height 69
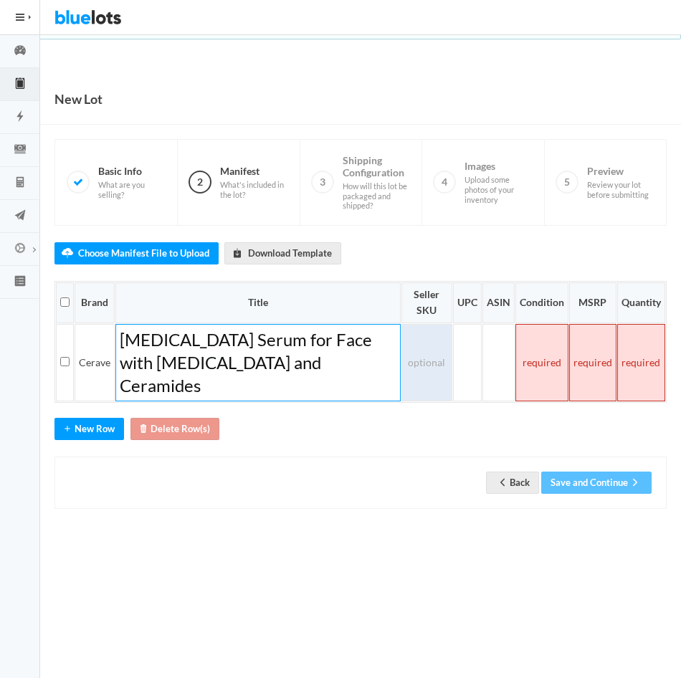
click at [426, 347] on td at bounding box center [426, 362] width 51 height 77
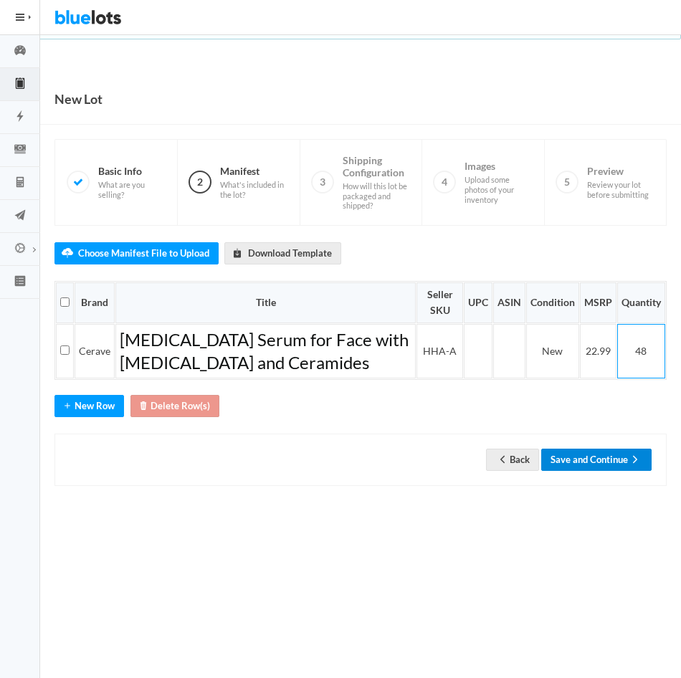
click at [600, 460] on button "Save and Continue" at bounding box center [596, 460] width 110 height 22
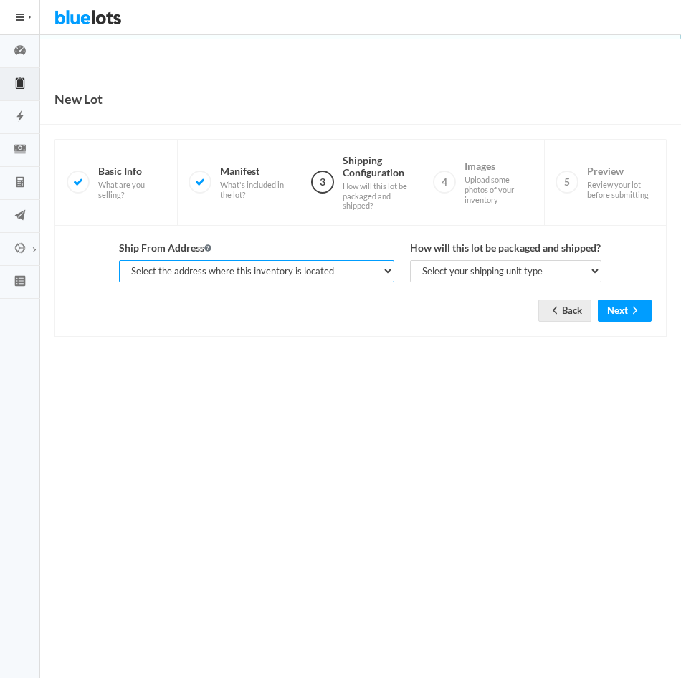
click at [386, 274] on select "Select the address where this inventory is located [PERSON_NAME], SOPHISTICATED…" at bounding box center [256, 271] width 274 height 22
select select "25282"
click at [119, 260] on select "Select the address where this inventory is located [PERSON_NAME], SOPHISTICATED…" at bounding box center [256, 271] width 274 height 22
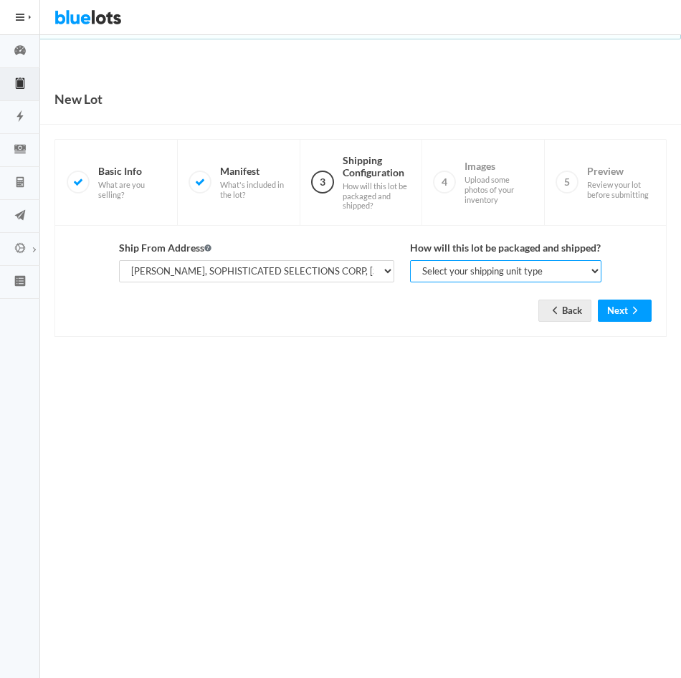
click at [461, 275] on select "Select your shipping unit type Parcel Pallet Truckload" at bounding box center [506, 271] width 192 height 22
select select "parcel"
click at [410, 260] on select "Select your shipping unit type Parcel Pallet Truckload" at bounding box center [506, 271] width 192 height 22
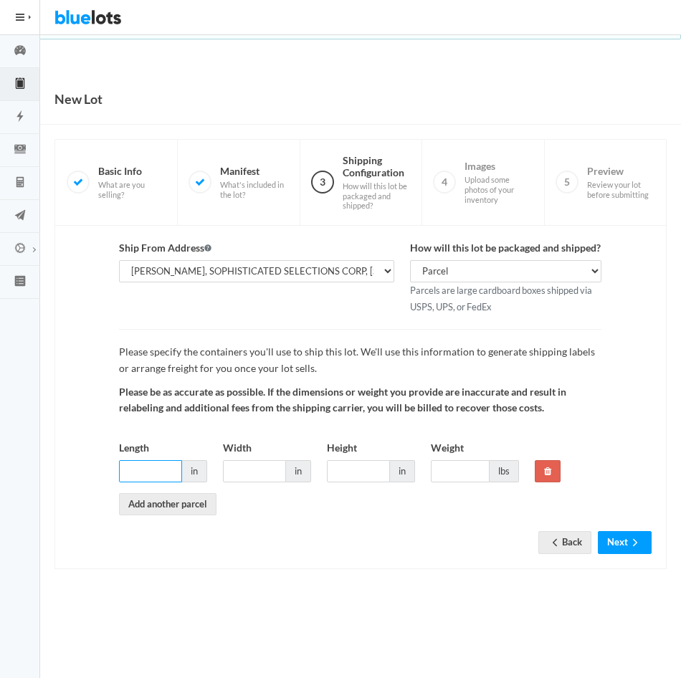
click at [159, 470] on input "Length" at bounding box center [150, 471] width 63 height 22
click at [158, 474] on input "Length" at bounding box center [150, 471] width 63 height 22
type input "14"
type input "12"
type input "7"
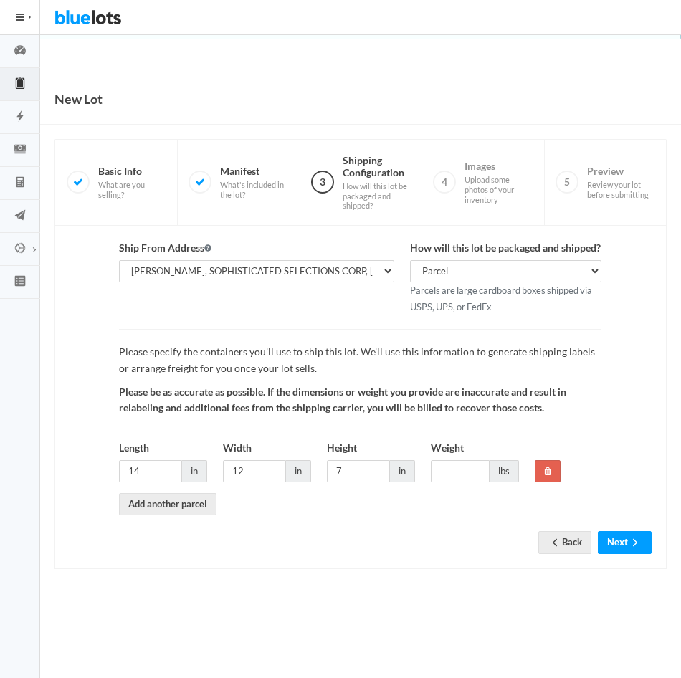
click at [317, 59] on body "Bluelots is for sale. If you are interested in purchasing the business, please …" at bounding box center [340, 339] width 681 height 678
click at [450, 474] on input "Weight" at bounding box center [460, 471] width 59 height 22
click at [436, 82] on div "New Lot" at bounding box center [360, 99] width 641 height 51
click at [582, 79] on div "New Lot" at bounding box center [360, 99] width 641 height 51
click at [466, 470] on input "Weight" at bounding box center [460, 471] width 59 height 22
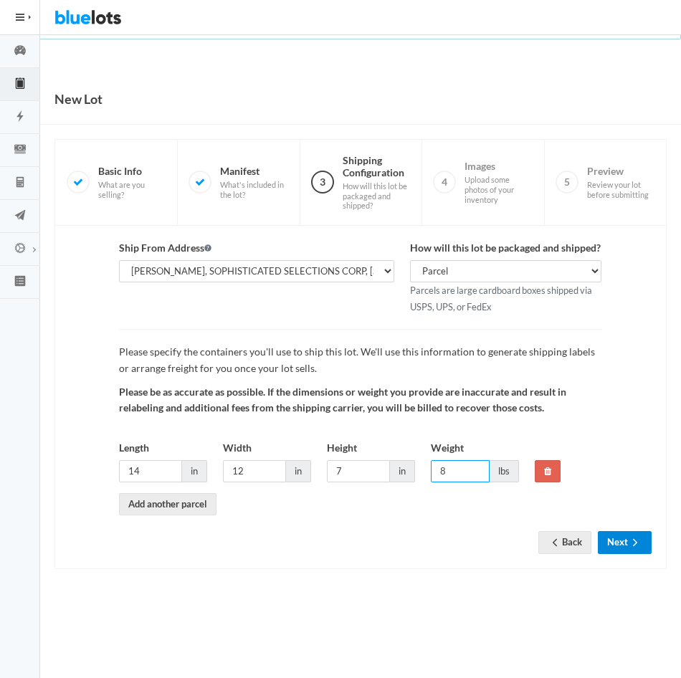
type input "8"
click at [615, 537] on button "Next" at bounding box center [625, 542] width 54 height 22
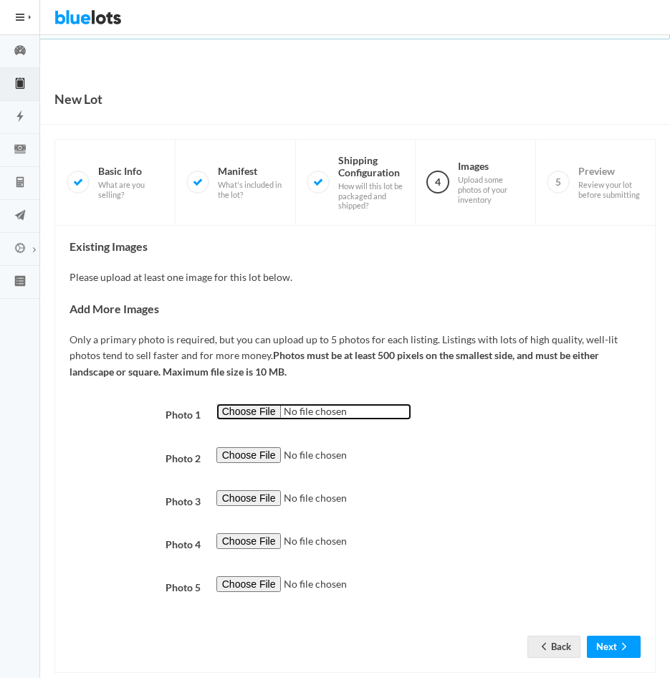
click at [253, 411] on input "file" at bounding box center [313, 411] width 195 height 16
type input "C:\fakepath\HHA-A.jpg"
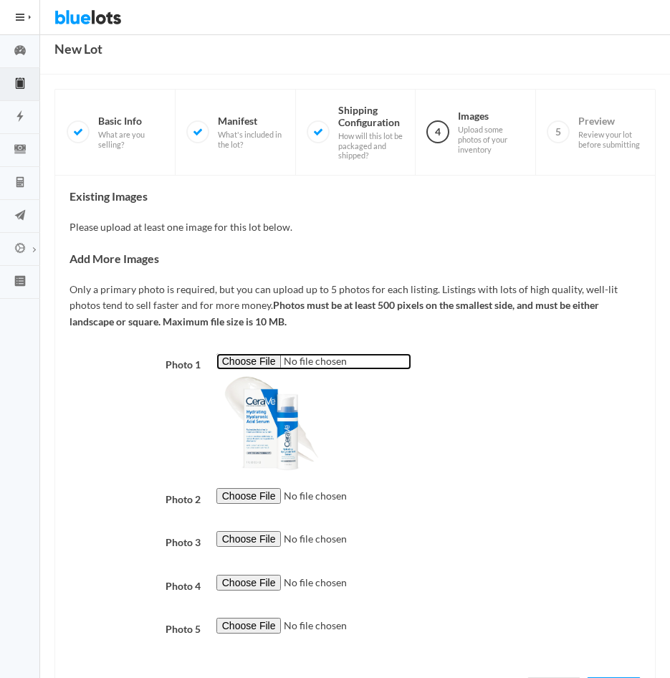
scroll to position [116, 0]
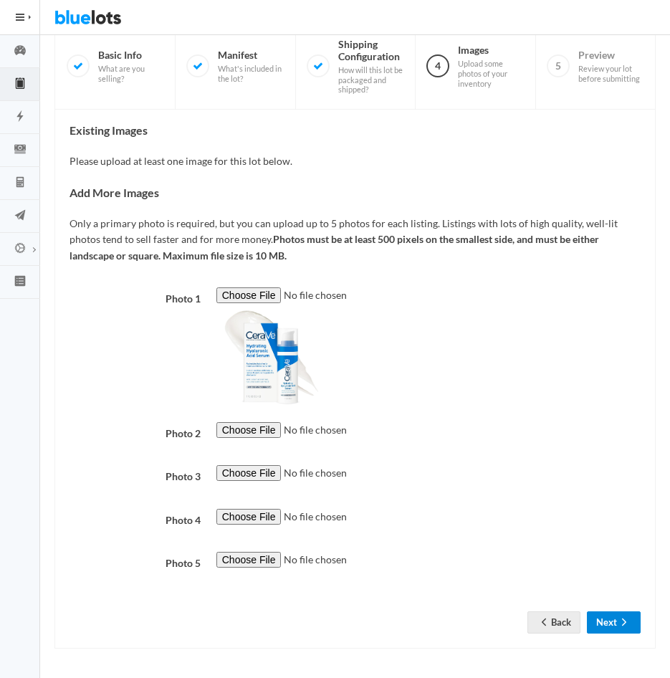
click at [608, 620] on button "Next" at bounding box center [614, 622] width 54 height 22
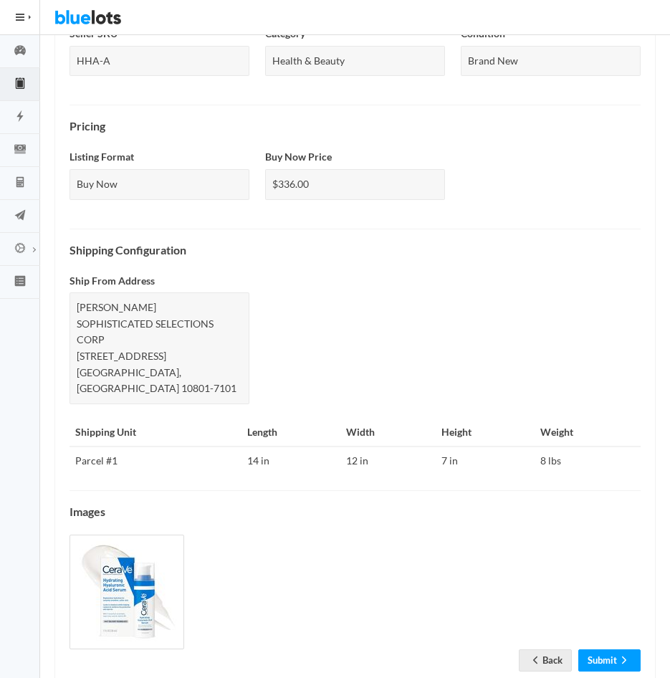
scroll to position [451, 0]
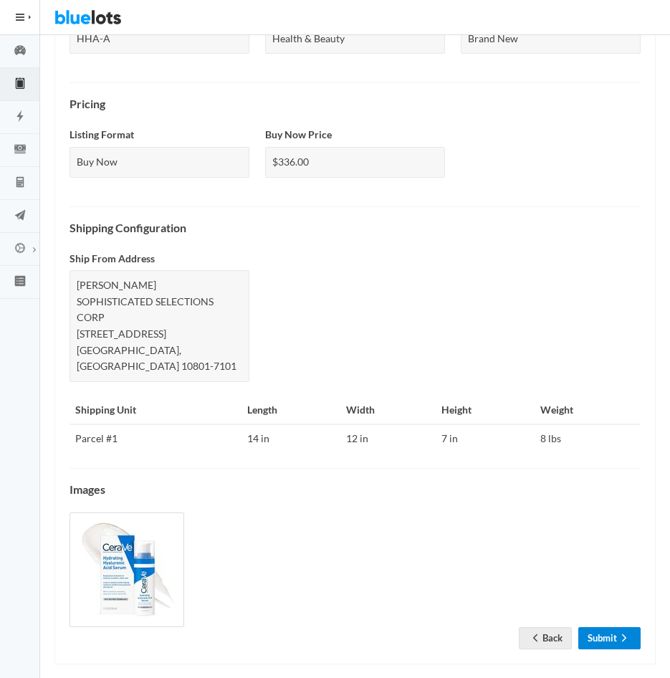
click at [609, 627] on link "Submit" at bounding box center [609, 638] width 62 height 22
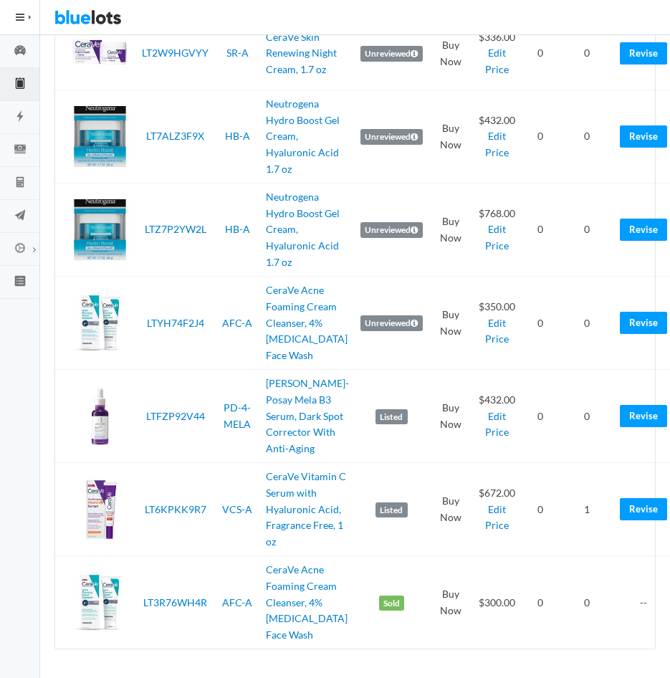
scroll to position [729, 0]
